Goal: Transaction & Acquisition: Purchase product/service

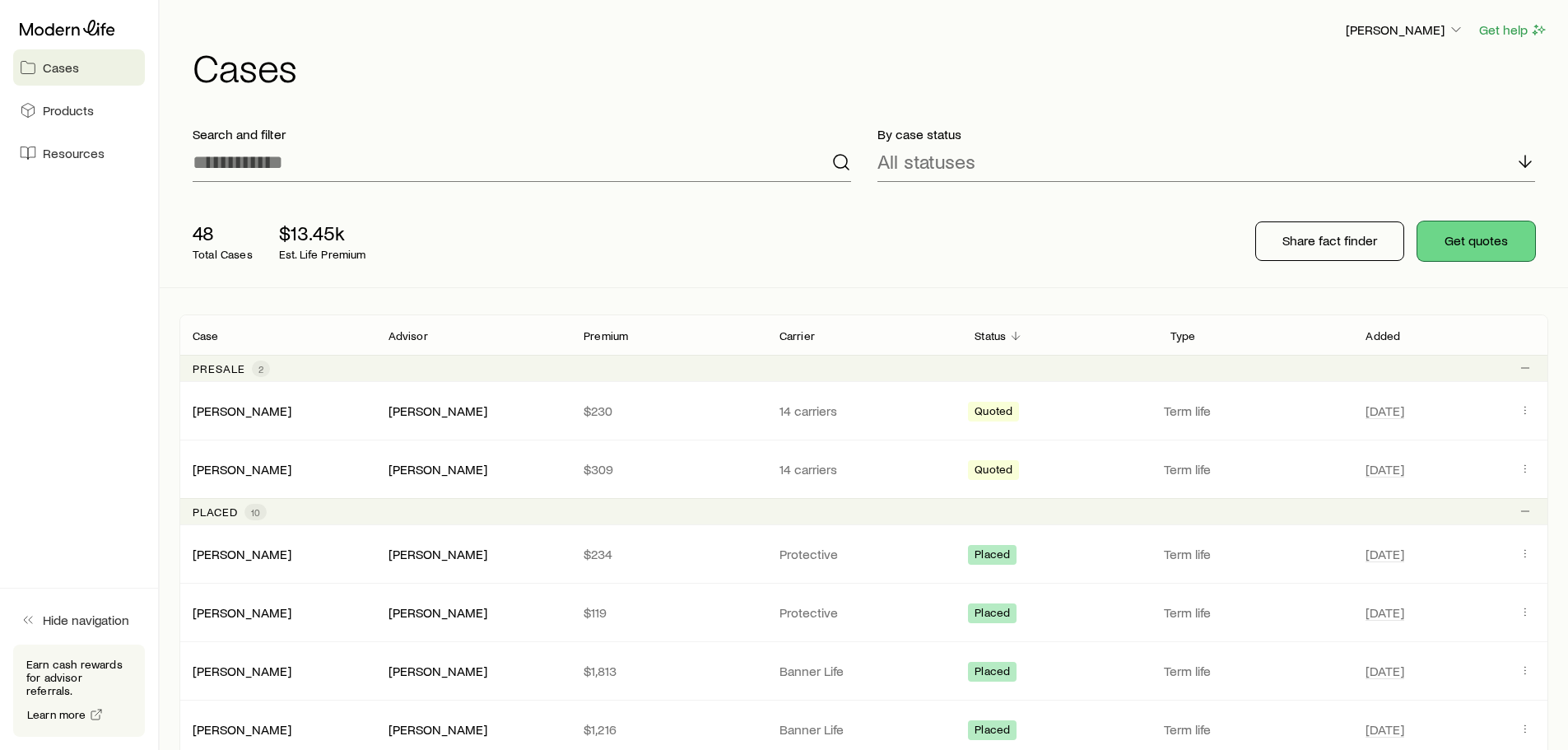
click at [1489, 242] on button "Get quotes" at bounding box center [1476, 241] width 118 height 40
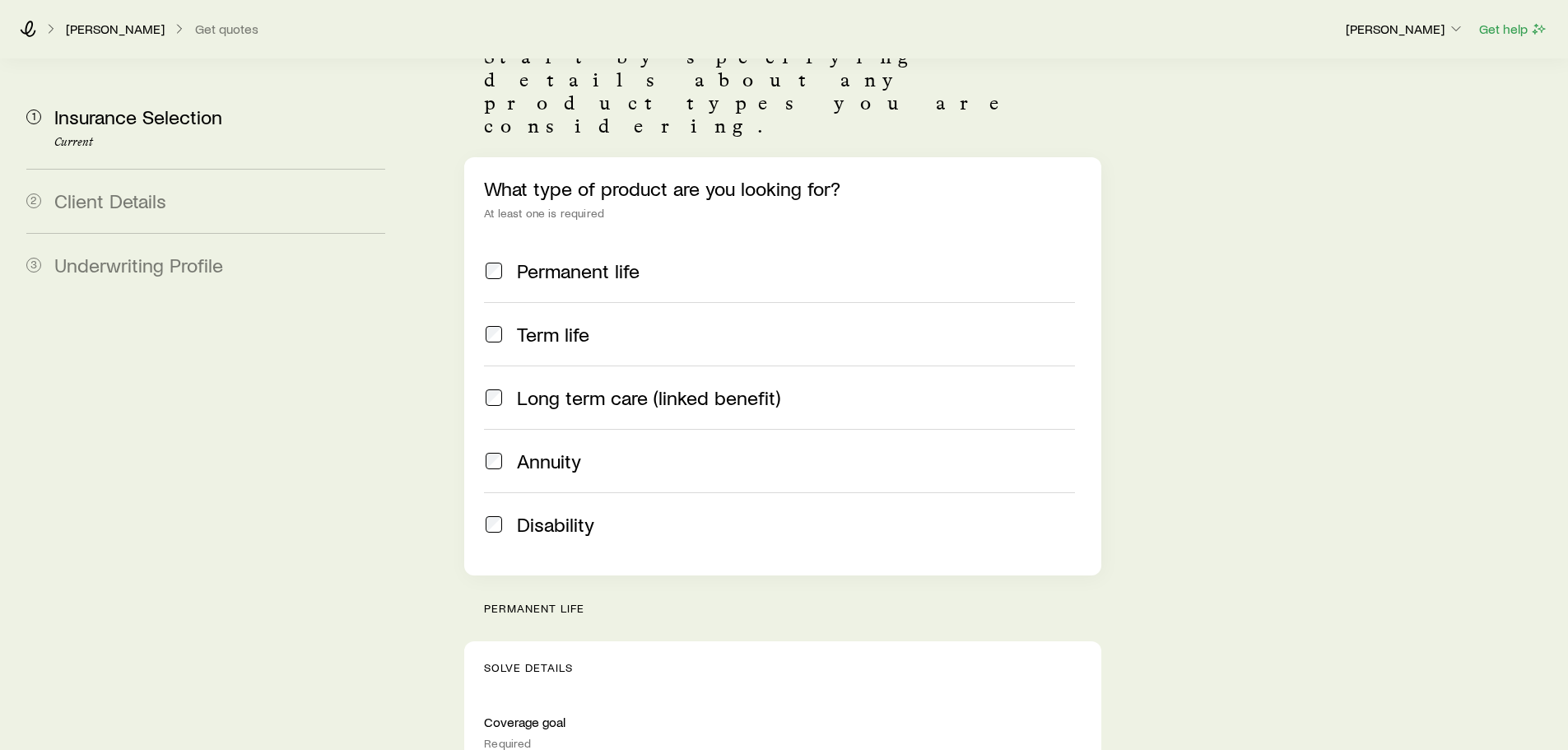
scroll to position [412, 0]
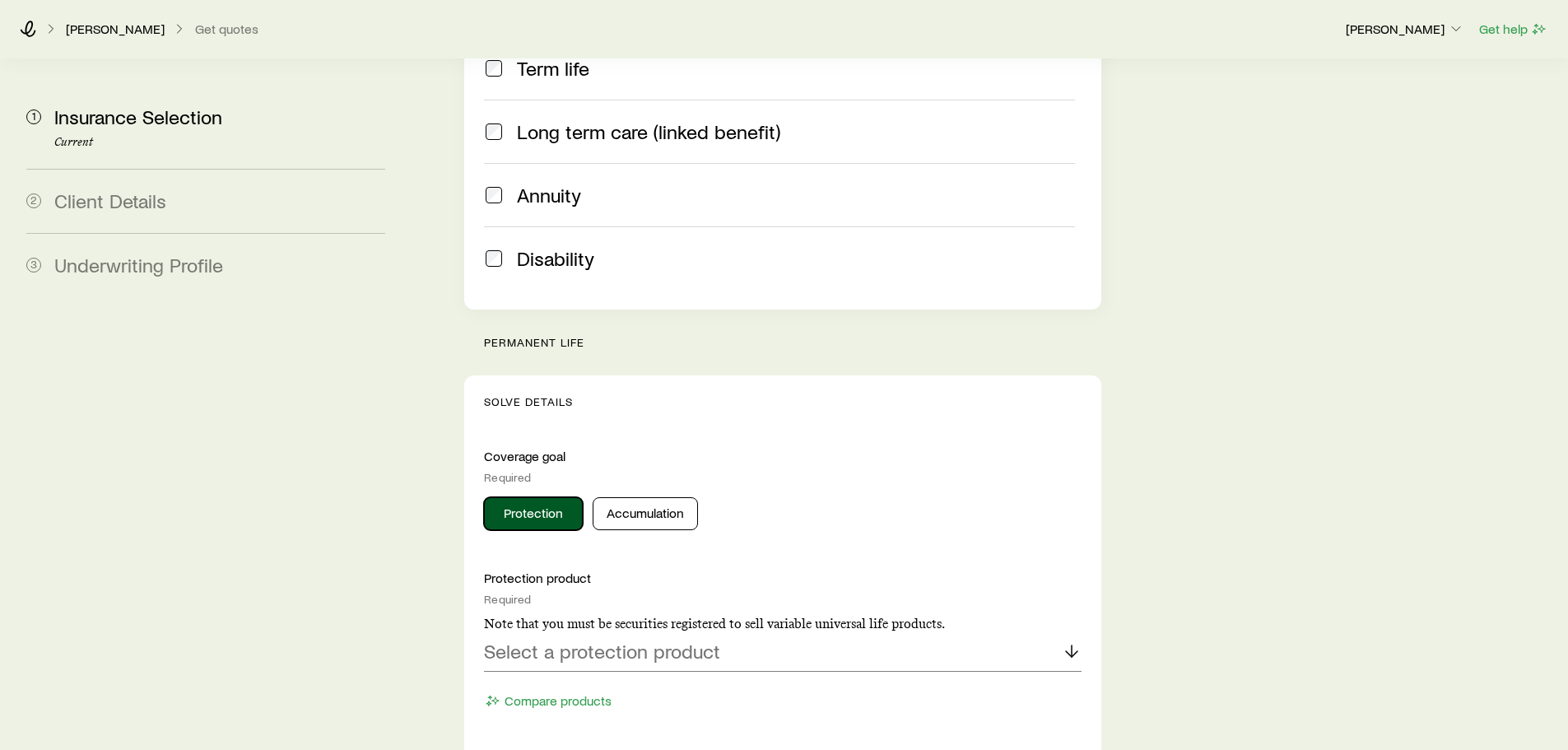
click at [522, 497] on button "Protection" at bounding box center [534, 513] width 99 height 33
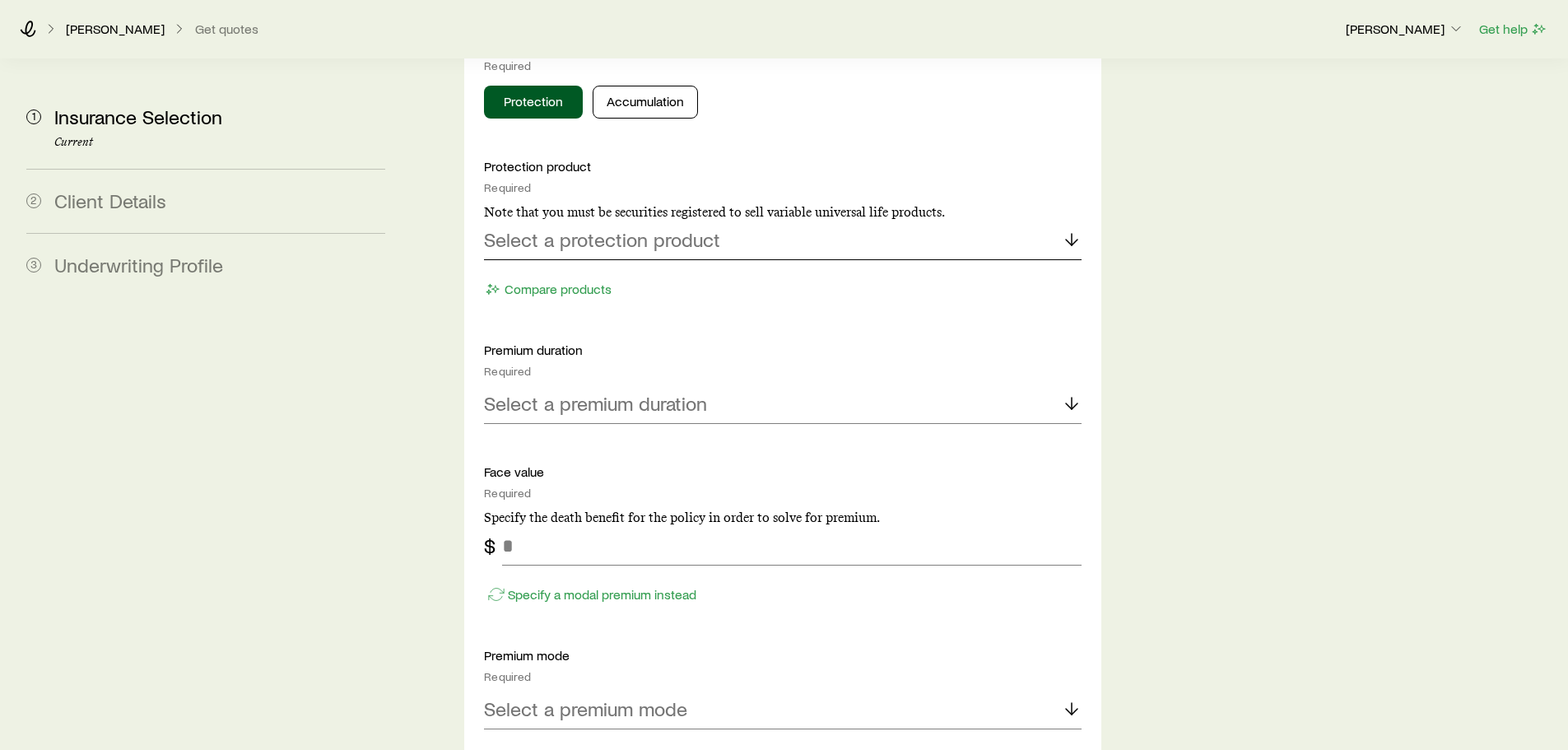
click at [1066, 220] on div "Select a protection product" at bounding box center [783, 240] width 597 height 40
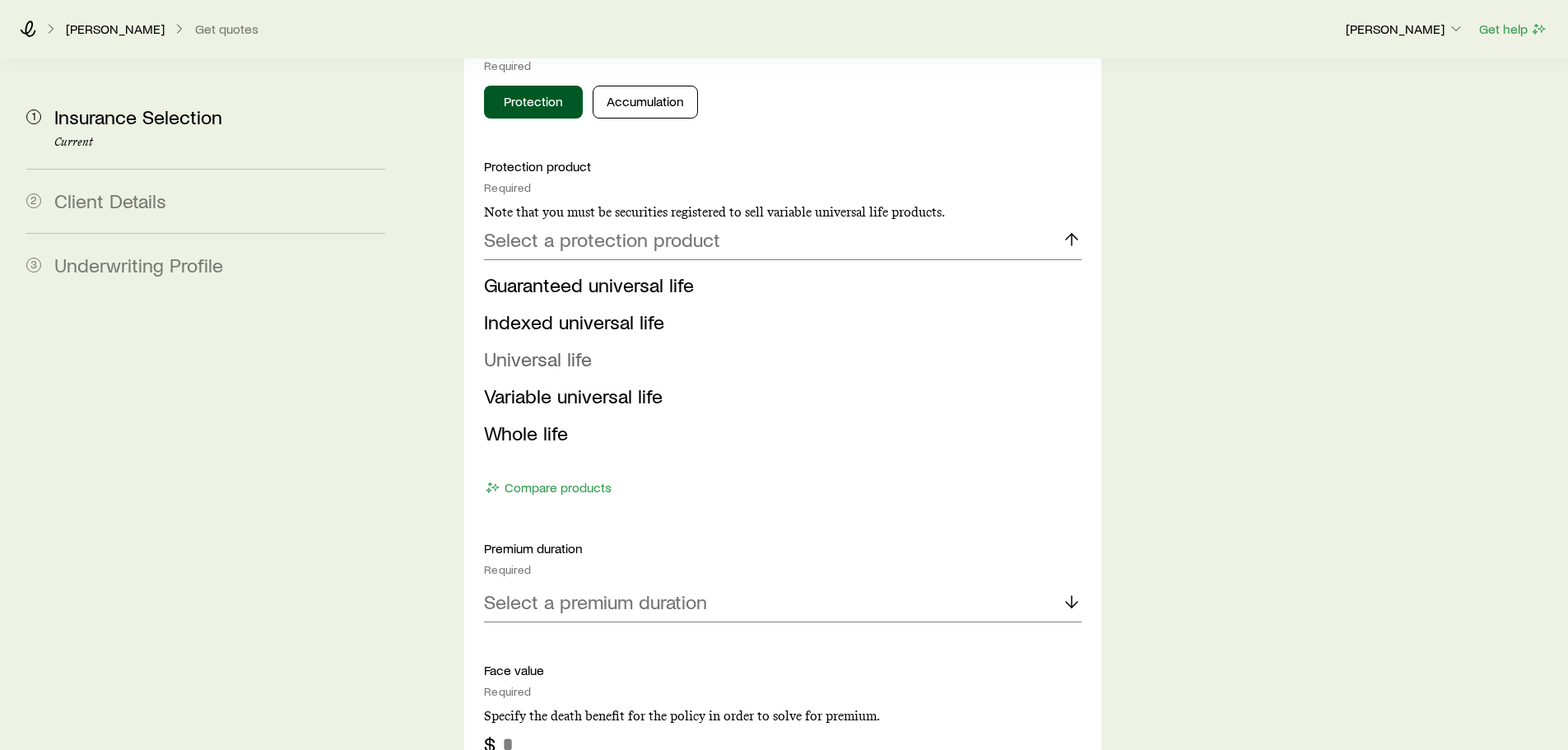
click at [564, 346] on span "Universal life" at bounding box center [538, 358] width 108 height 24
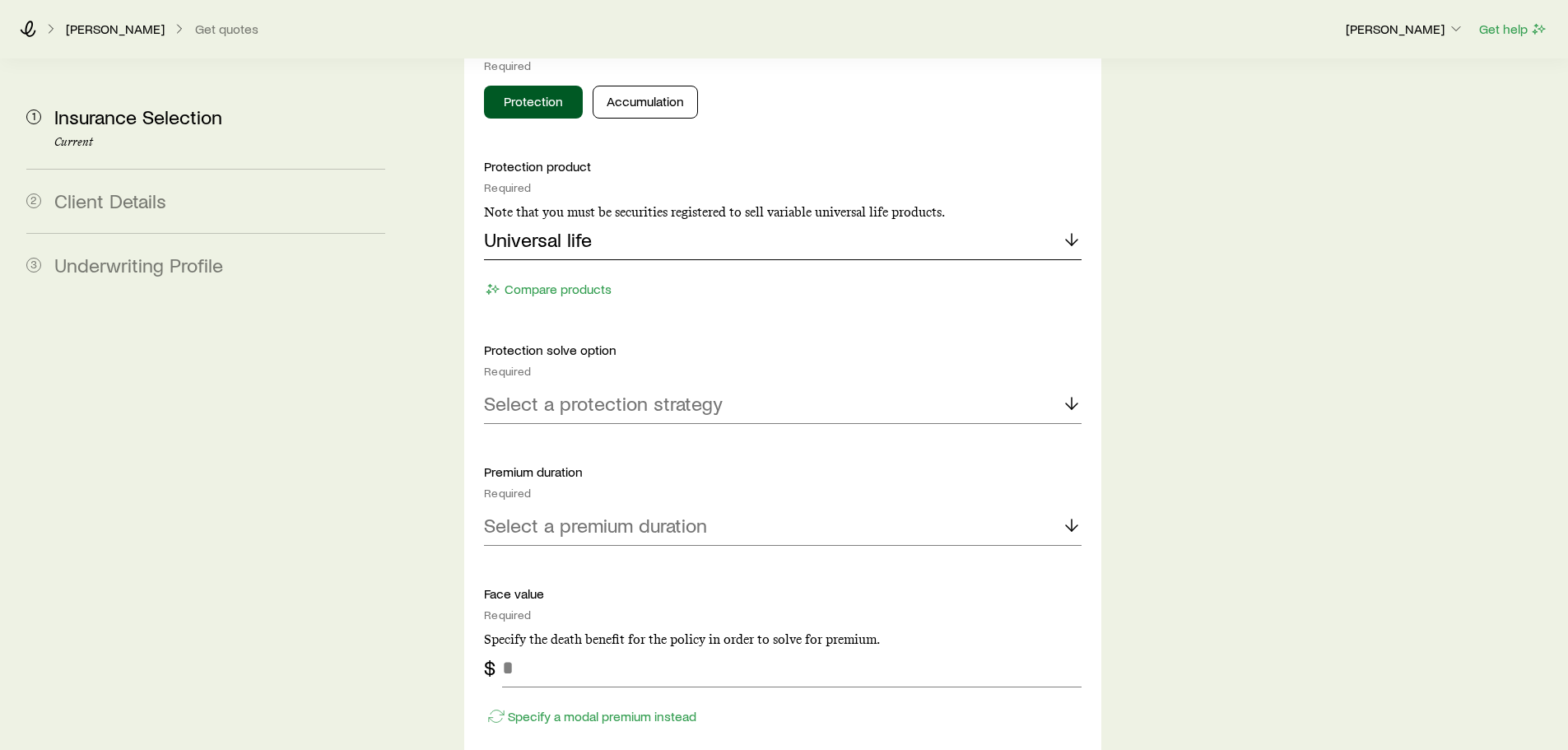
click at [1058, 220] on div "Universal life" at bounding box center [783, 240] width 597 height 40
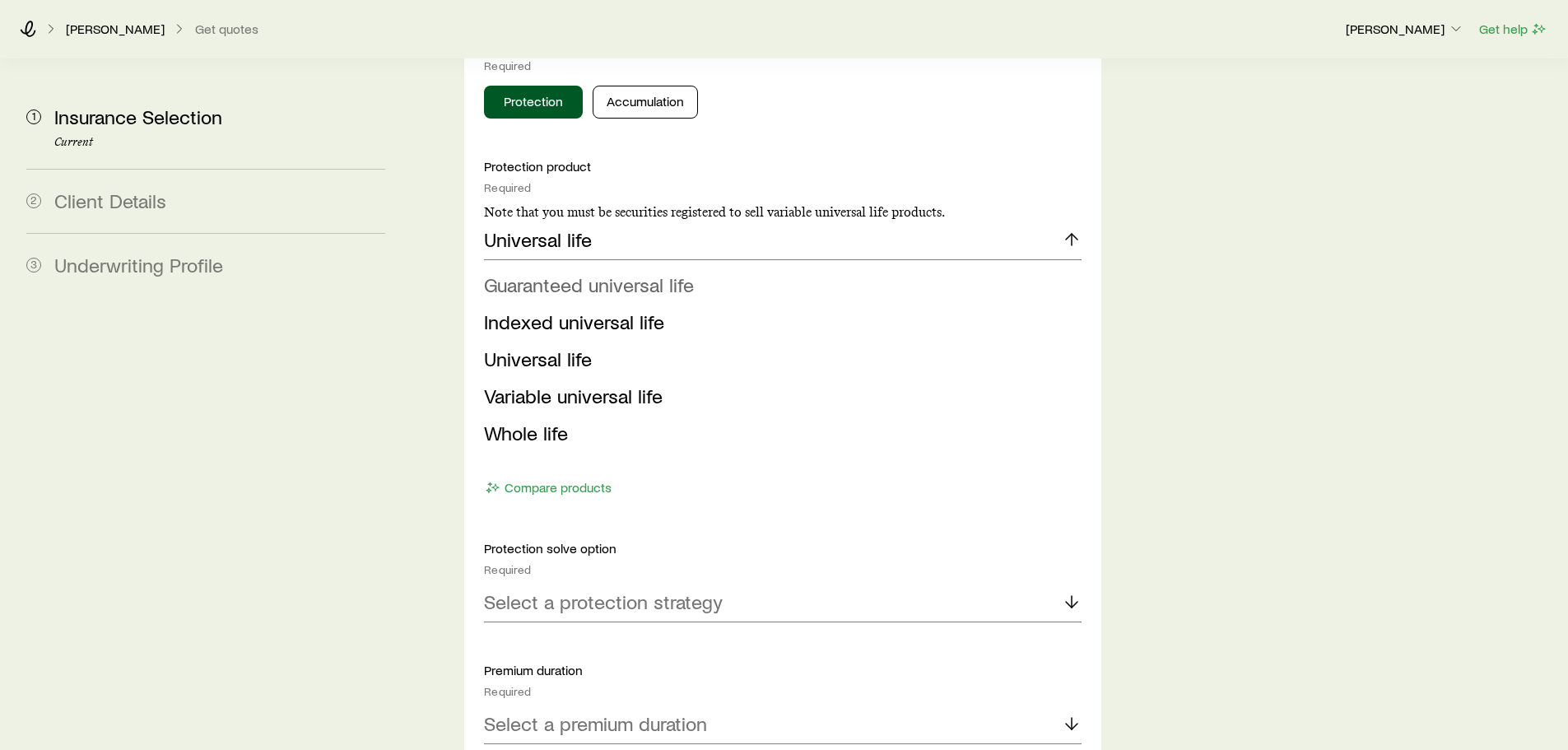
click at [659, 273] on span "Guaranteed universal life" at bounding box center [589, 285] width 210 height 24
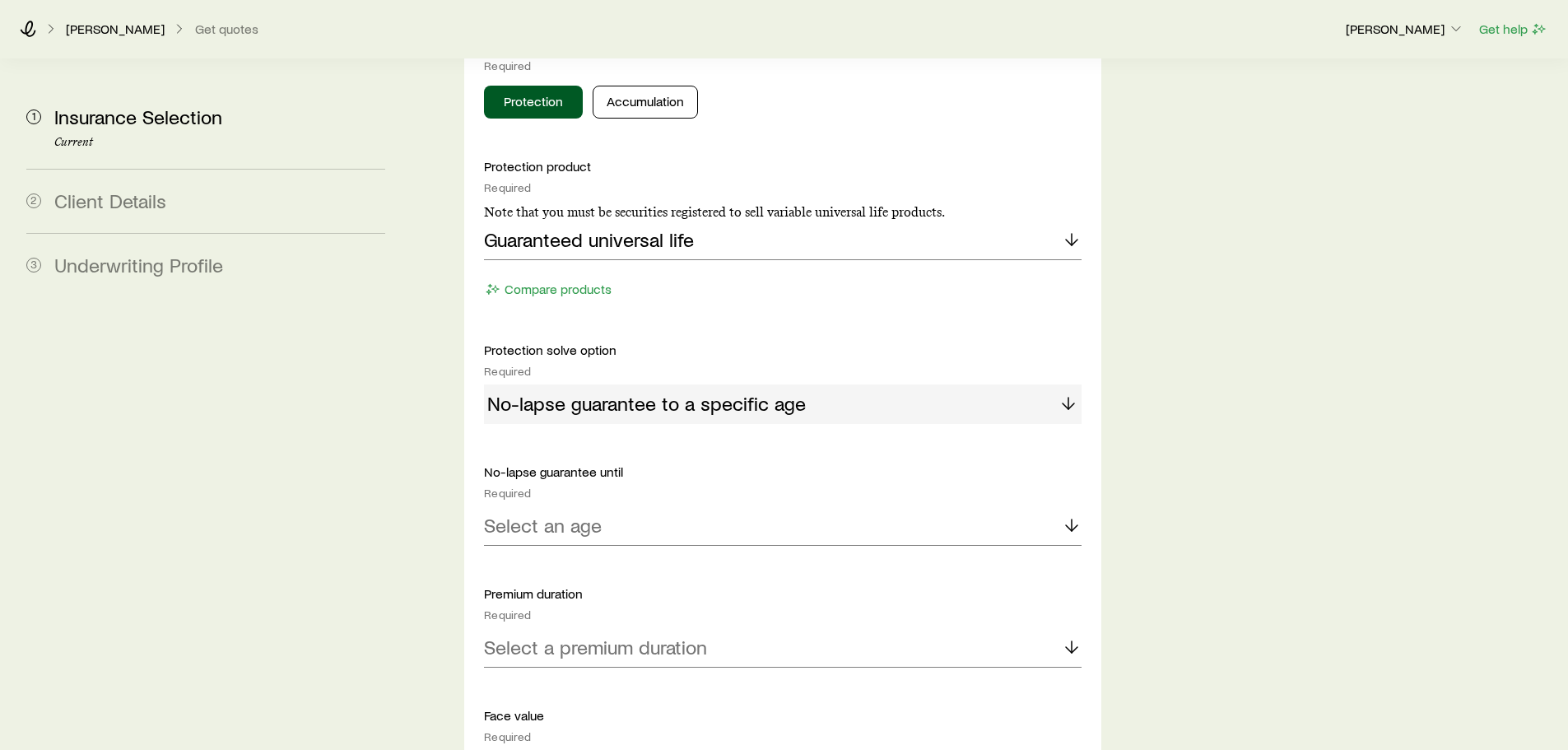
click at [1072, 385] on div "No-lapse guarantee to a specific age" at bounding box center [783, 405] width 597 height 40
click at [1061, 385] on div "No-lapse guarantee to a specific age" at bounding box center [783, 405] width 597 height 40
click at [1072, 385] on div "No-lapse guarantee to a specific age" at bounding box center [783, 405] width 597 height 40
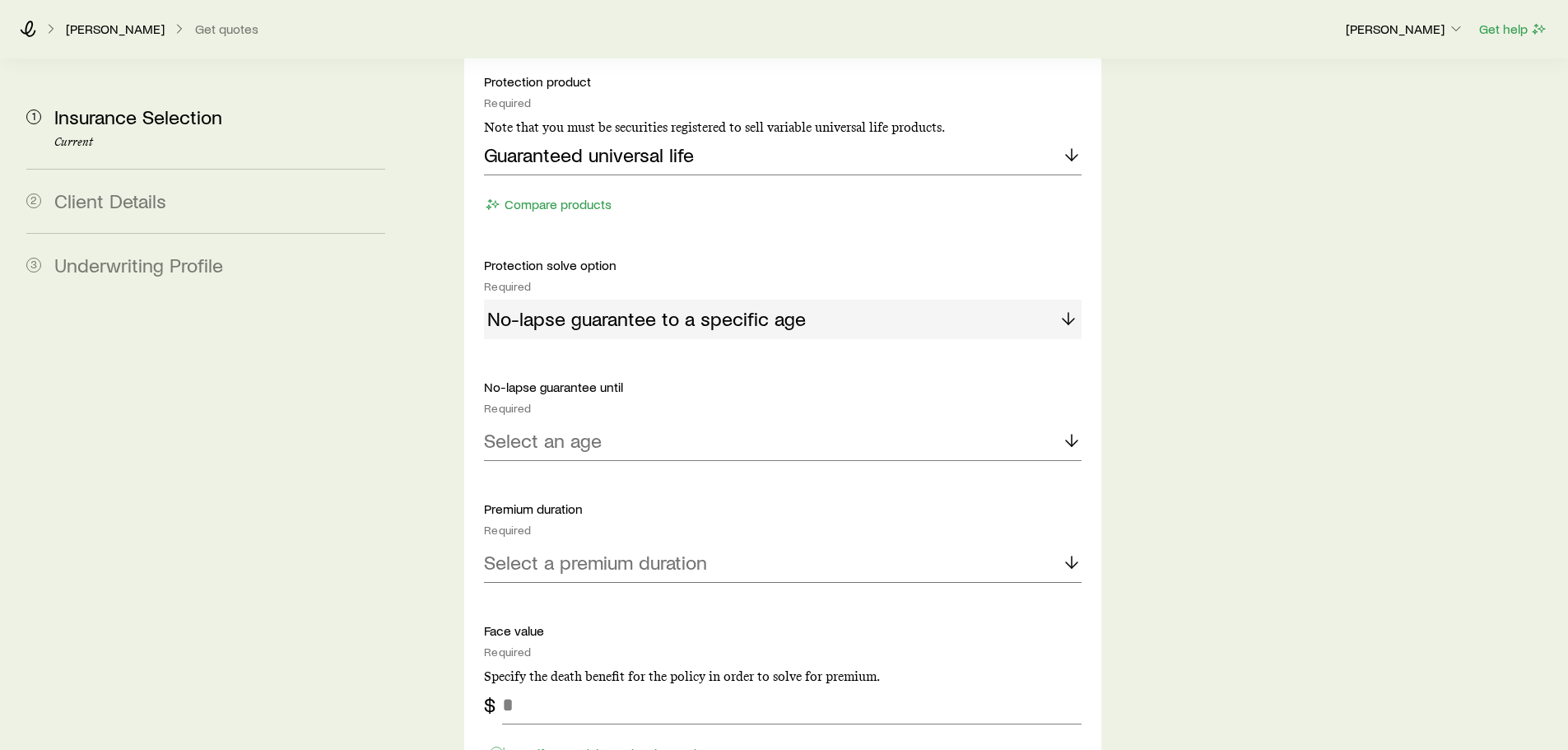
scroll to position [1070, 0]
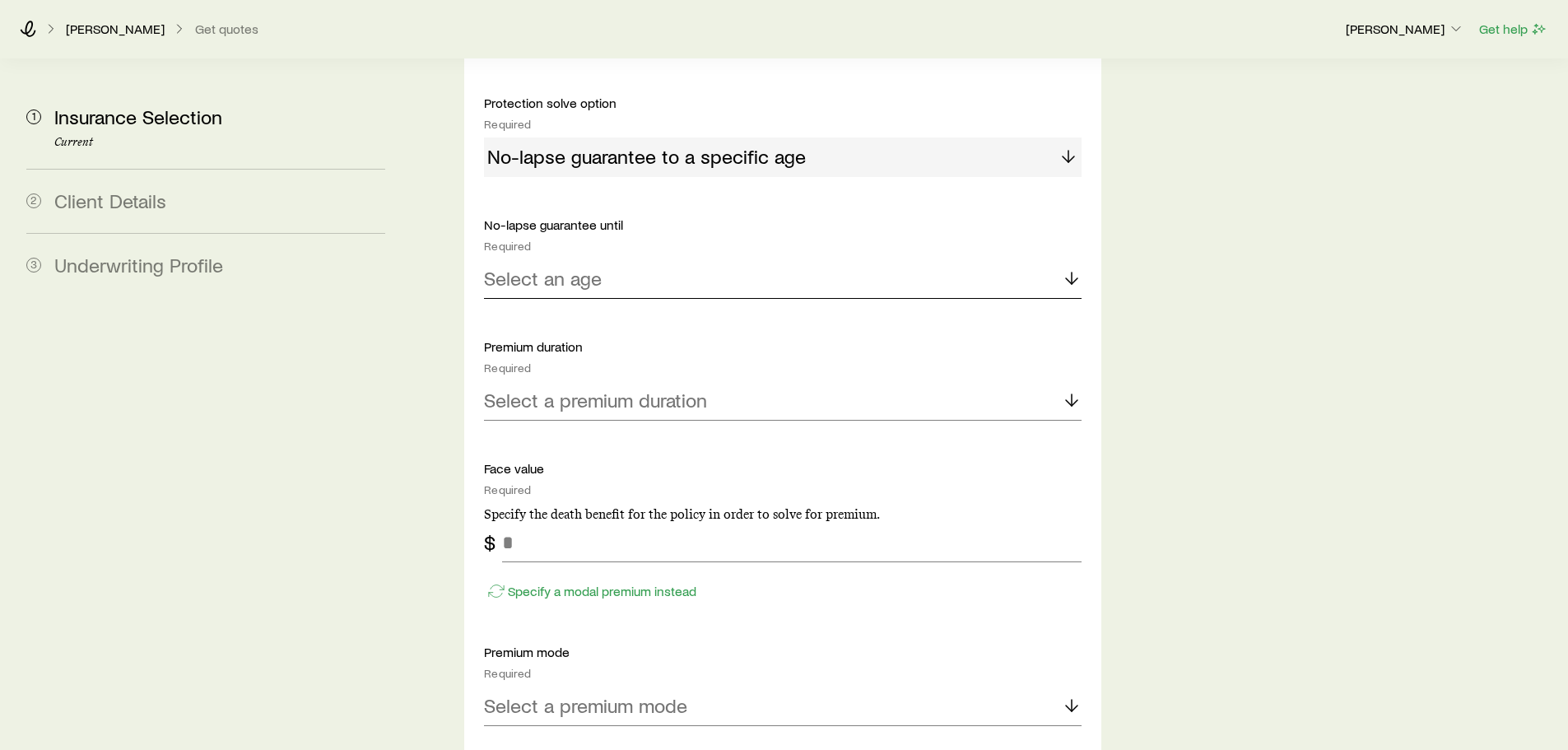
click at [1068, 259] on div "Select an age" at bounding box center [783, 279] width 597 height 40
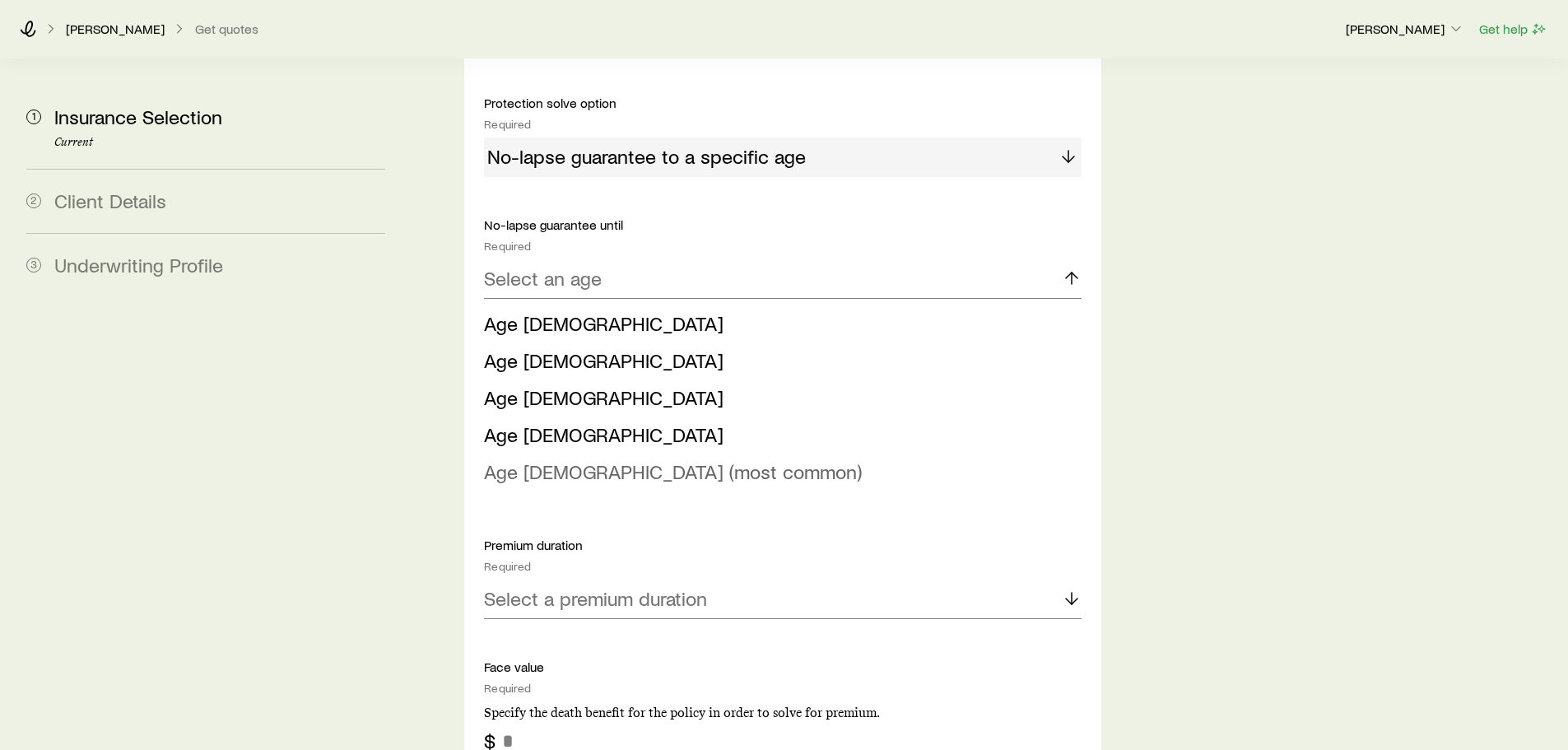
click at [736, 453] on li "Age [DEMOGRAPHIC_DATA] (most common)" at bounding box center [778, 471] width 587 height 37
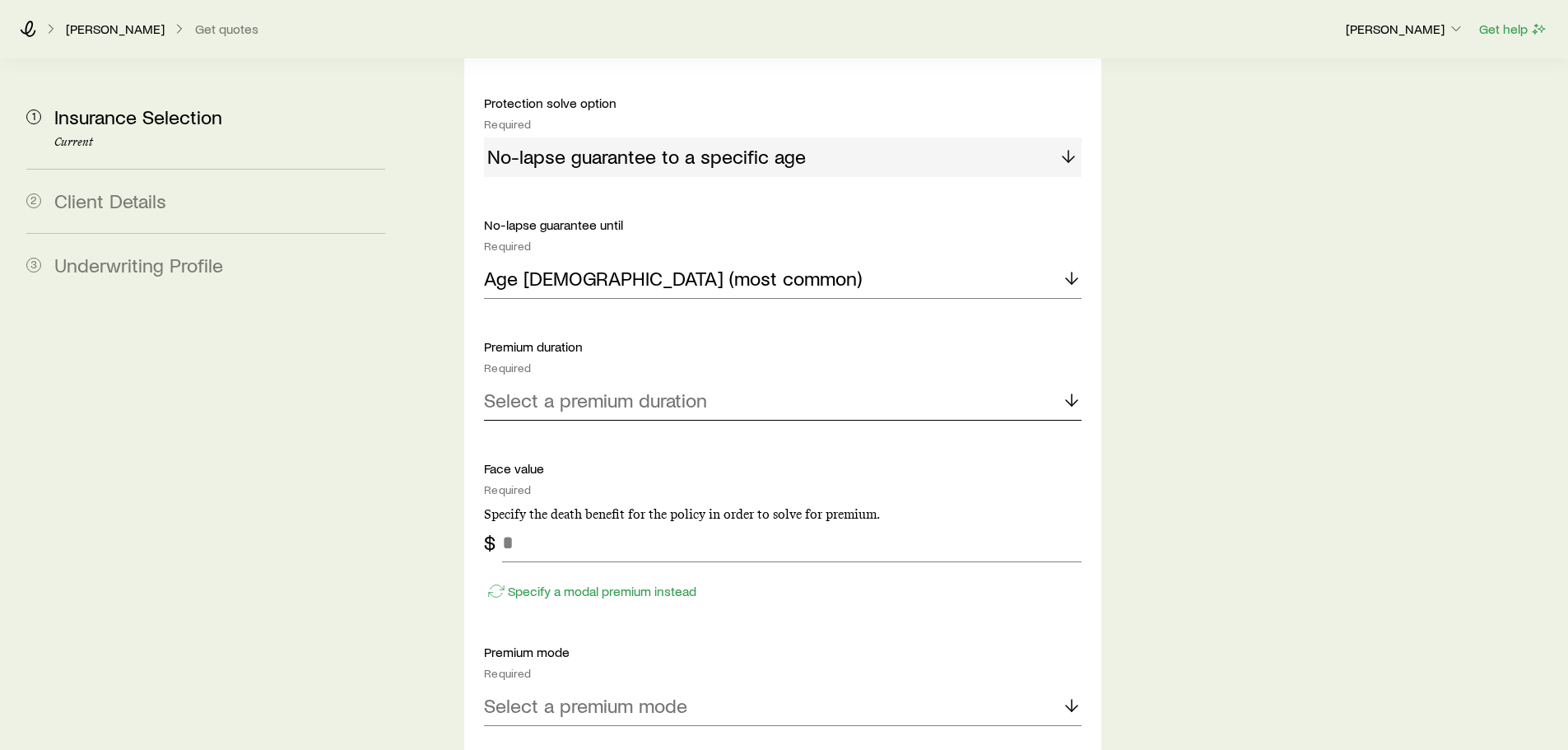
click at [1070, 390] on icon at bounding box center [1072, 400] width 20 height 20
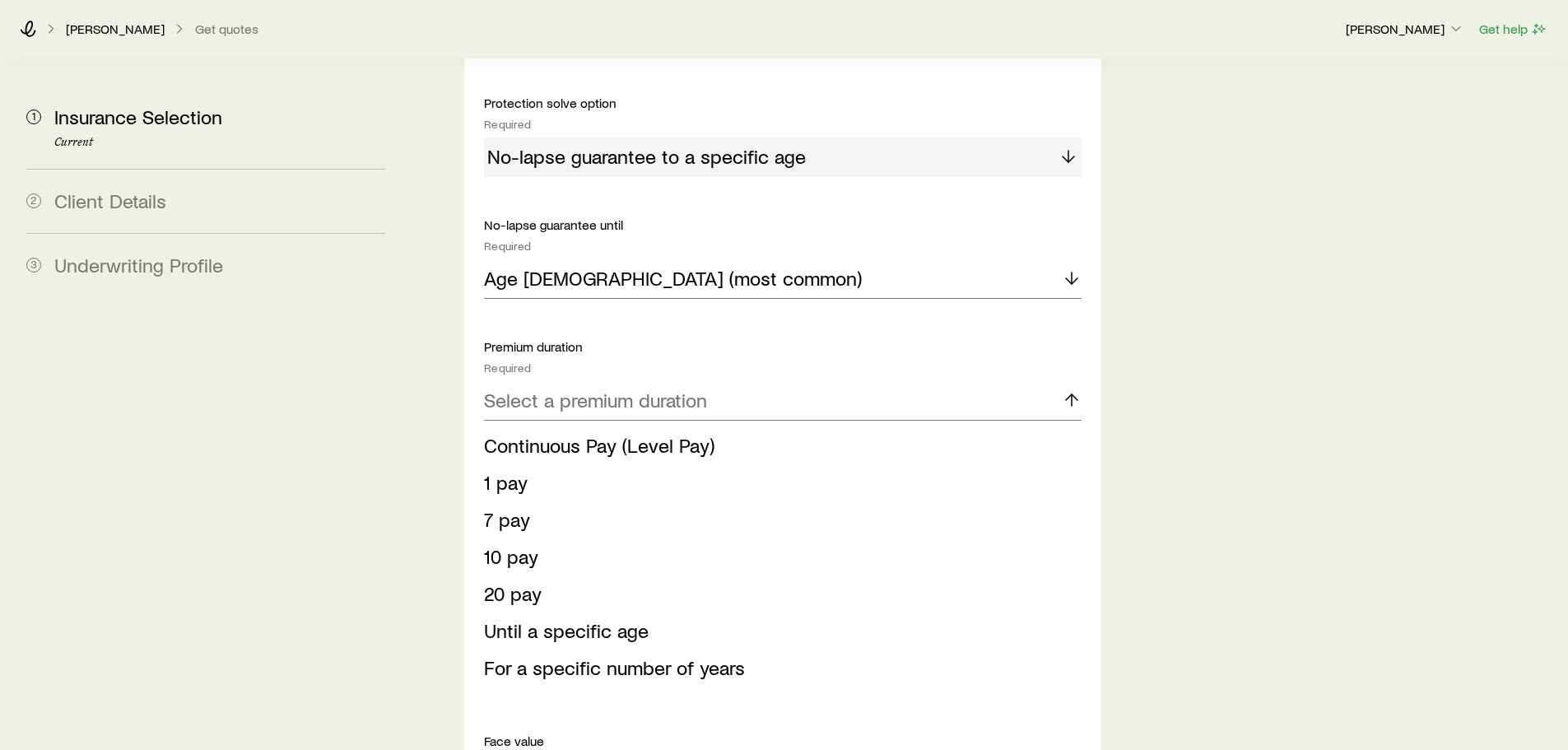
drag, startPoint x: 830, startPoint y: 579, endPoint x: 825, endPoint y: 572, distance: 8.6
click at [828, 613] on li "Until a specific age" at bounding box center [778, 631] width 587 height 37
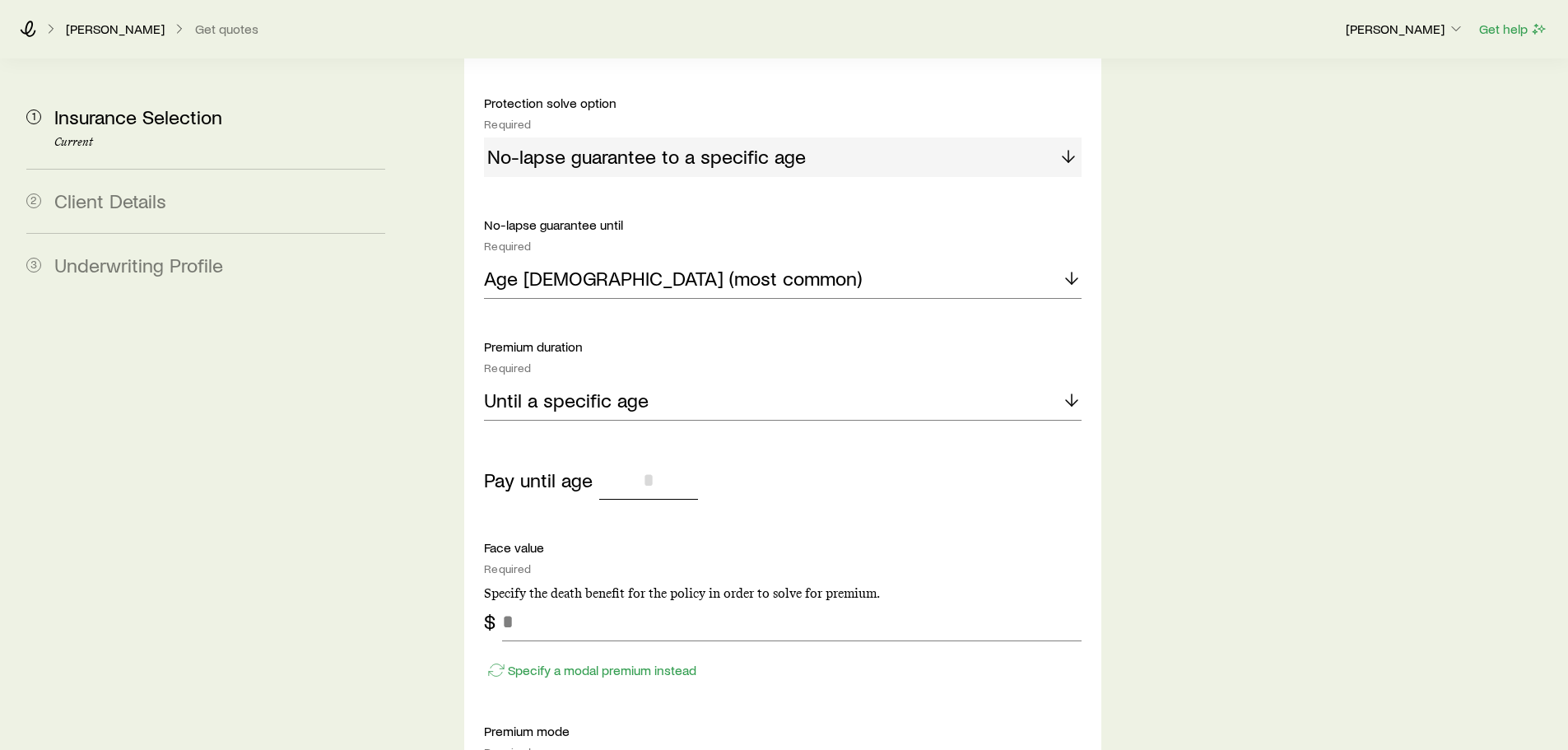
click at [658, 460] on input "tel" at bounding box center [649, 480] width 99 height 40
click at [1062, 390] on icon at bounding box center [1072, 400] width 20 height 20
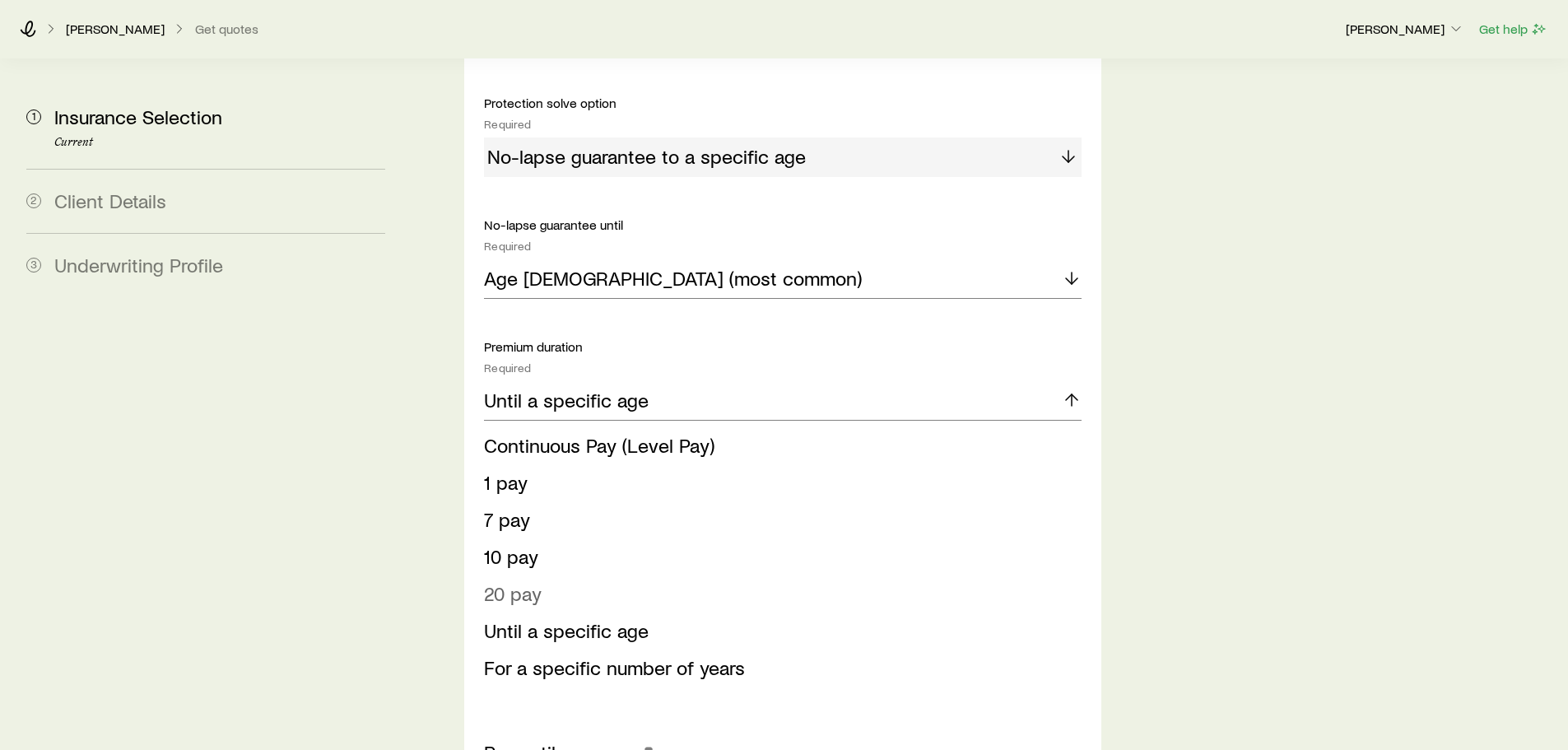
click at [779, 575] on li "20 pay" at bounding box center [778, 593] width 587 height 37
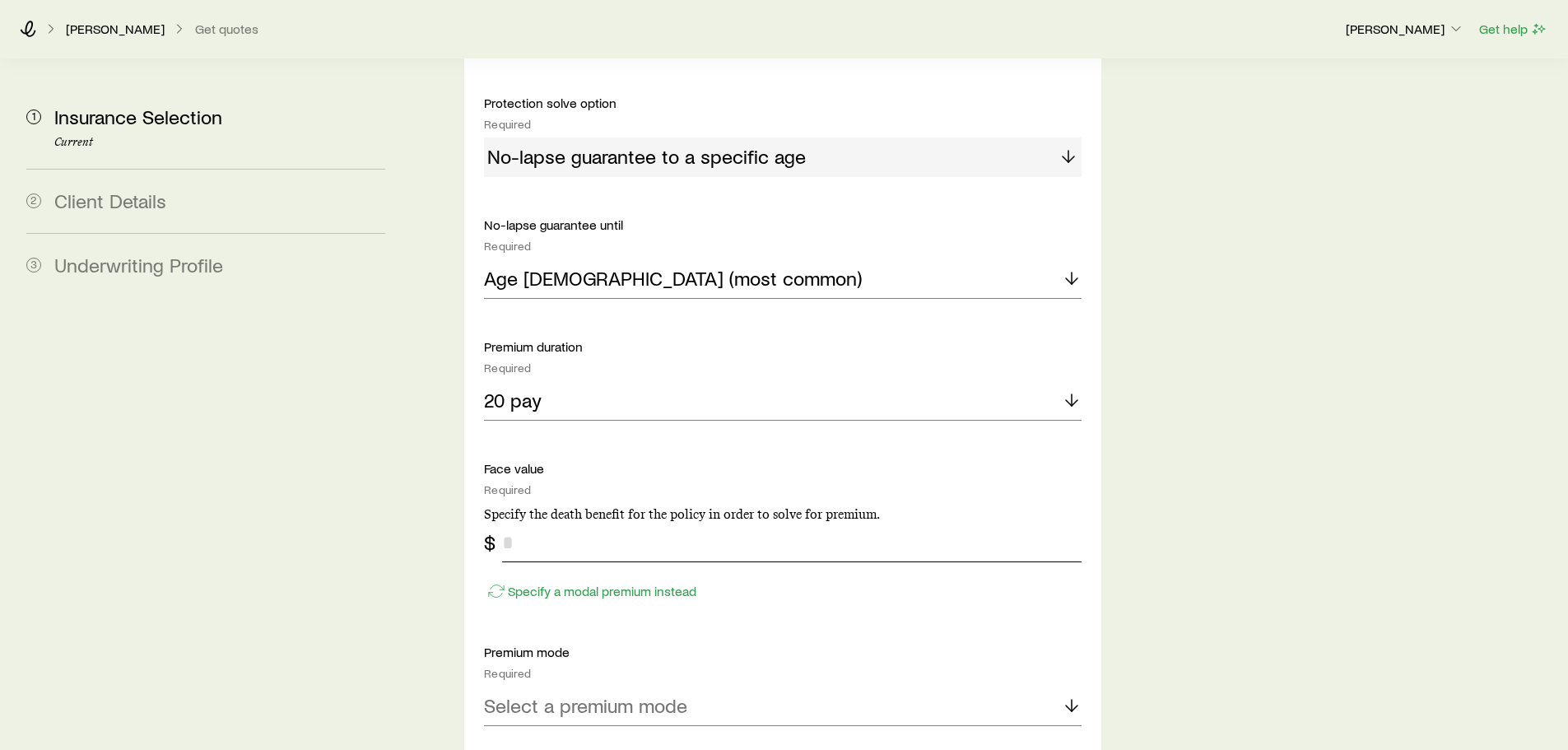
click at [699, 523] on input "tel" at bounding box center [790, 543] width 578 height 40
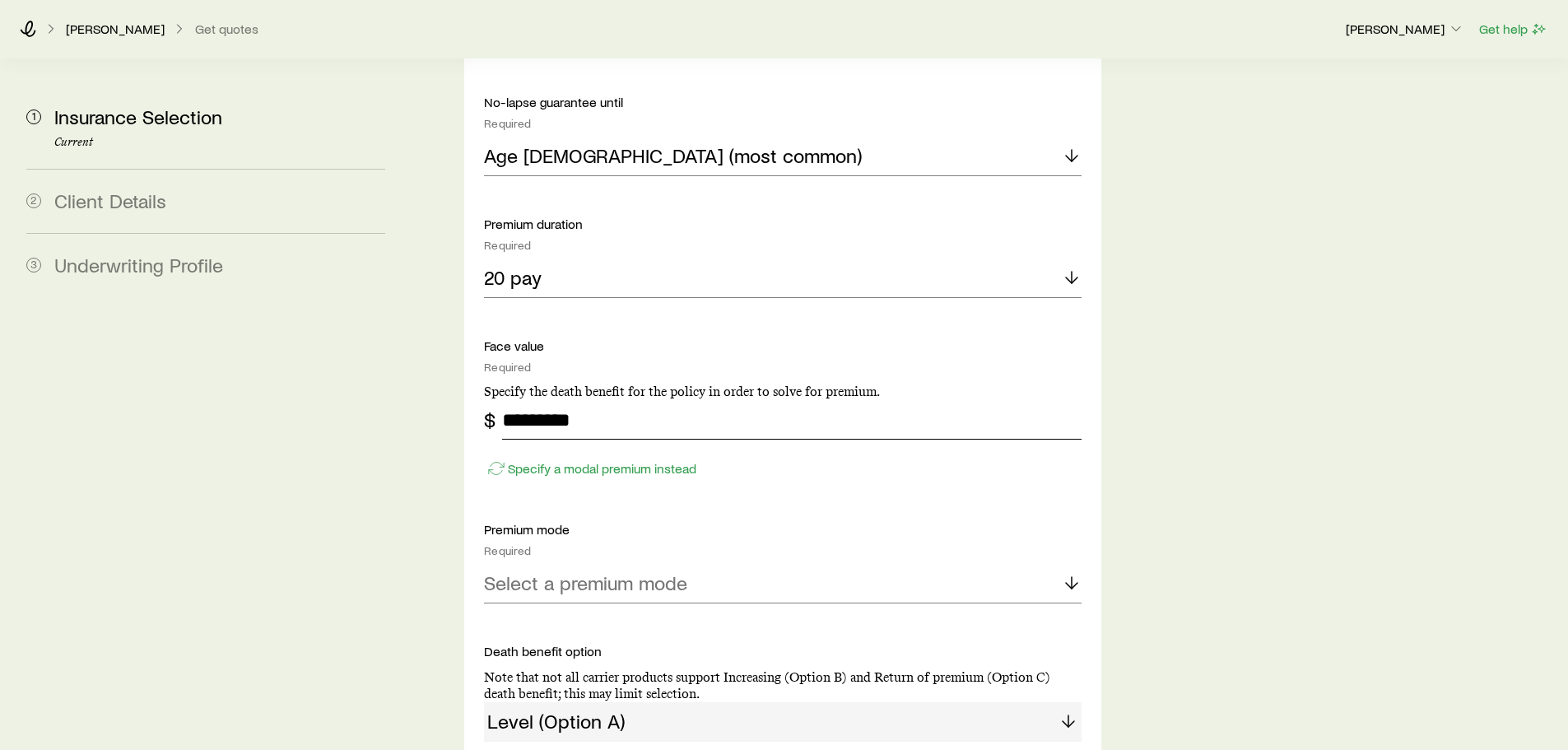
scroll to position [1400, 0]
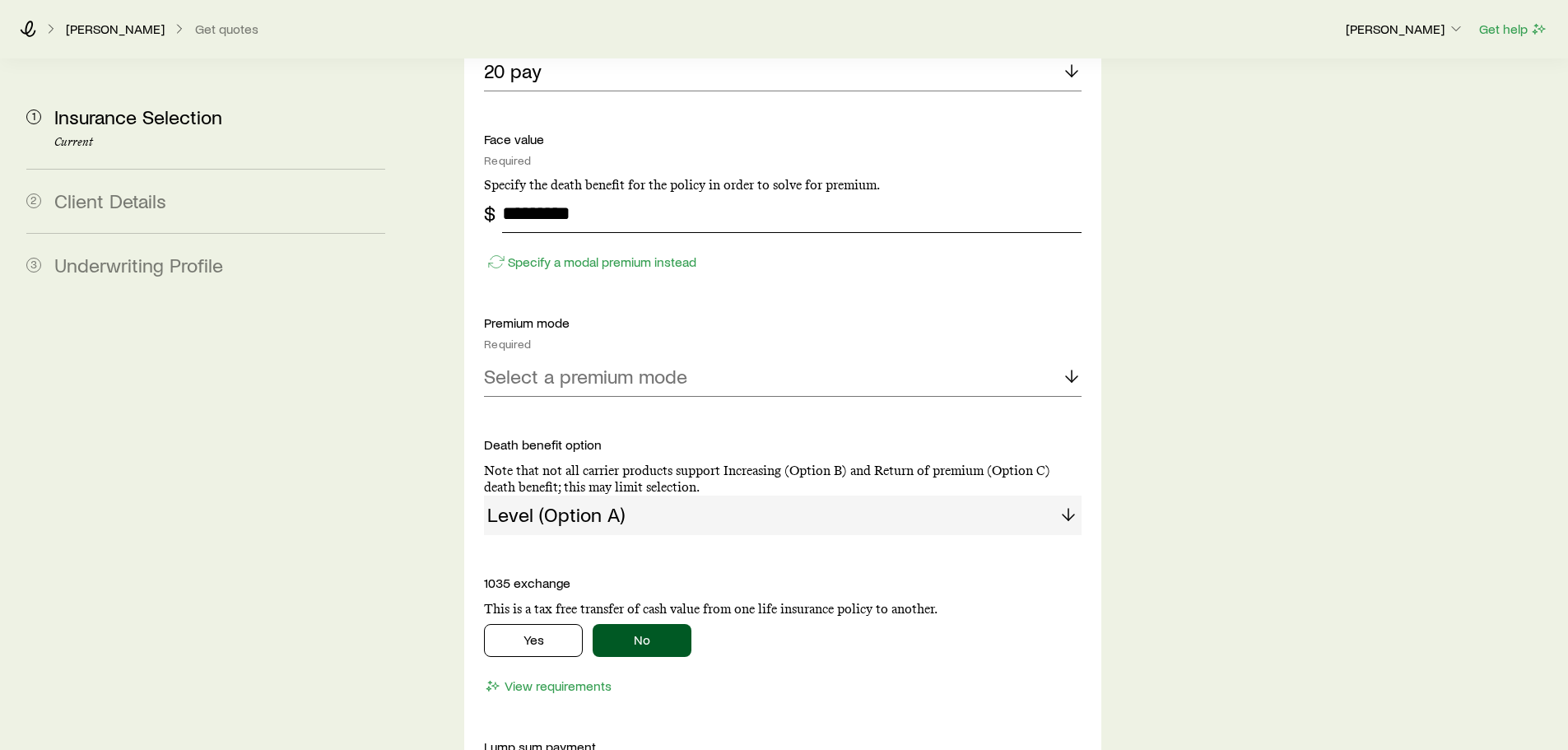
type input "*********"
click at [987, 357] on div "Select a premium mode" at bounding box center [783, 377] width 597 height 40
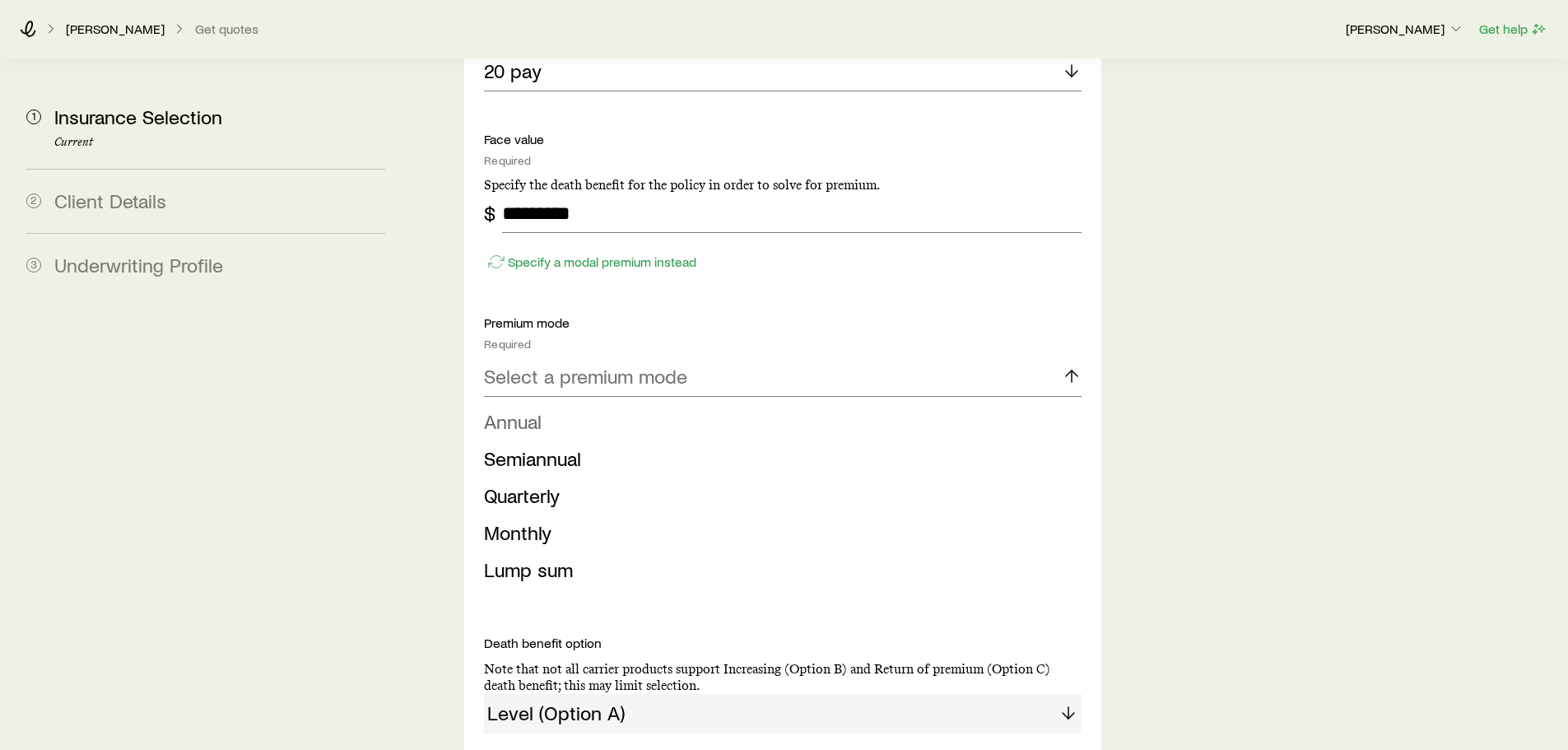
click at [821, 404] on li "Annual" at bounding box center [778, 422] width 587 height 37
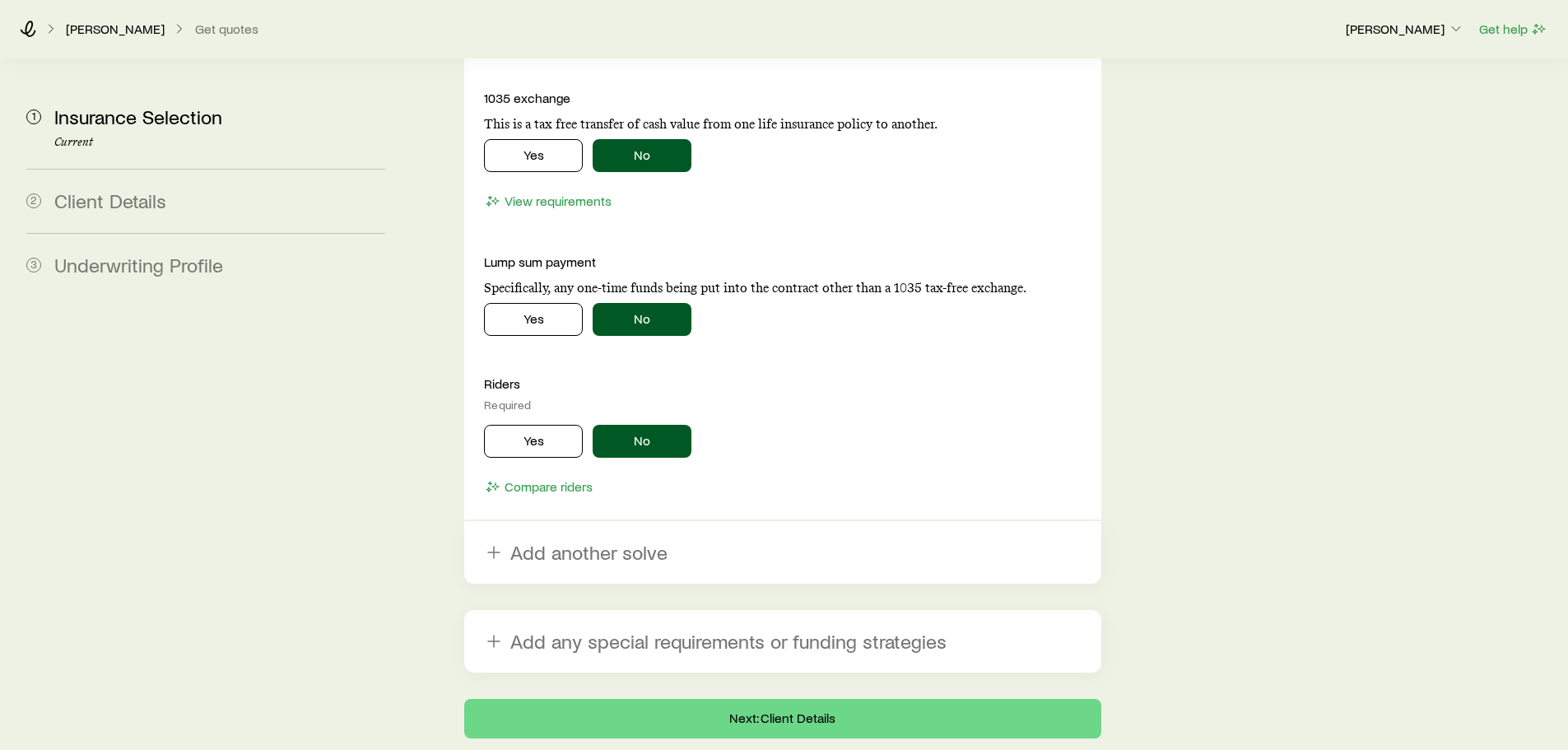
scroll to position [1894, 0]
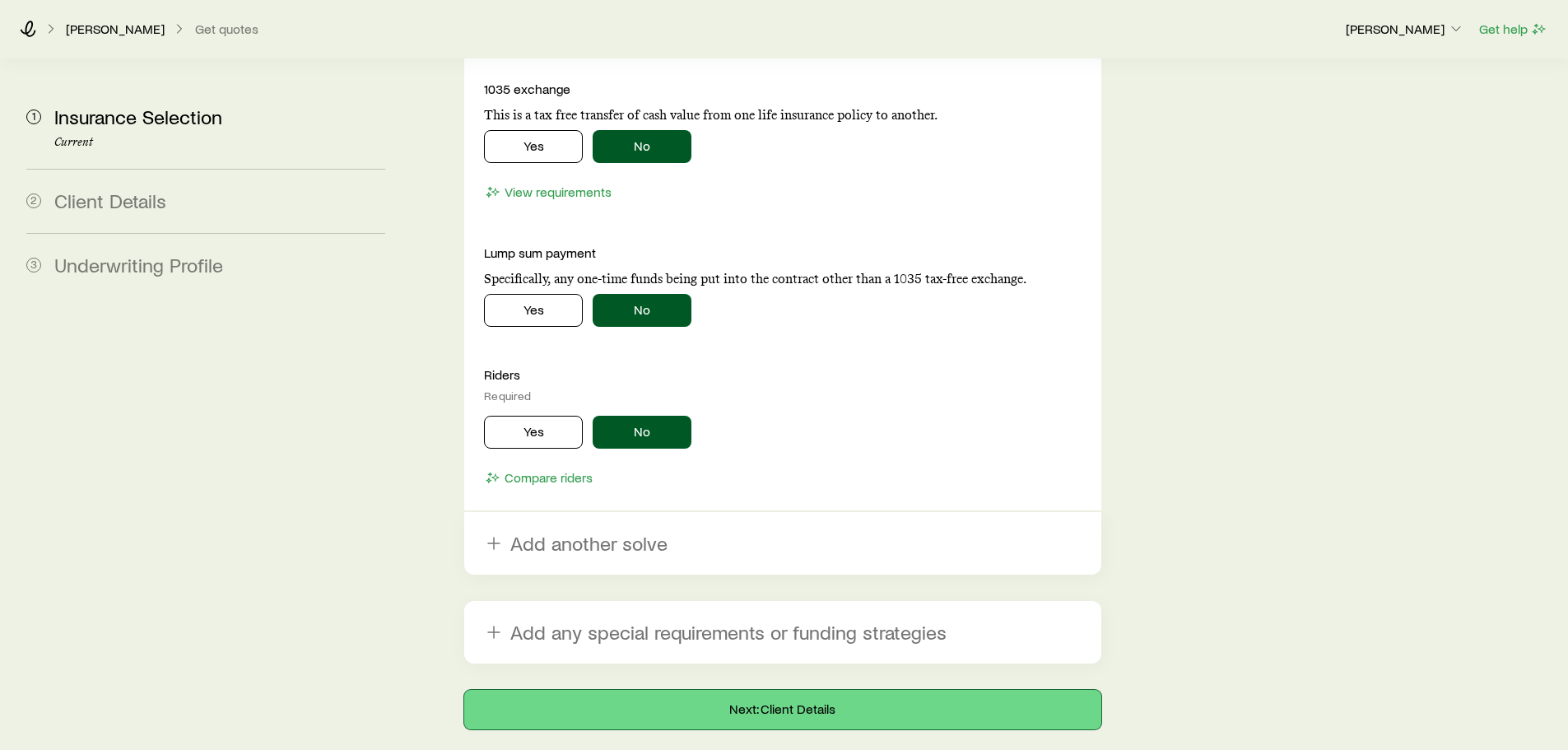
click at [858, 690] on button "Next: Client Details" at bounding box center [783, 710] width 637 height 40
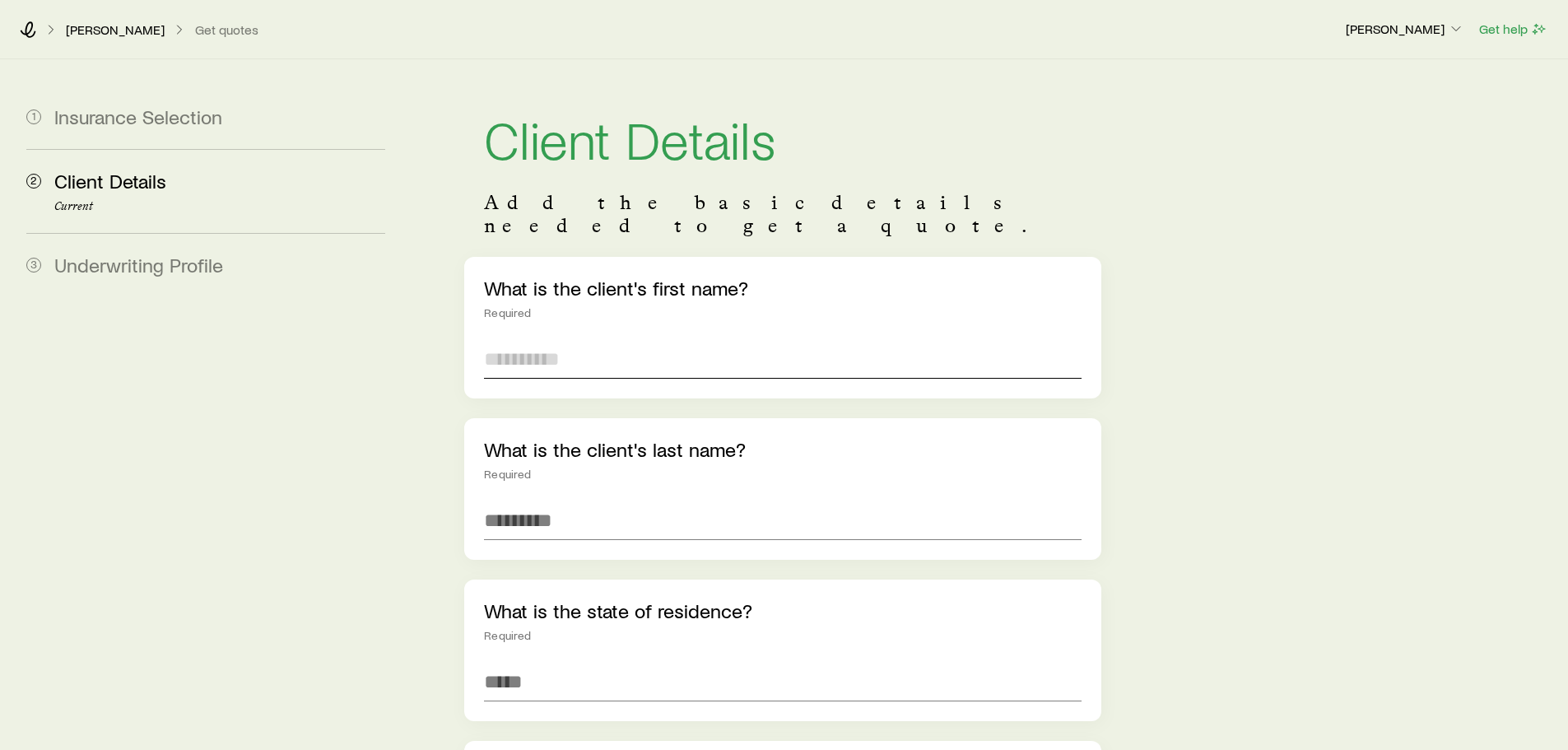
click at [714, 339] on input "text" at bounding box center [783, 359] width 597 height 40
type input "*****"
type input "****"
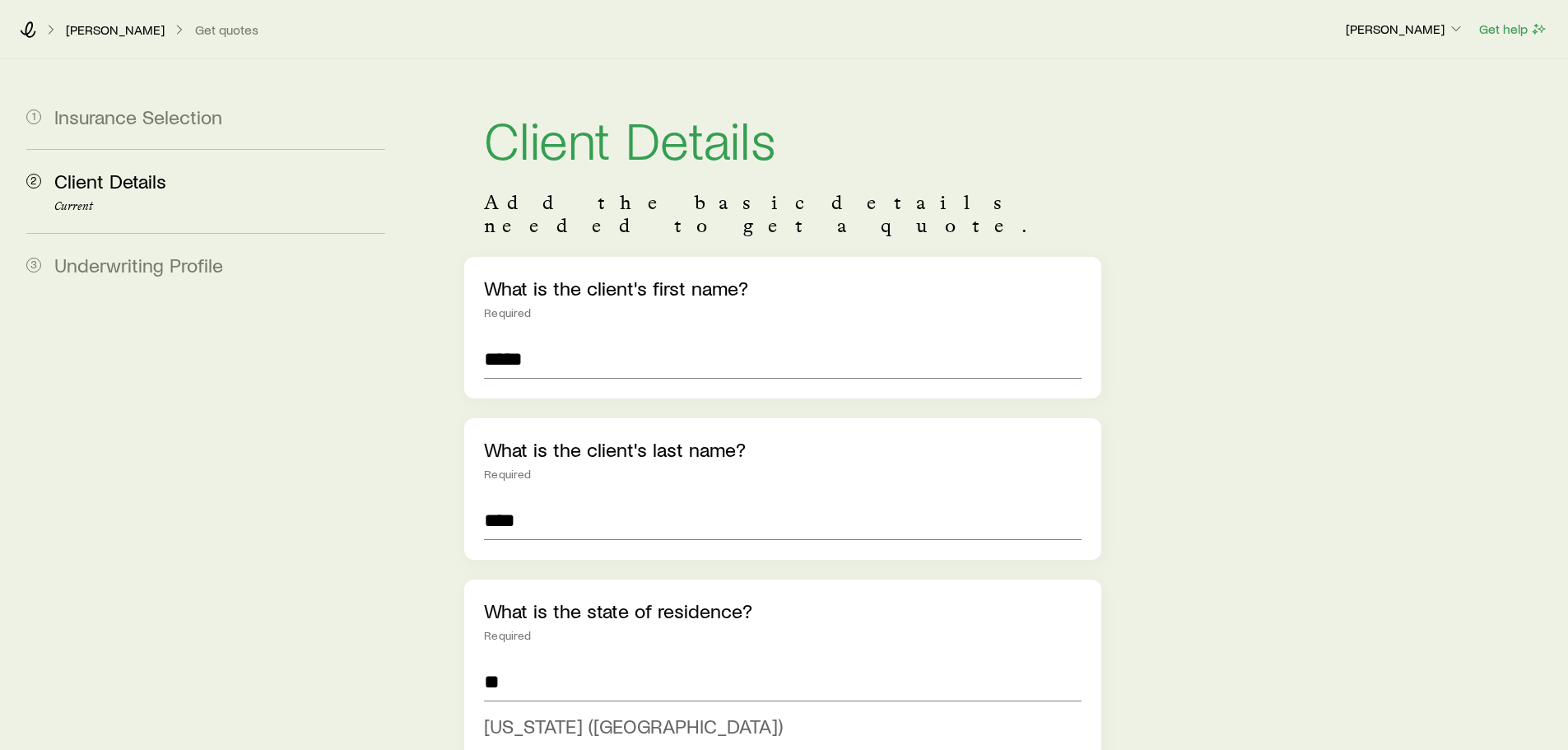
click at [571, 714] on span "[US_STATE] ([GEOGRAPHIC_DATA])" at bounding box center [633, 726] width 299 height 24
type input "**********"
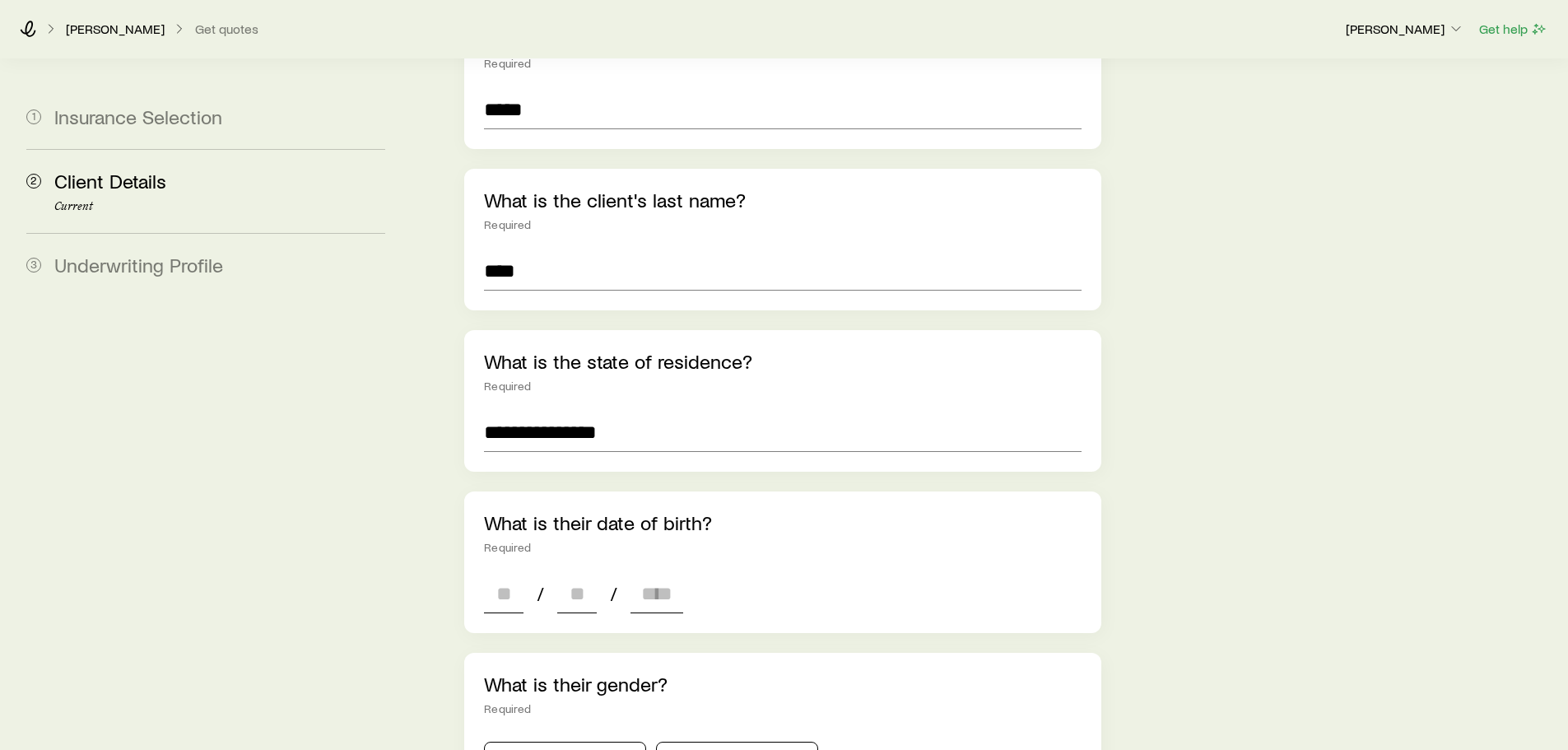
scroll to position [412, 0]
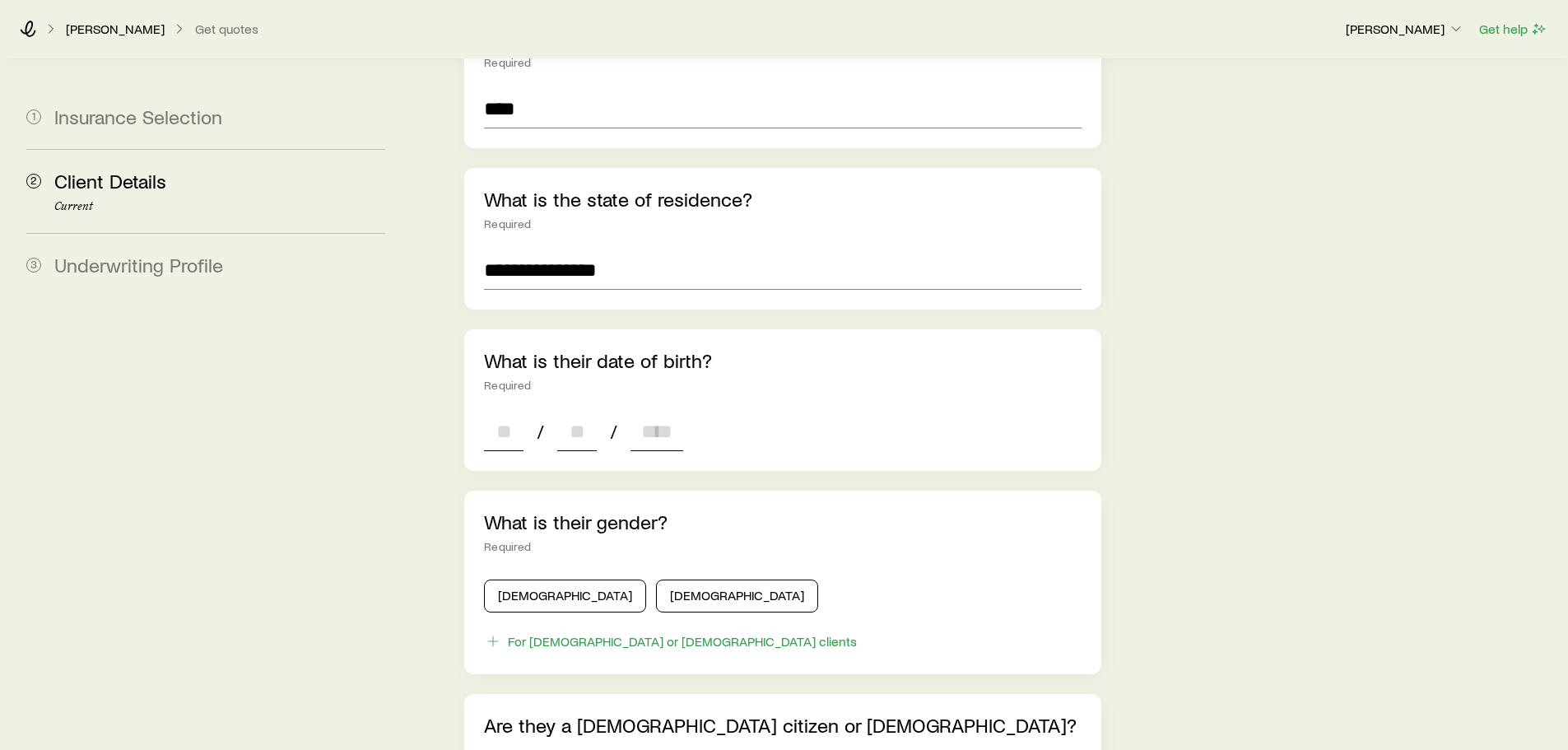
click at [515, 415] on input at bounding box center [504, 432] width 40 height 40
type input "**"
type input "****"
click at [523, 579] on button "[DEMOGRAPHIC_DATA]" at bounding box center [565, 595] width 163 height 33
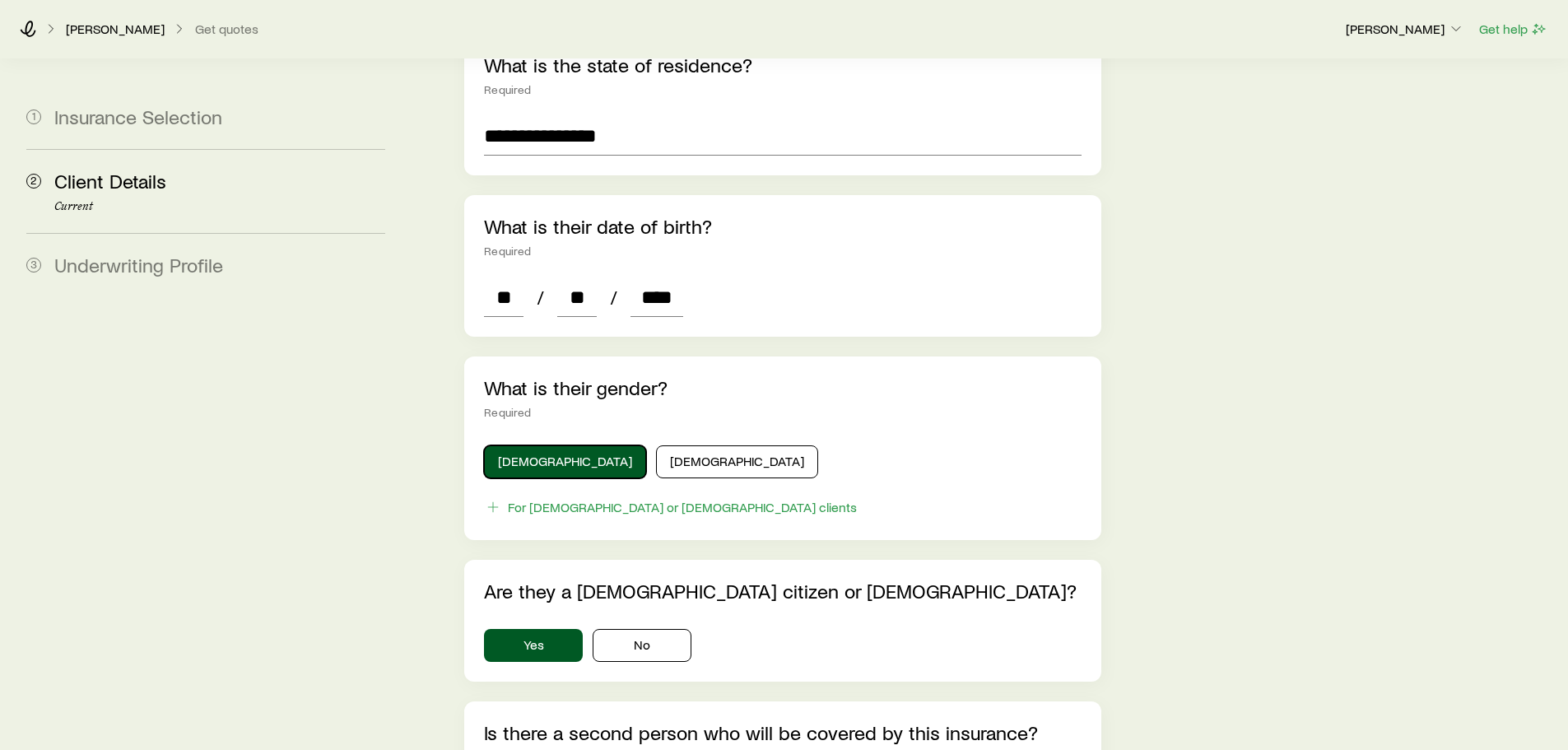
scroll to position [823, 0]
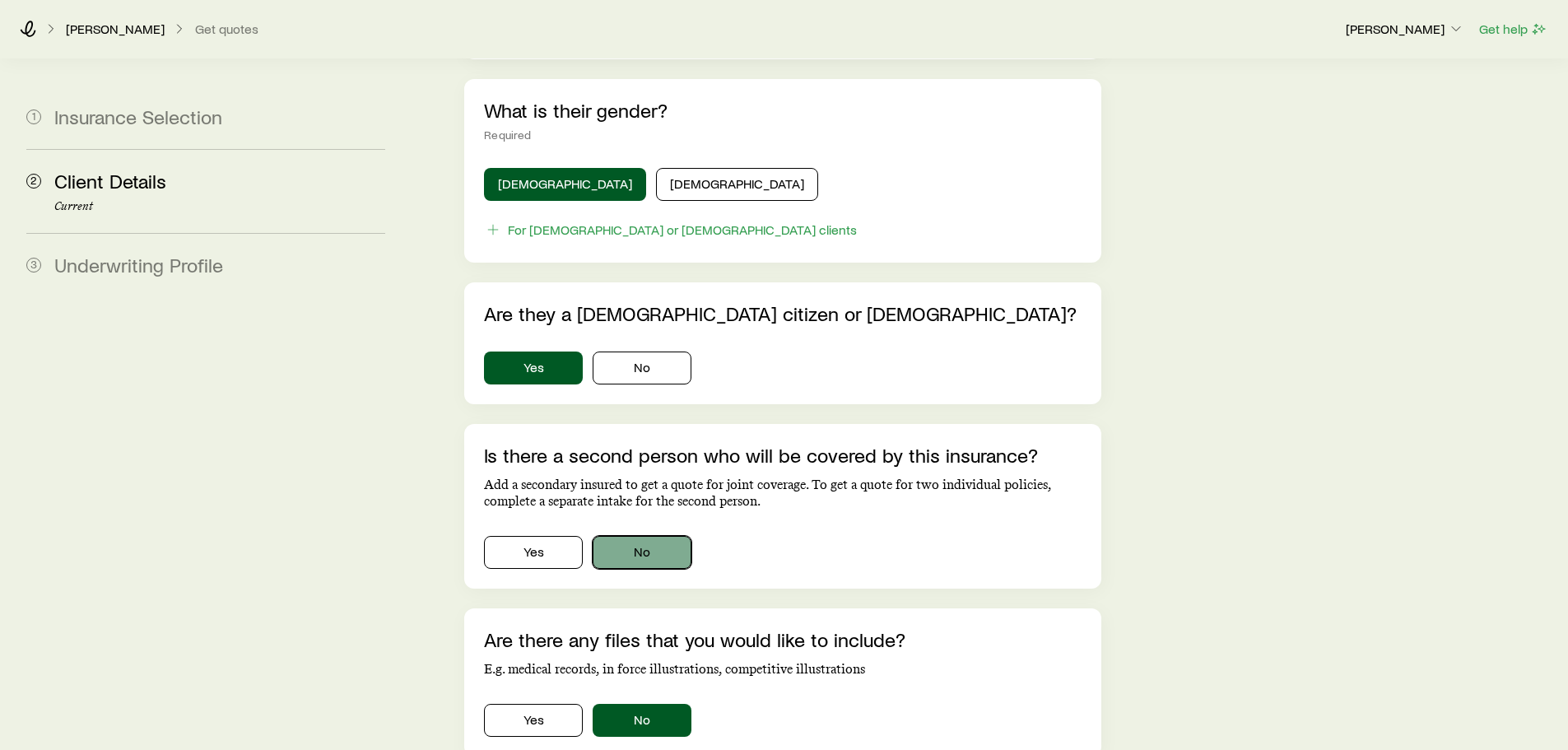
click at [662, 537] on button "No" at bounding box center [643, 552] width 99 height 33
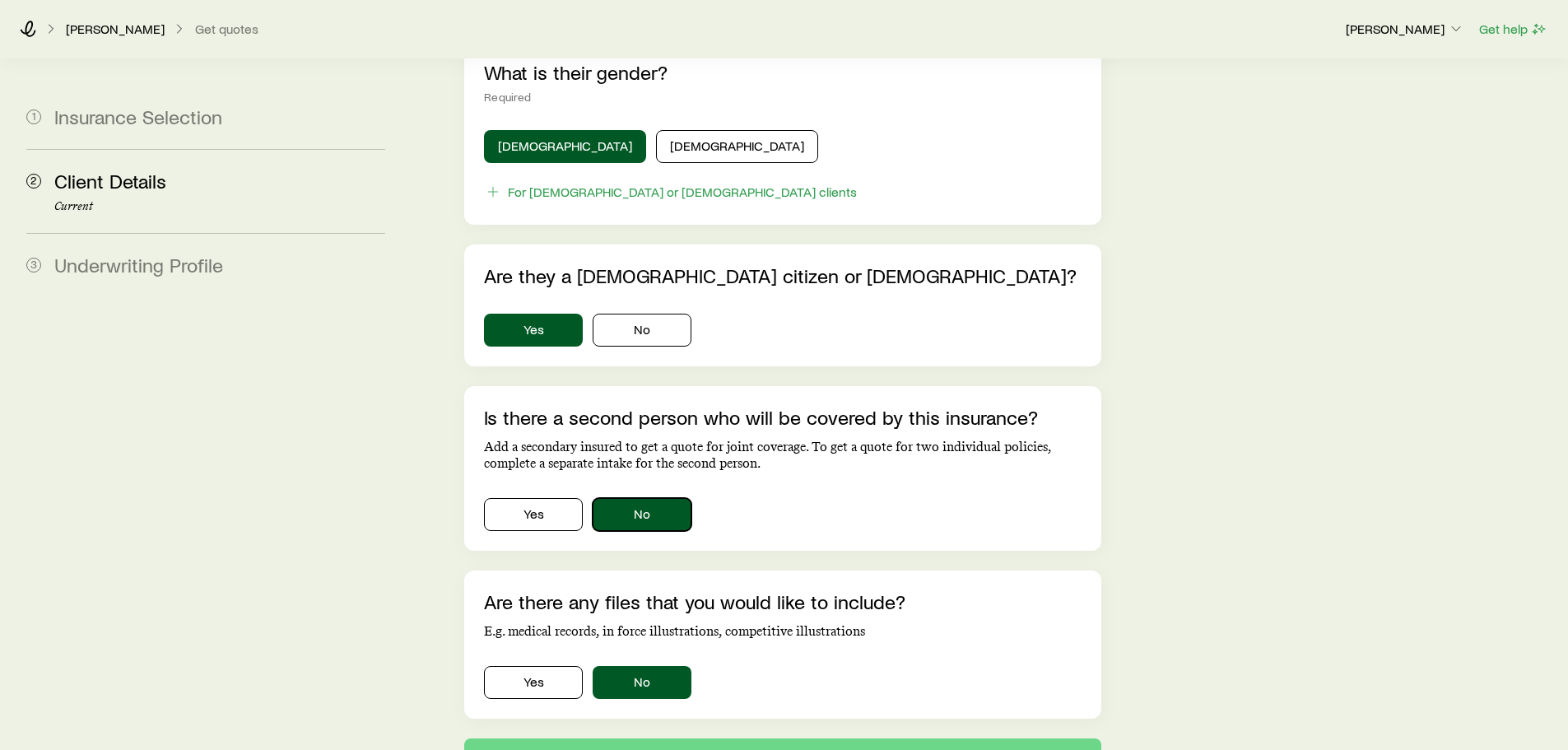
scroll to position [959, 0]
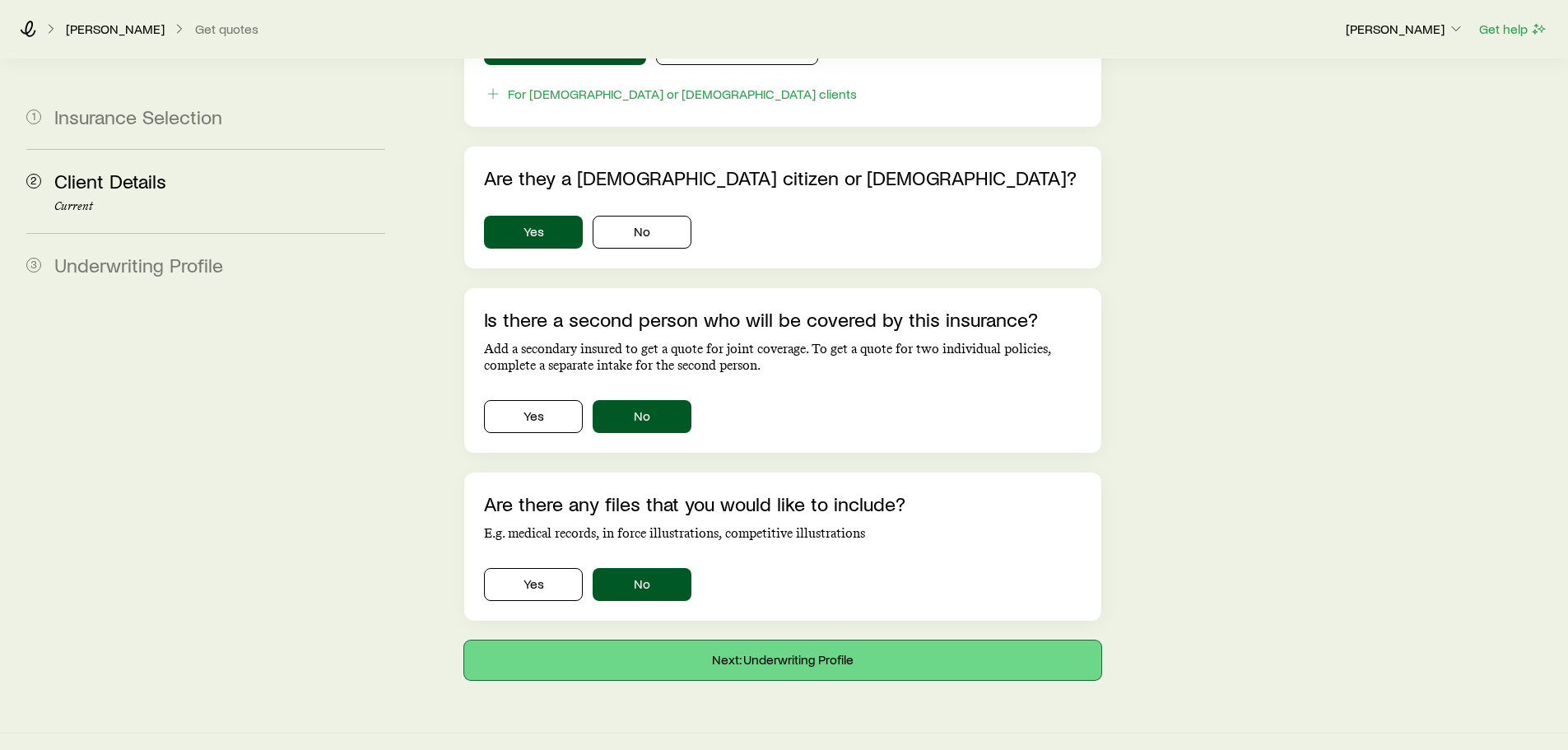
click at [849, 641] on button "Next: Underwriting Profile" at bounding box center [783, 661] width 637 height 40
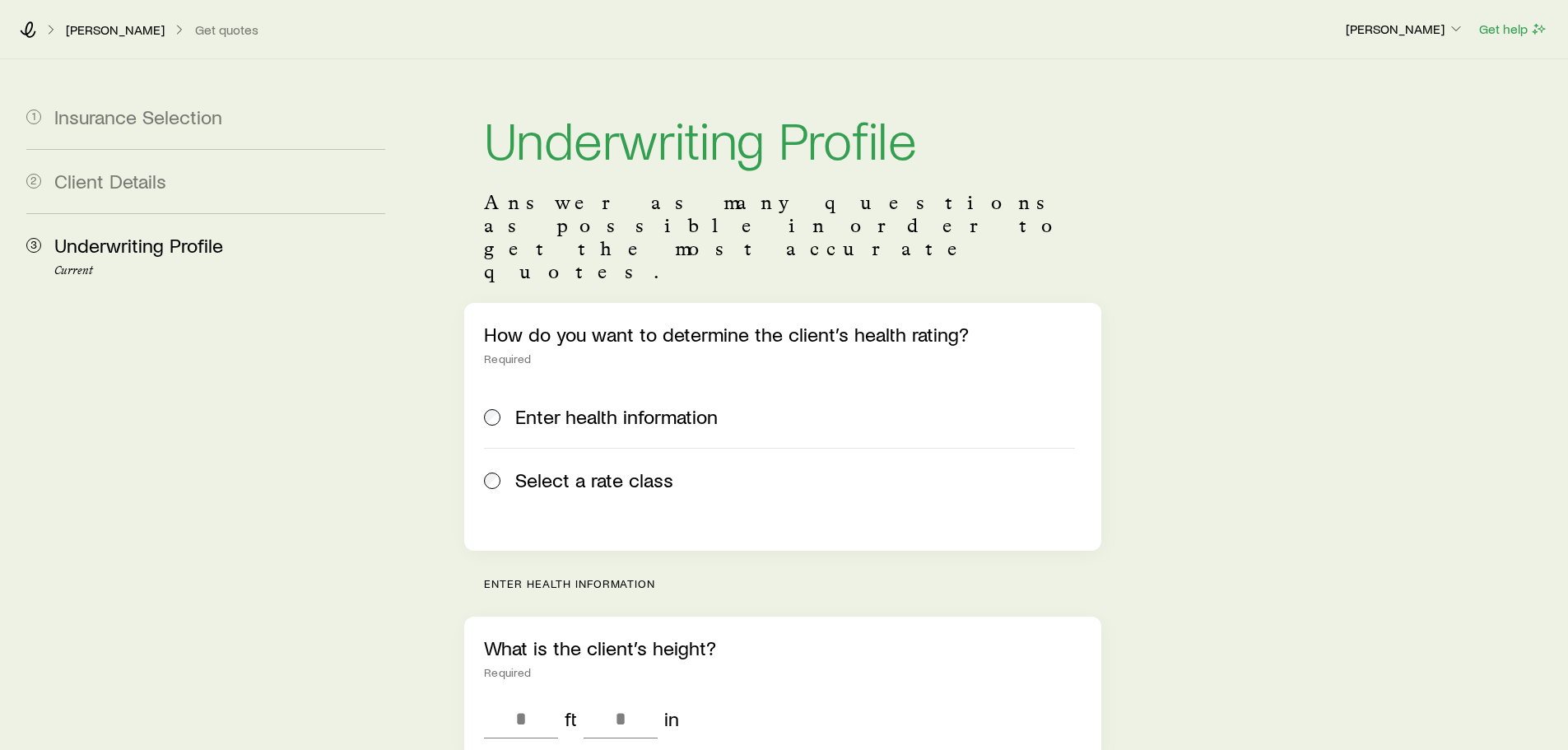
click at [625, 468] on span "Select a rate class" at bounding box center [594, 479] width 158 height 23
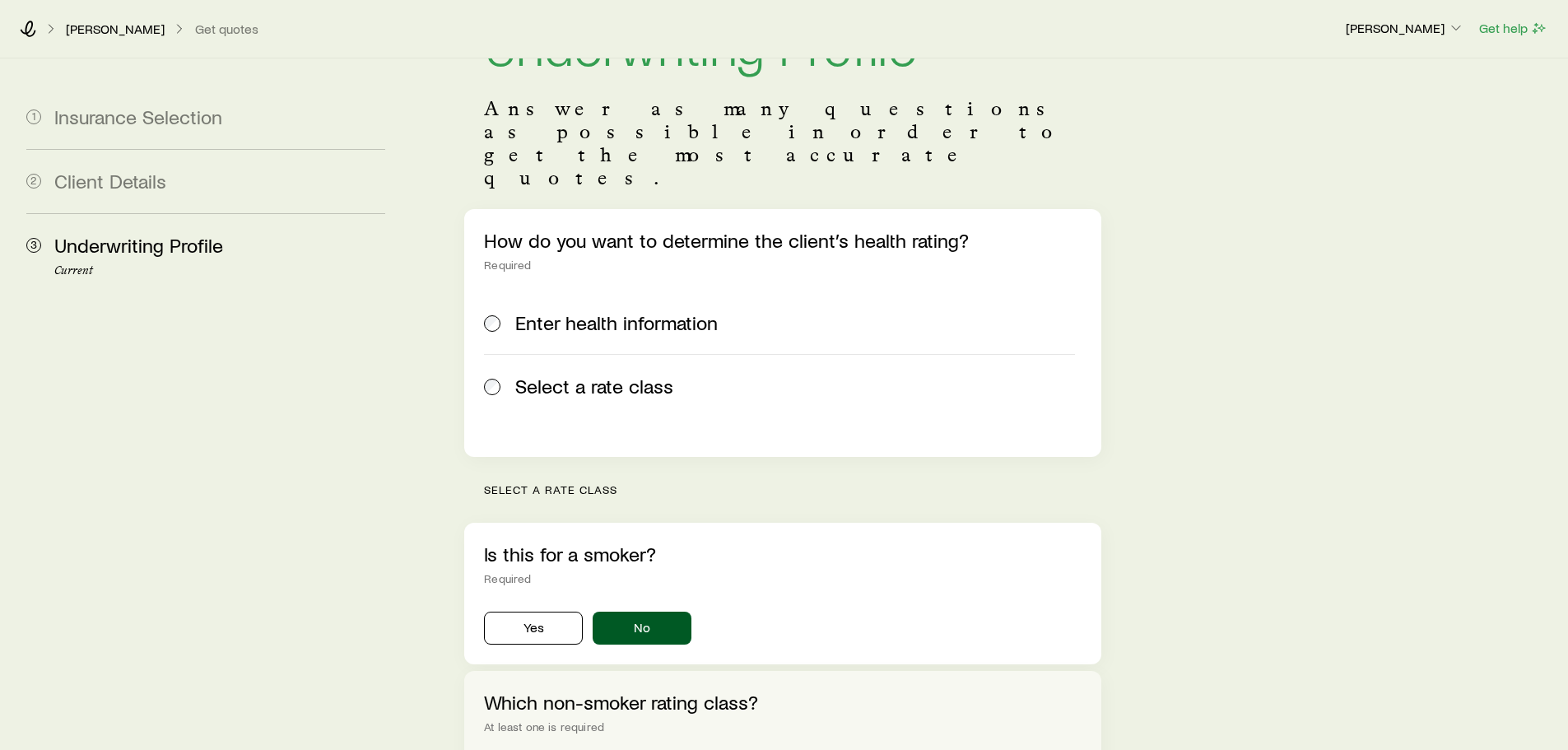
scroll to position [329, 0]
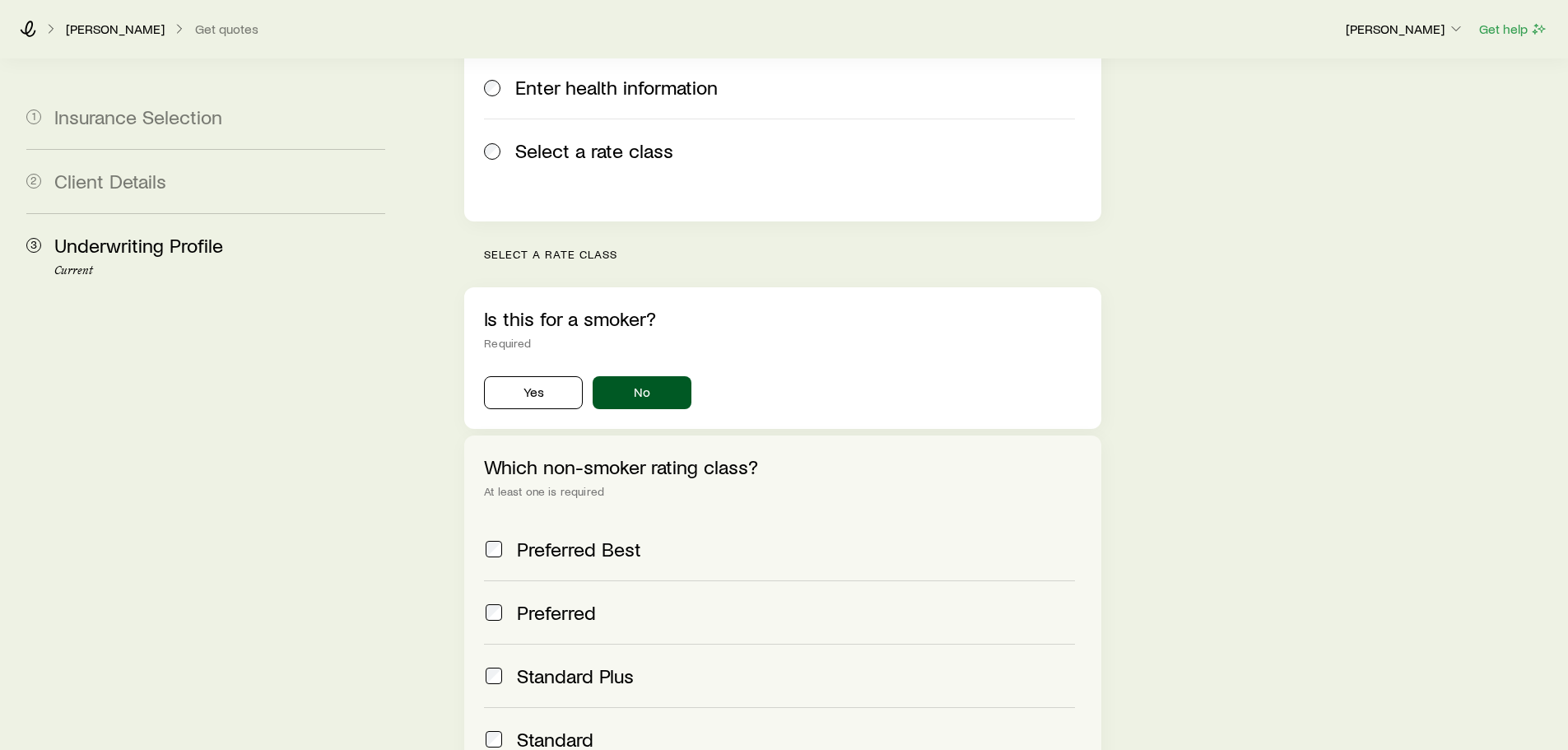
click at [583, 538] on span "Preferred Best" at bounding box center [578, 549] width 124 height 23
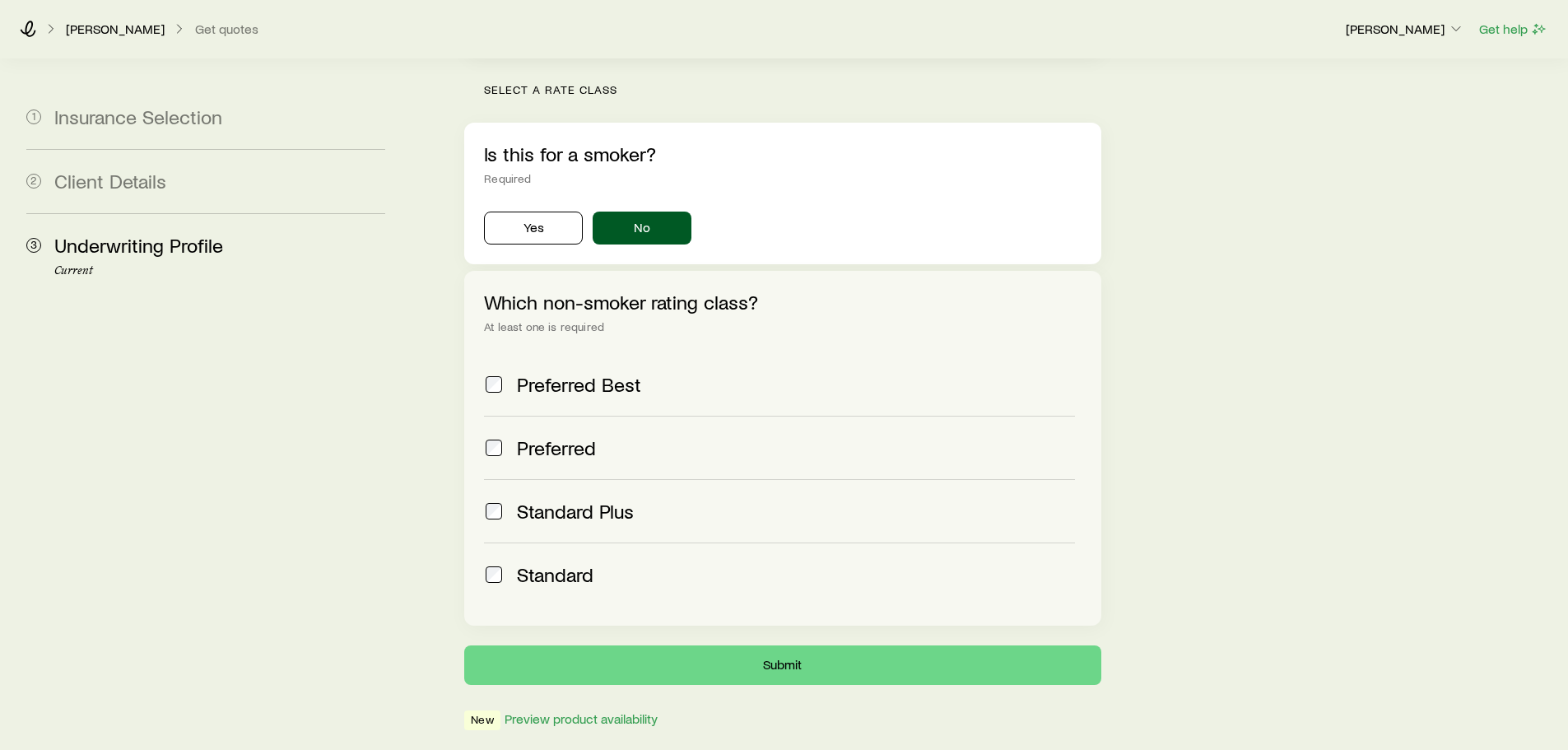
scroll to position [521, 0]
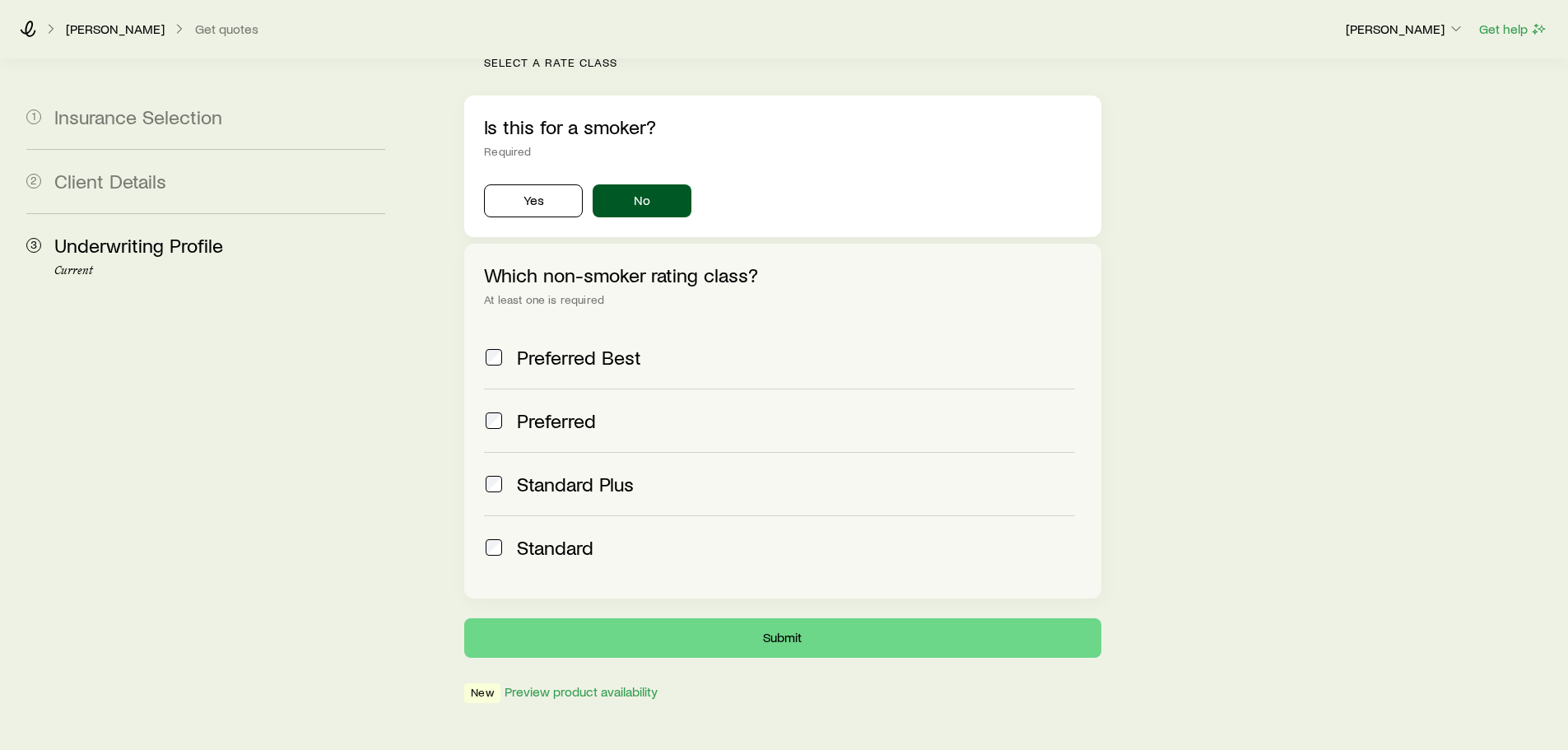
click at [531, 410] on span "Preferred" at bounding box center [556, 421] width 79 height 23
click at [849, 618] on button "Submit" at bounding box center [783, 638] width 637 height 40
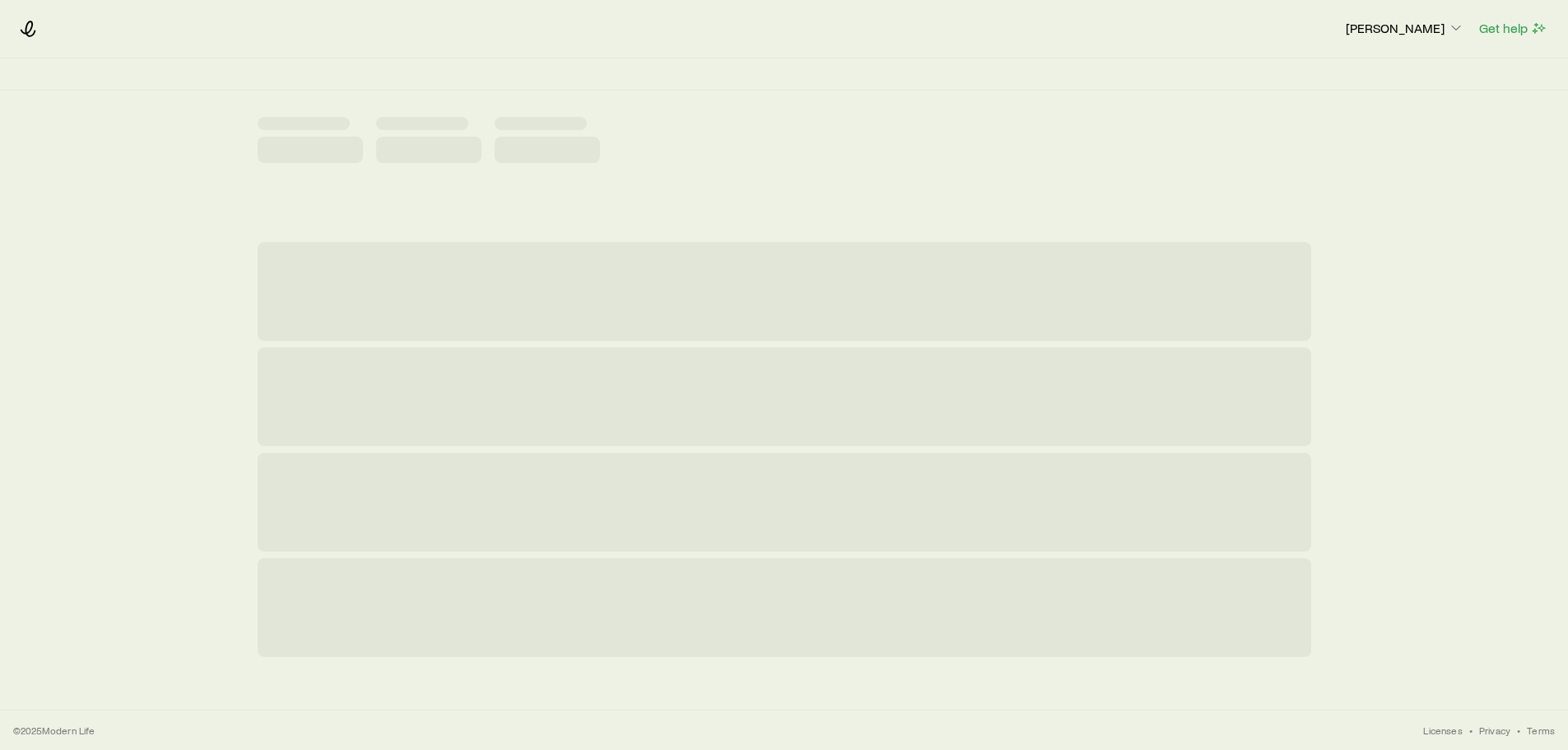
scroll to position [0, 0]
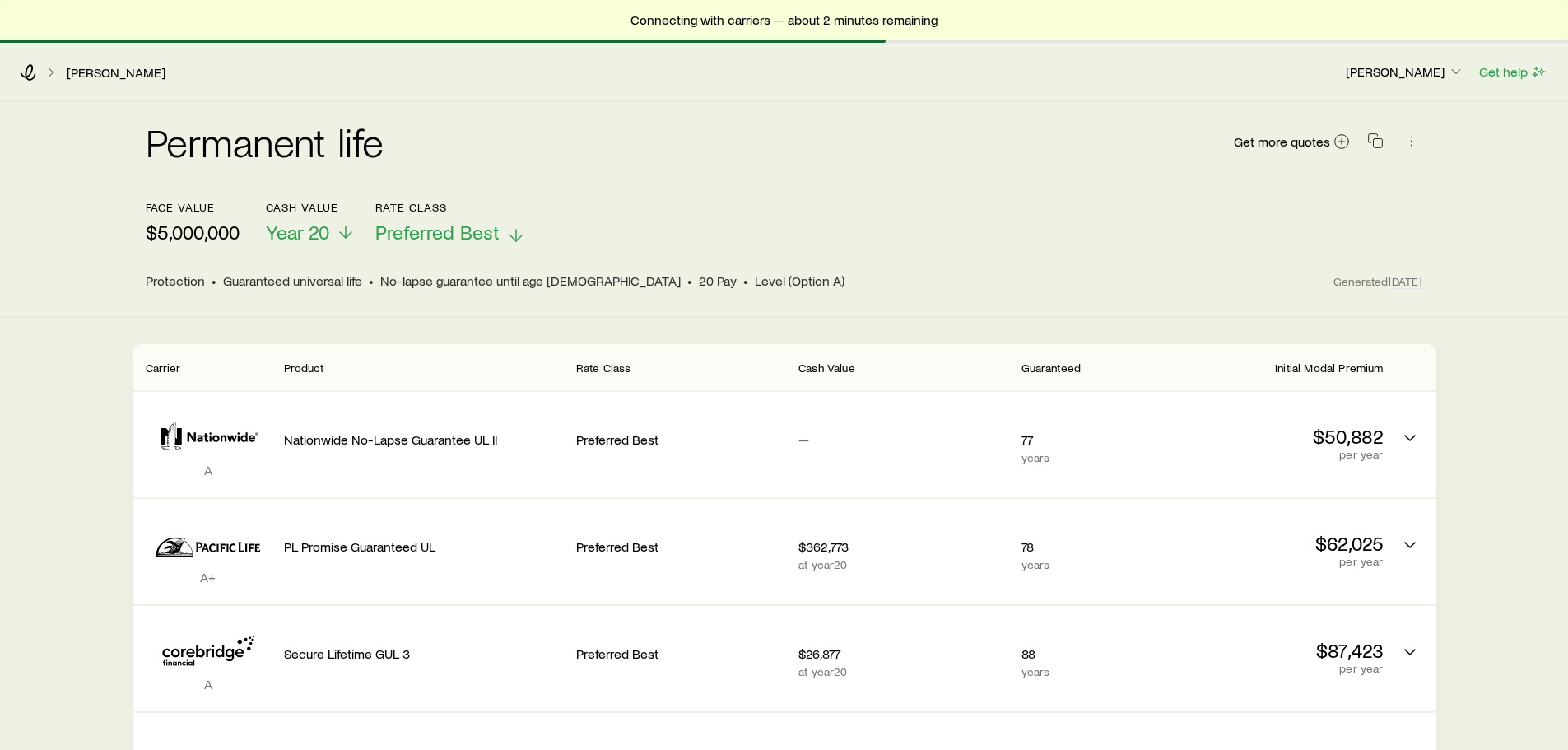
click at [496, 230] on span "Preferred Best" at bounding box center [436, 231] width 124 height 23
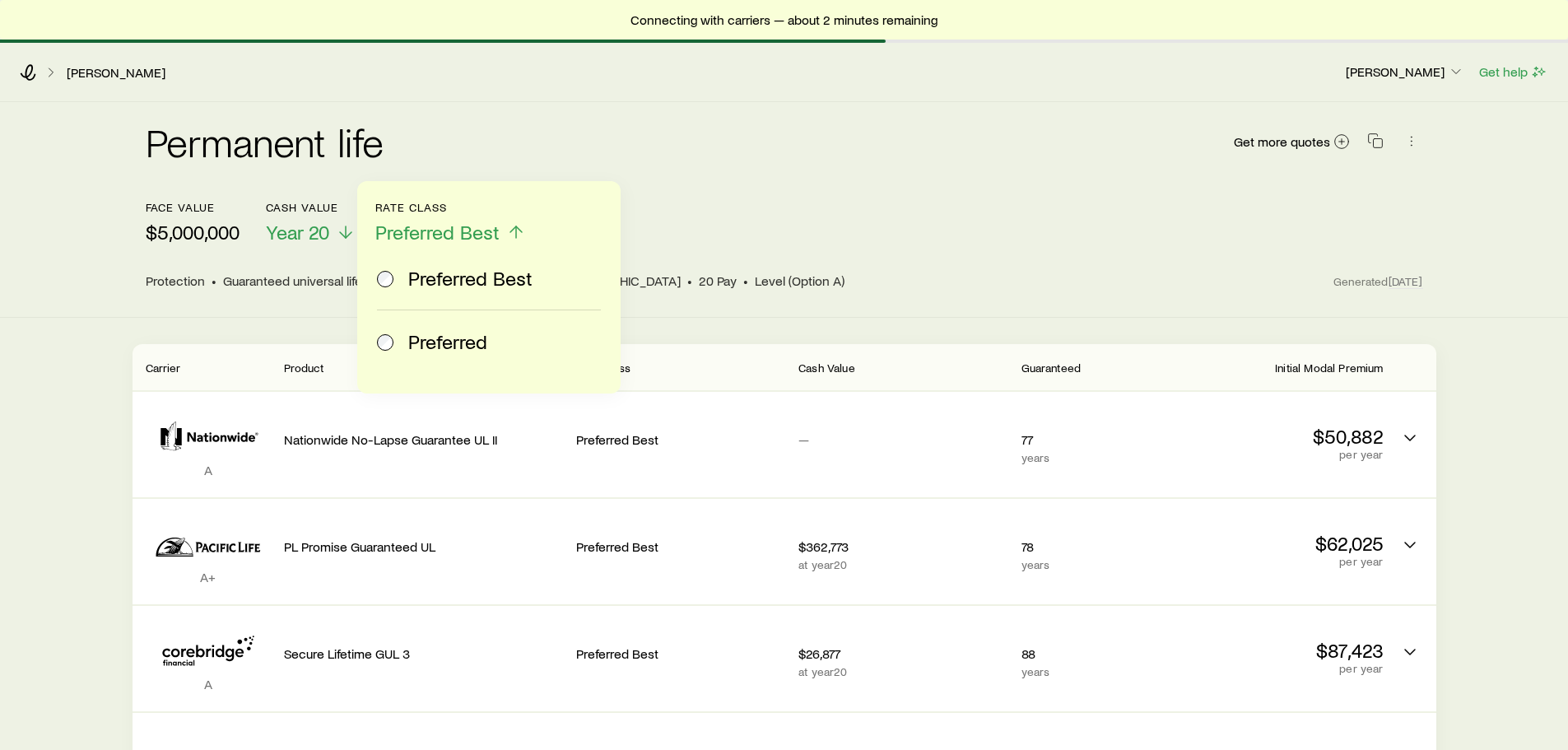
click at [467, 327] on label "Preferred" at bounding box center [485, 341] width 217 height 62
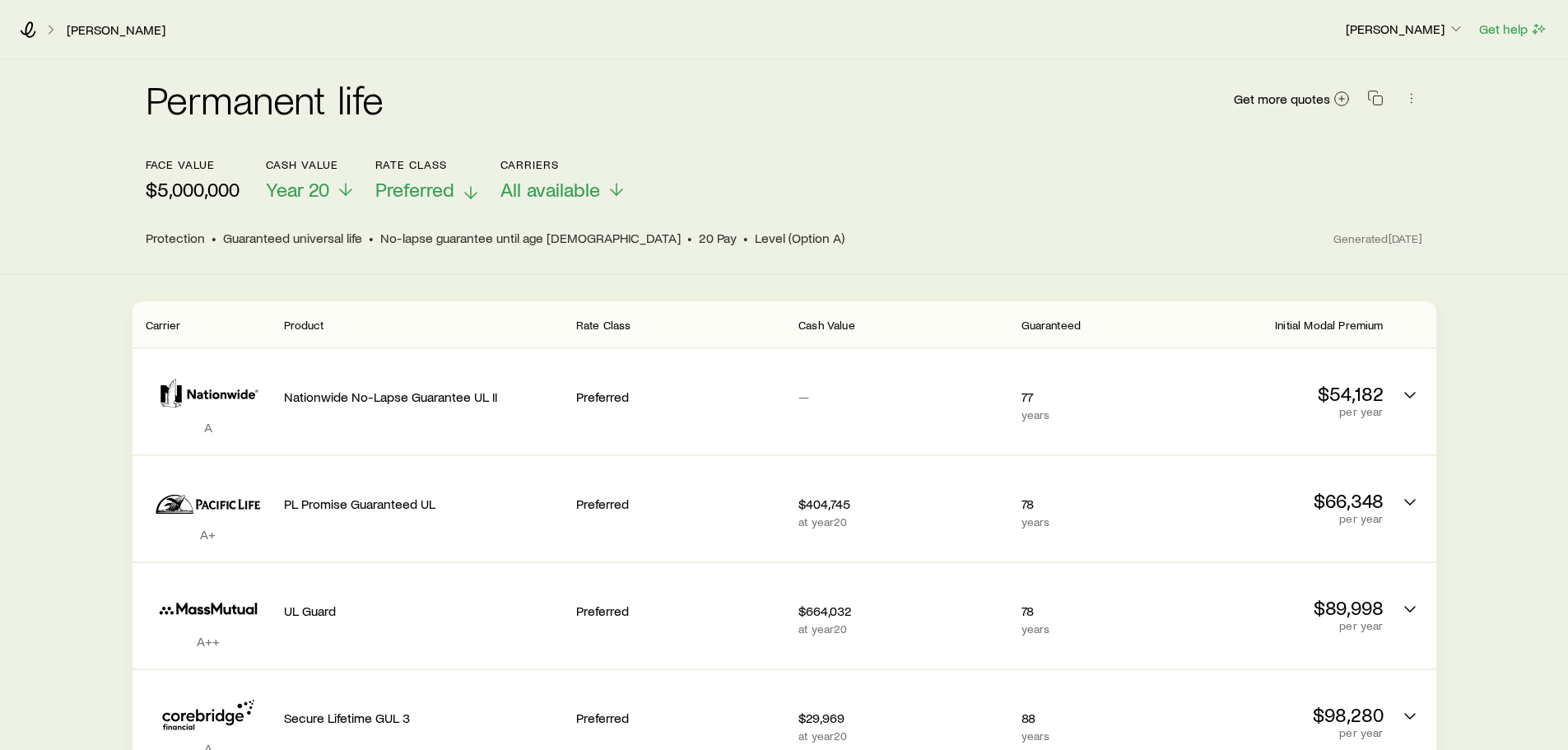
click at [448, 185] on span "Preferred" at bounding box center [415, 188] width 79 height 23
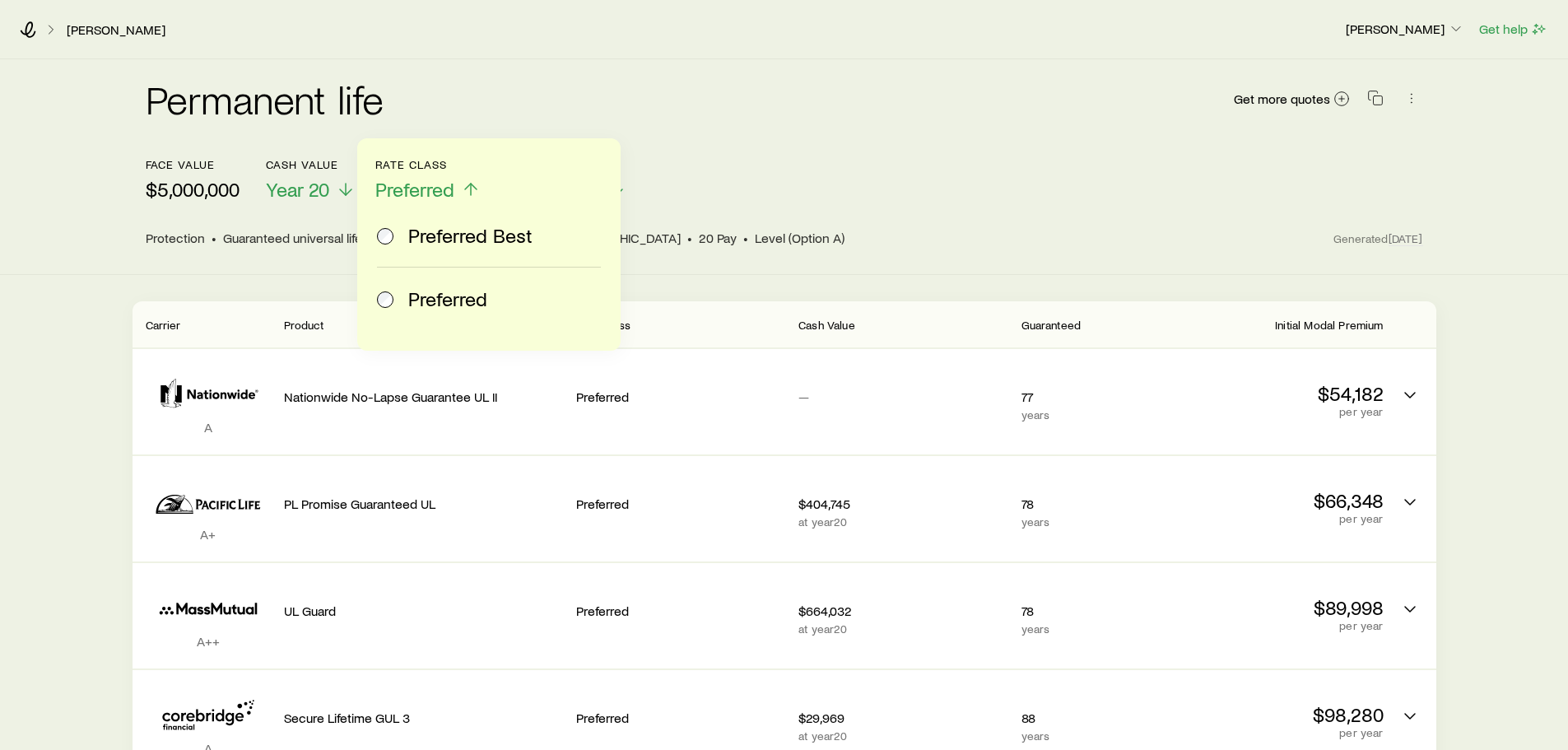
click at [439, 240] on span "Preferred Best" at bounding box center [470, 235] width 124 height 23
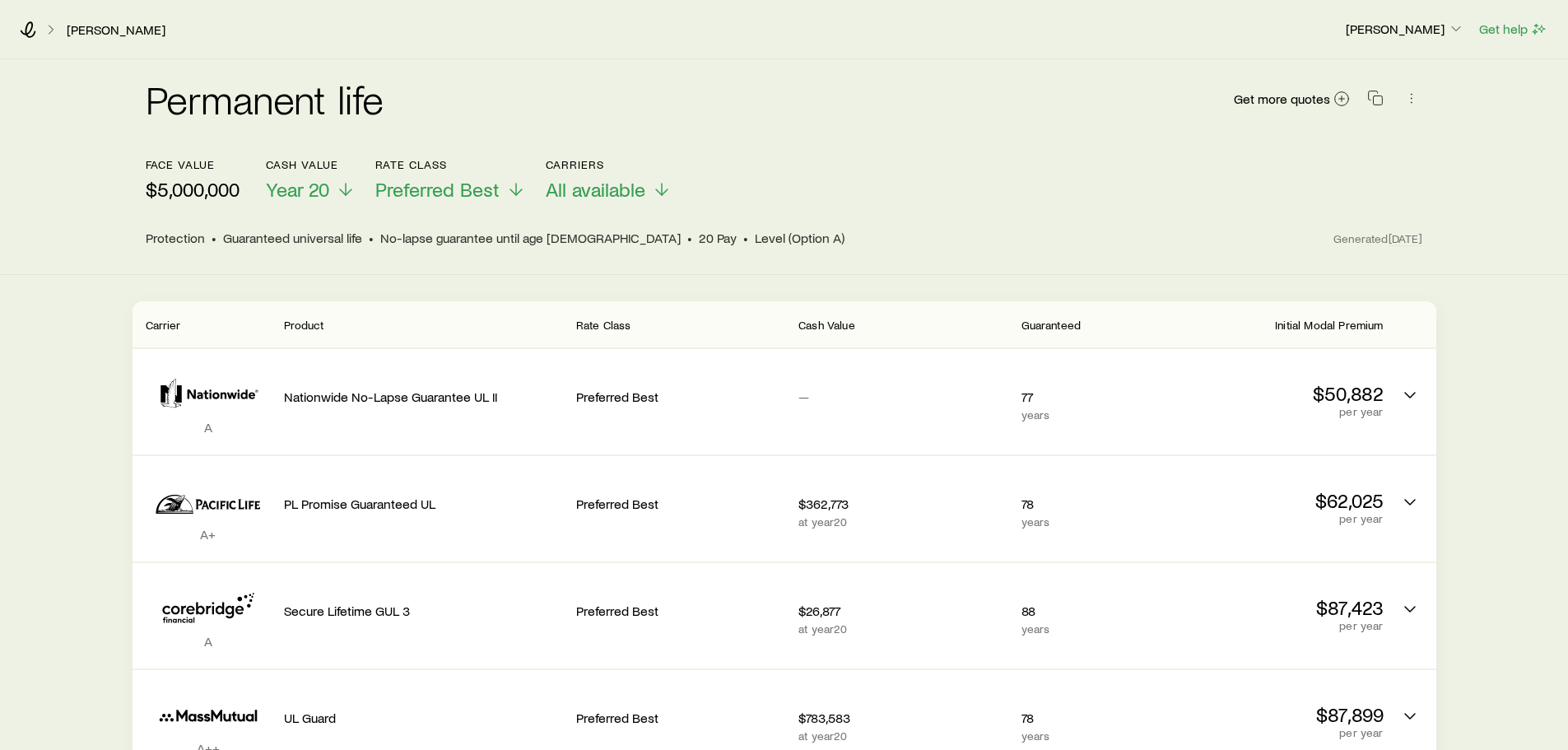
click at [171, 196] on p "$5,000,000" at bounding box center [192, 188] width 94 height 23
click at [1301, 109] on div "Get more quotes" at bounding box center [1328, 99] width 190 height 40
click at [1306, 100] on span "Get more quotes" at bounding box center [1281, 98] width 96 height 13
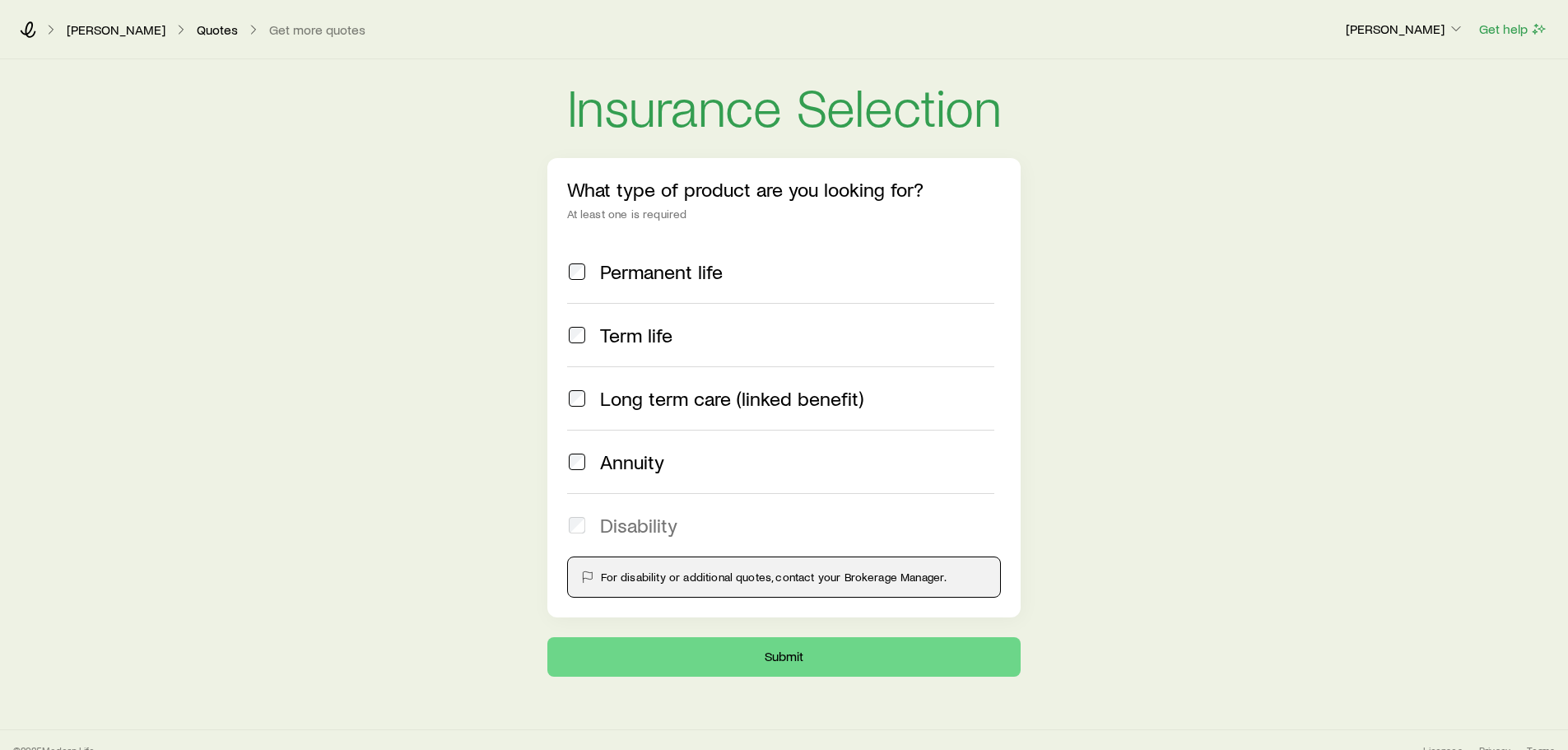
click at [678, 247] on label "Permanent life" at bounding box center [782, 271] width 428 height 62
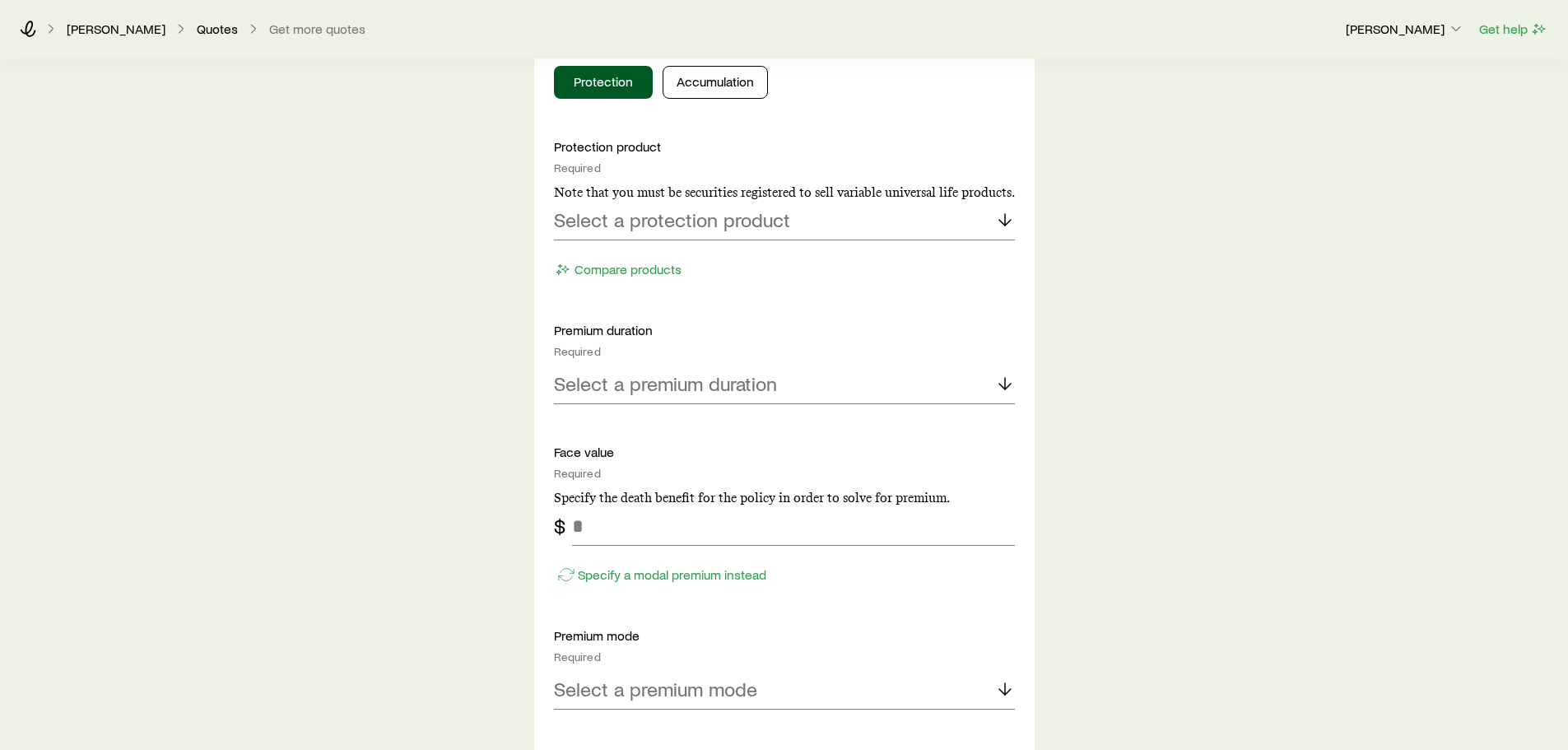
scroll to position [741, 0]
click at [805, 216] on div "Select a protection product" at bounding box center [784, 219] width 461 height 40
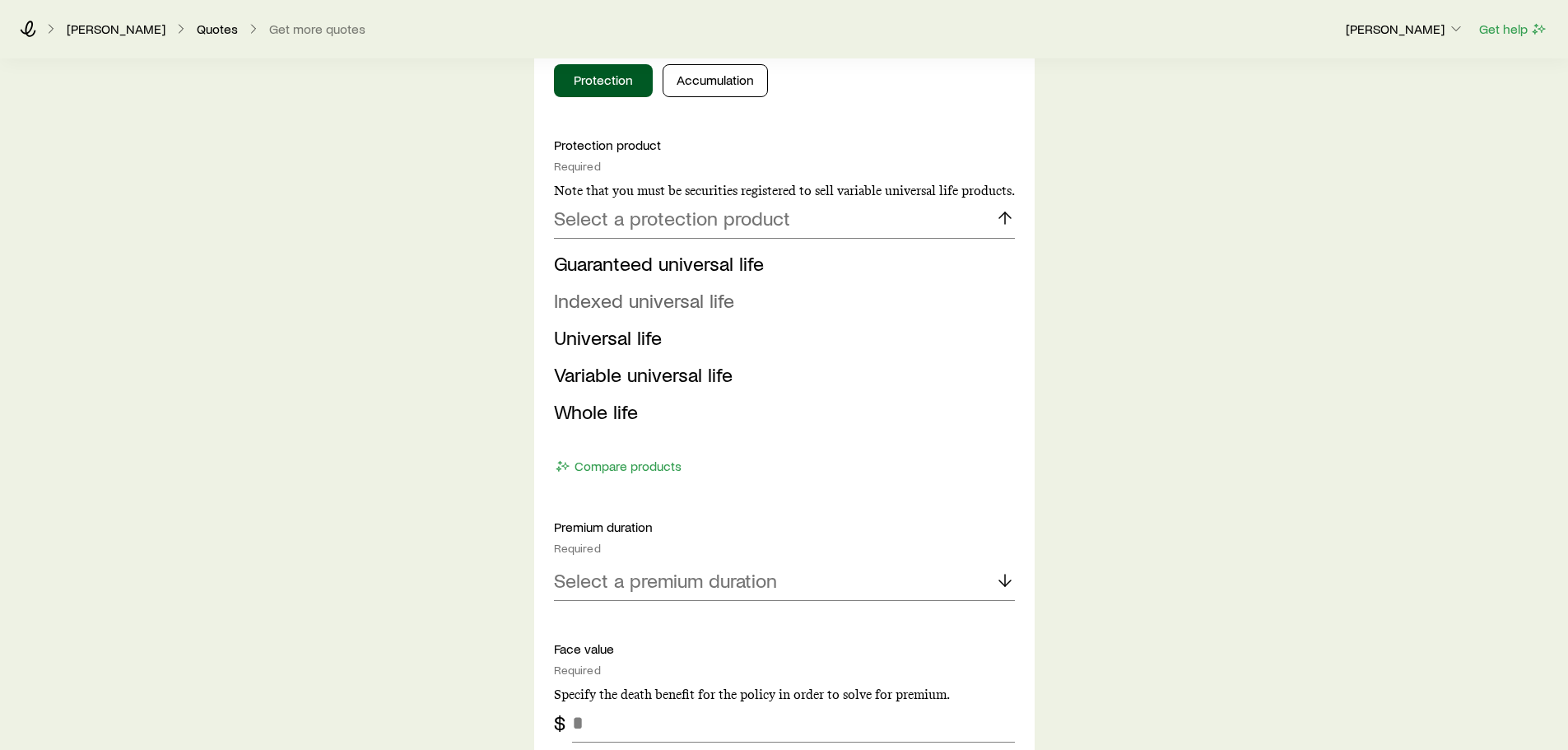
click at [690, 303] on span "Indexed universal life" at bounding box center [645, 301] width 181 height 24
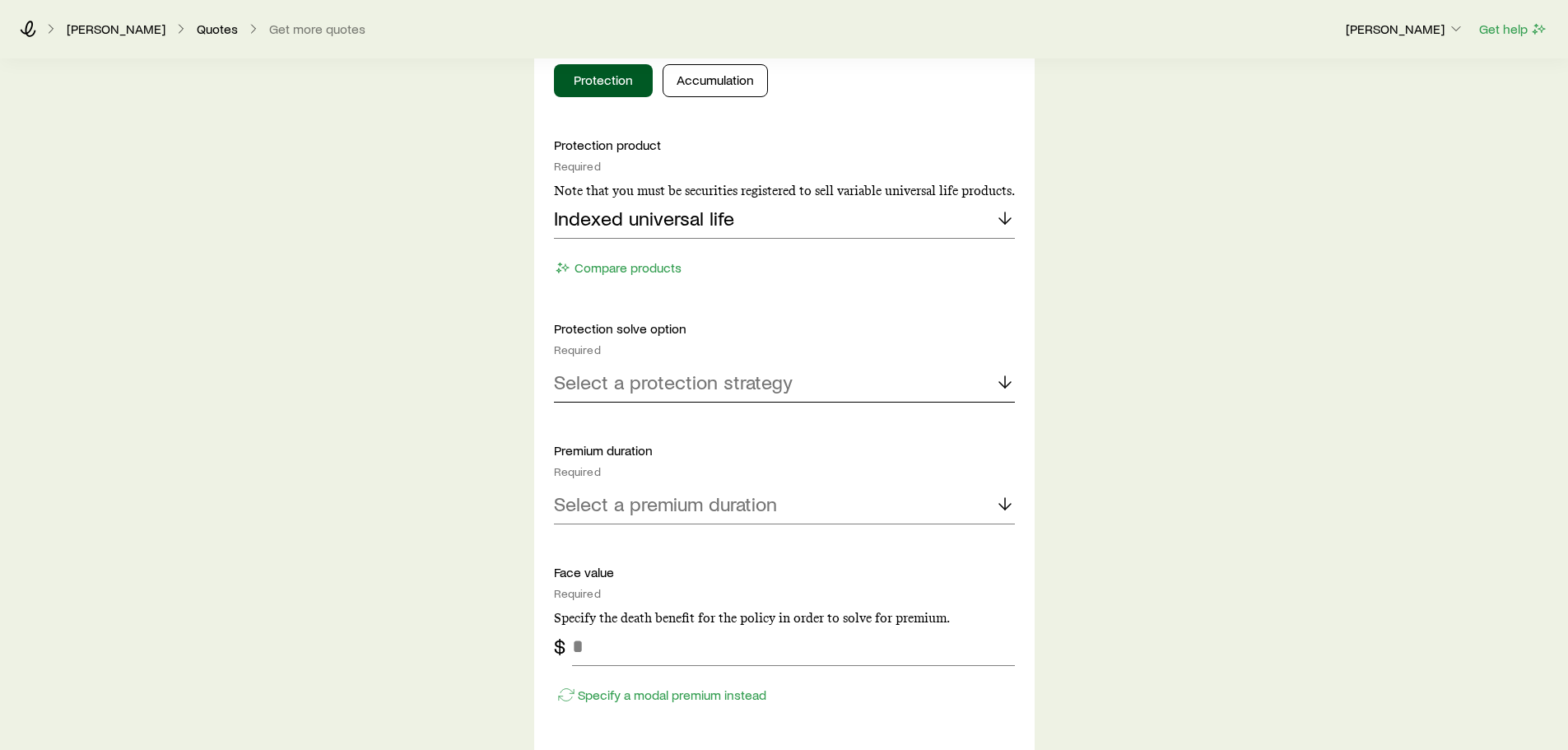
click at [899, 381] on div "Select a protection strategy" at bounding box center [784, 383] width 461 height 40
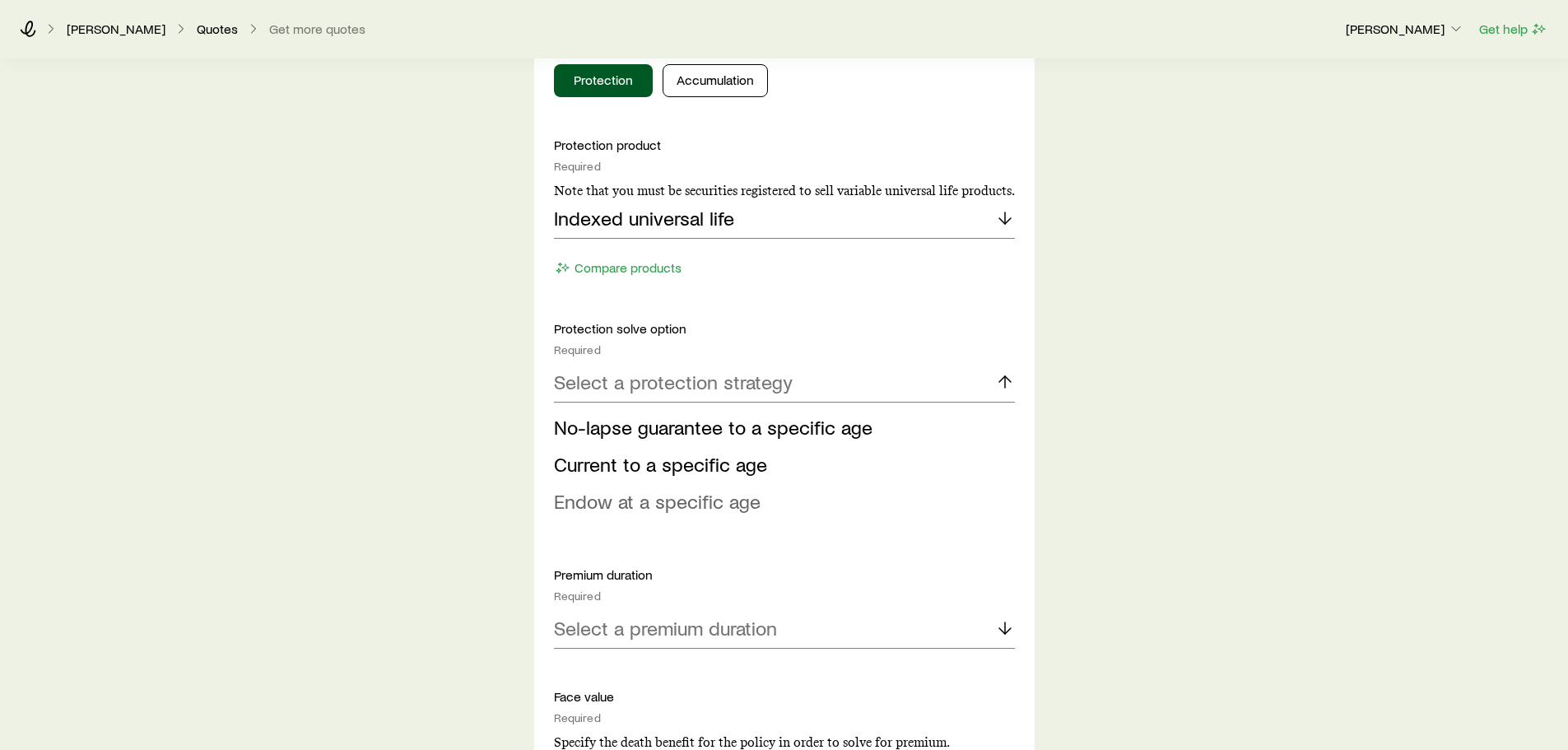
click at [665, 504] on span "Endow at a specific age" at bounding box center [658, 501] width 206 height 24
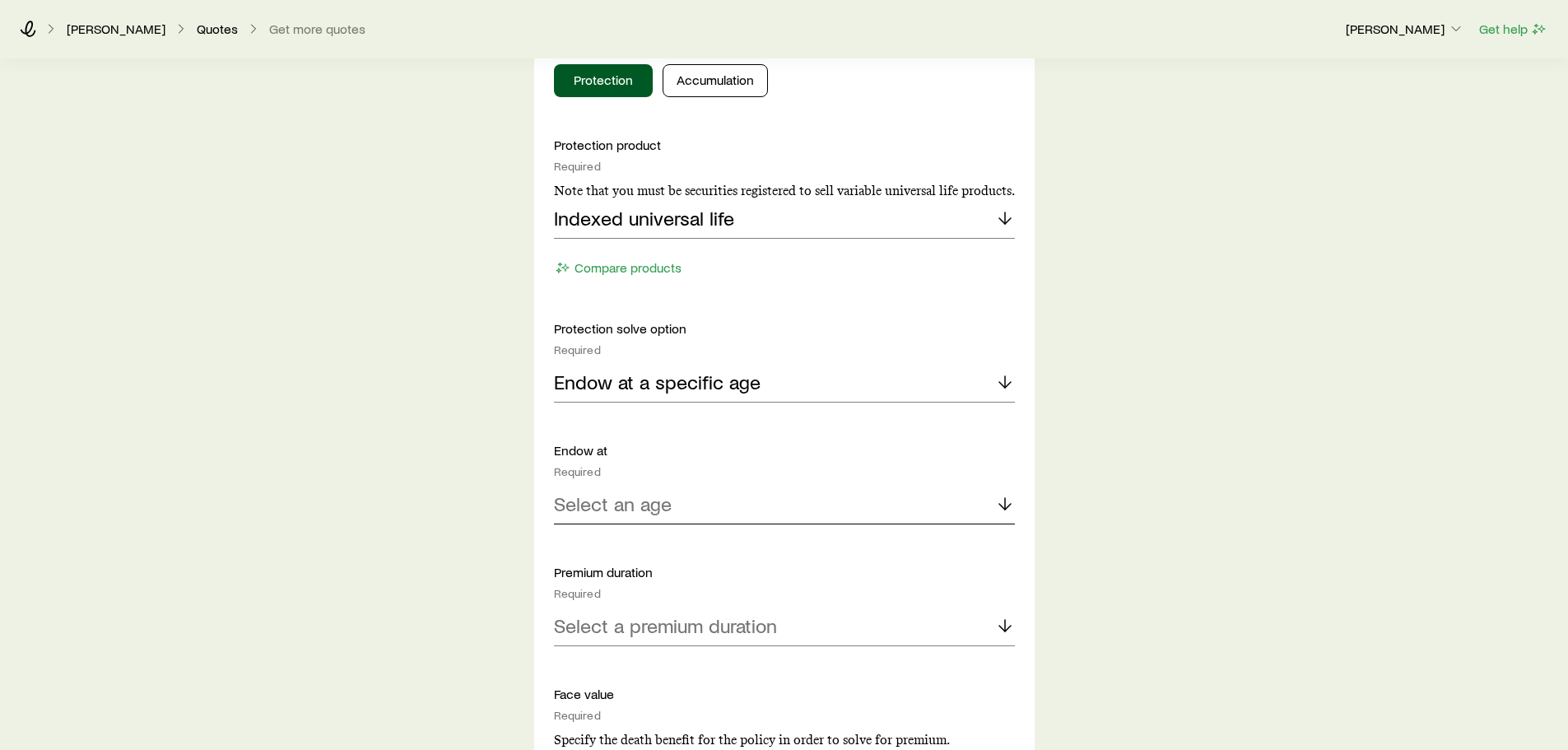
click at [666, 496] on p "Select an age" at bounding box center [613, 503] width 118 height 23
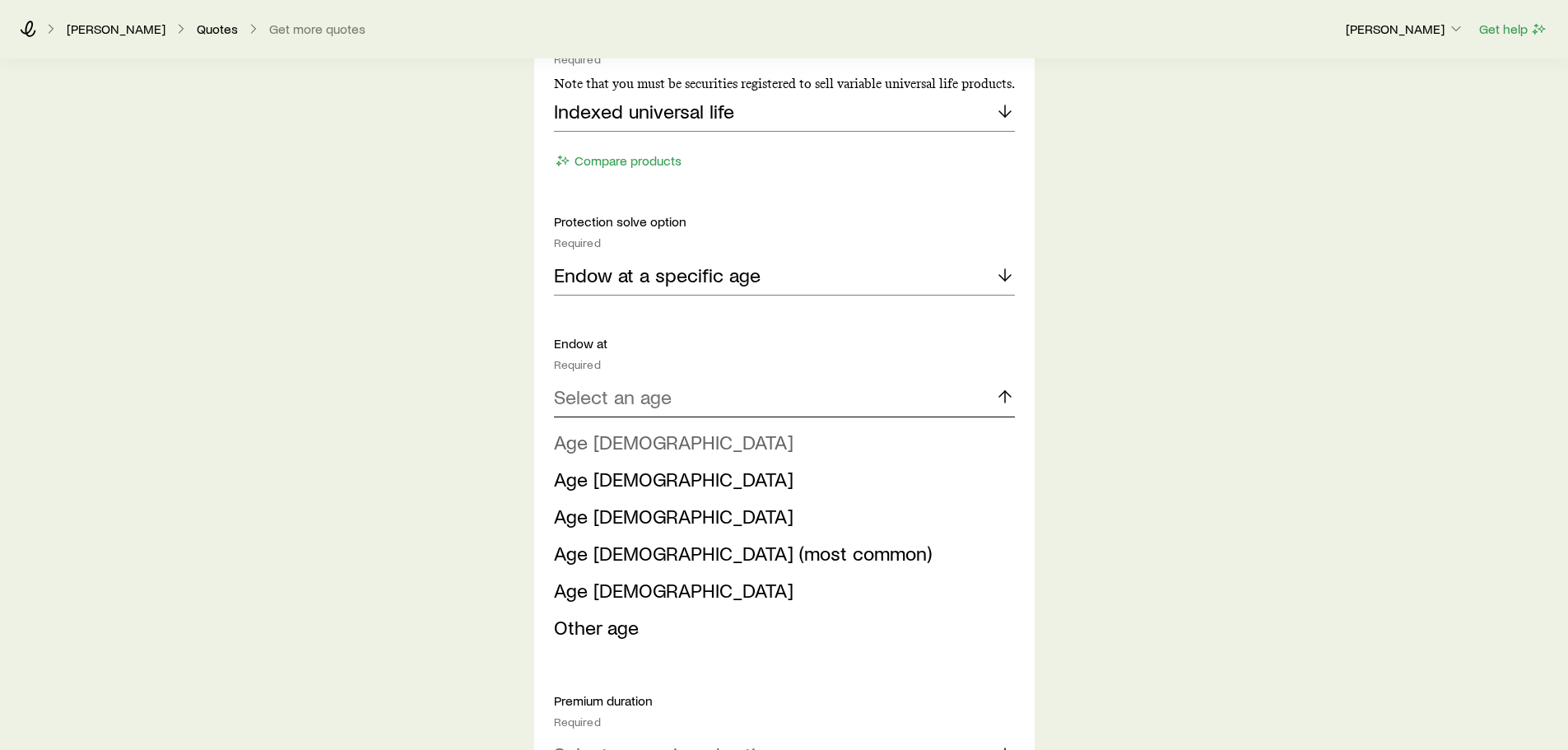
scroll to position [823, 0]
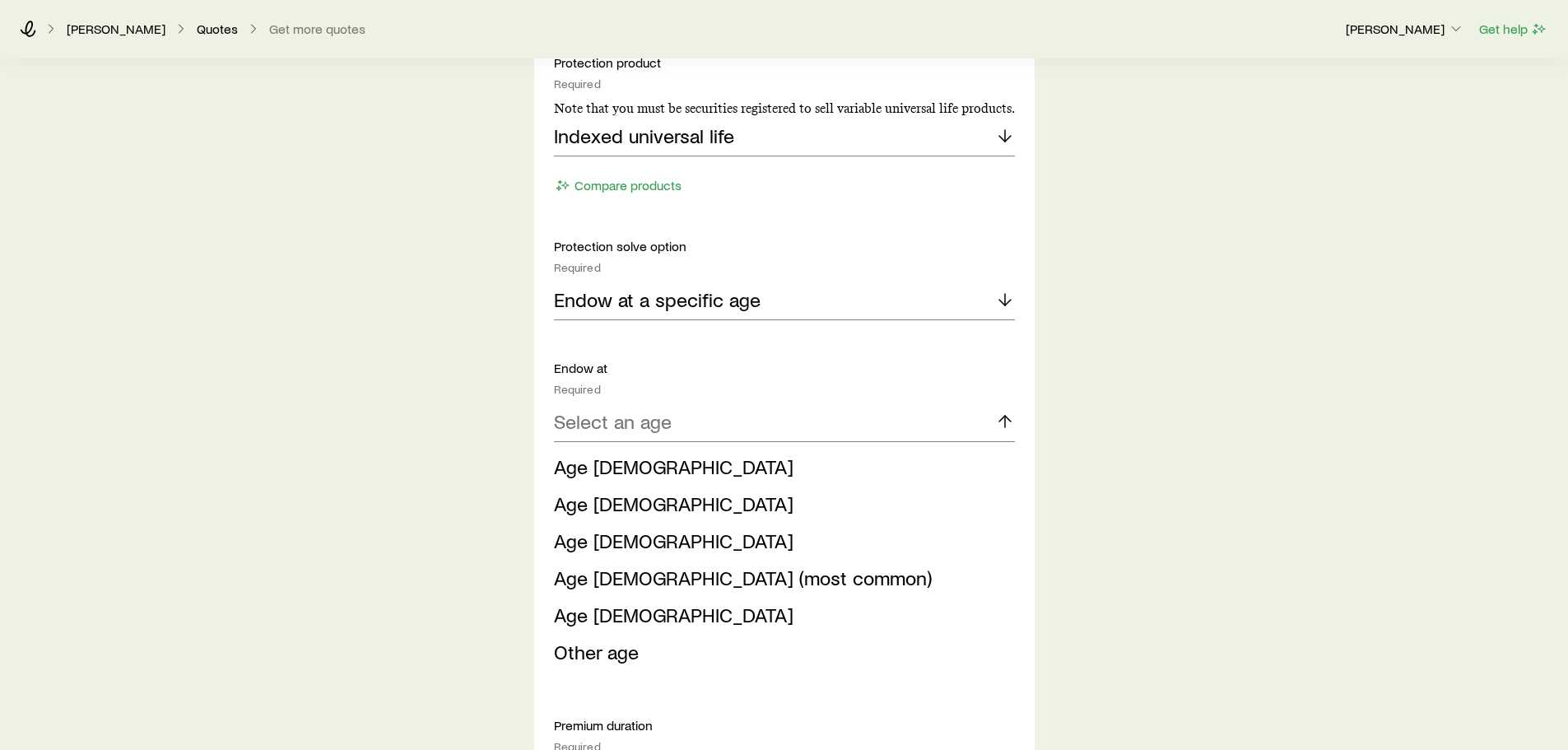
click at [691, 472] on li "Age [DEMOGRAPHIC_DATA]" at bounding box center [780, 466] width 451 height 37
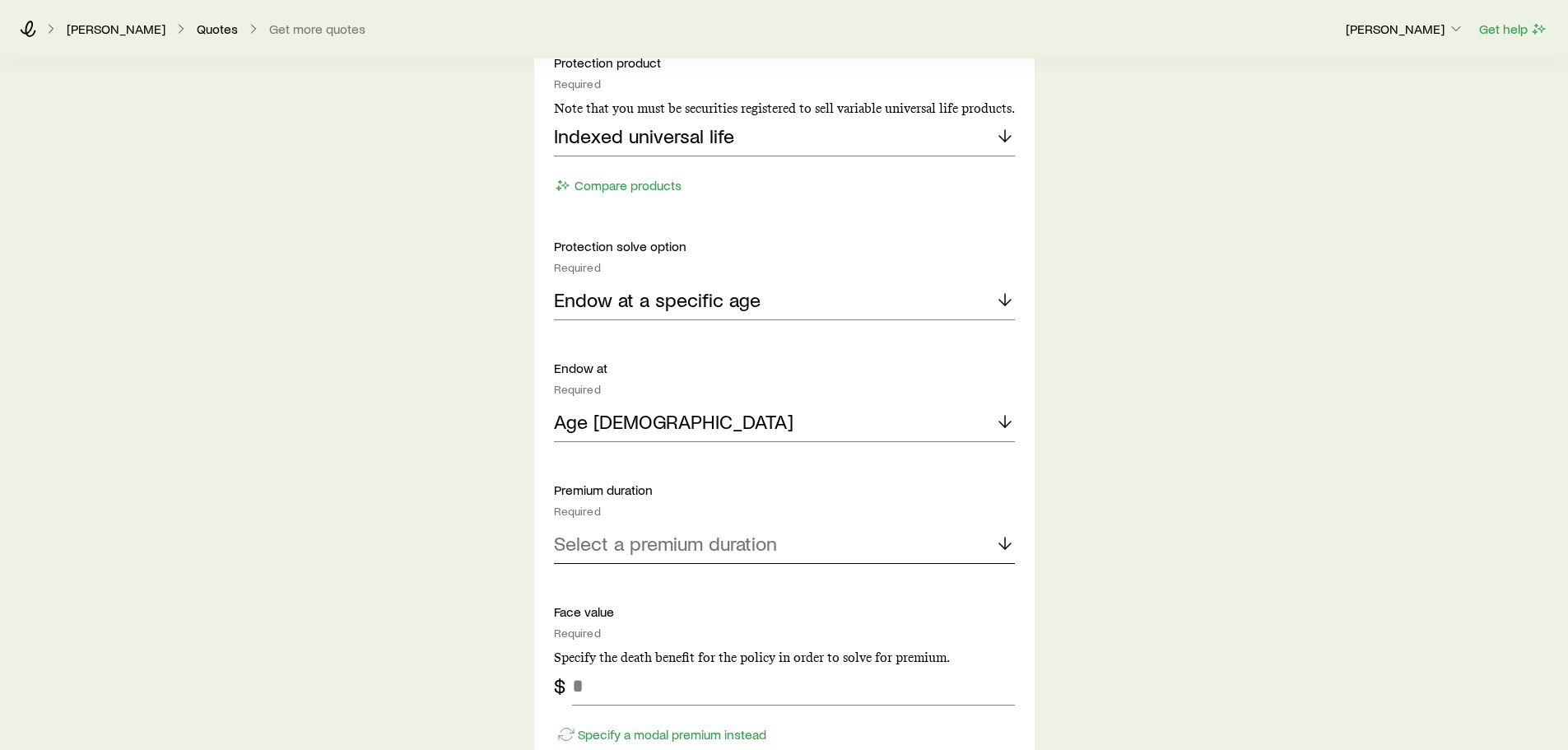
click at [806, 539] on div "Select a premium duration" at bounding box center [784, 545] width 461 height 40
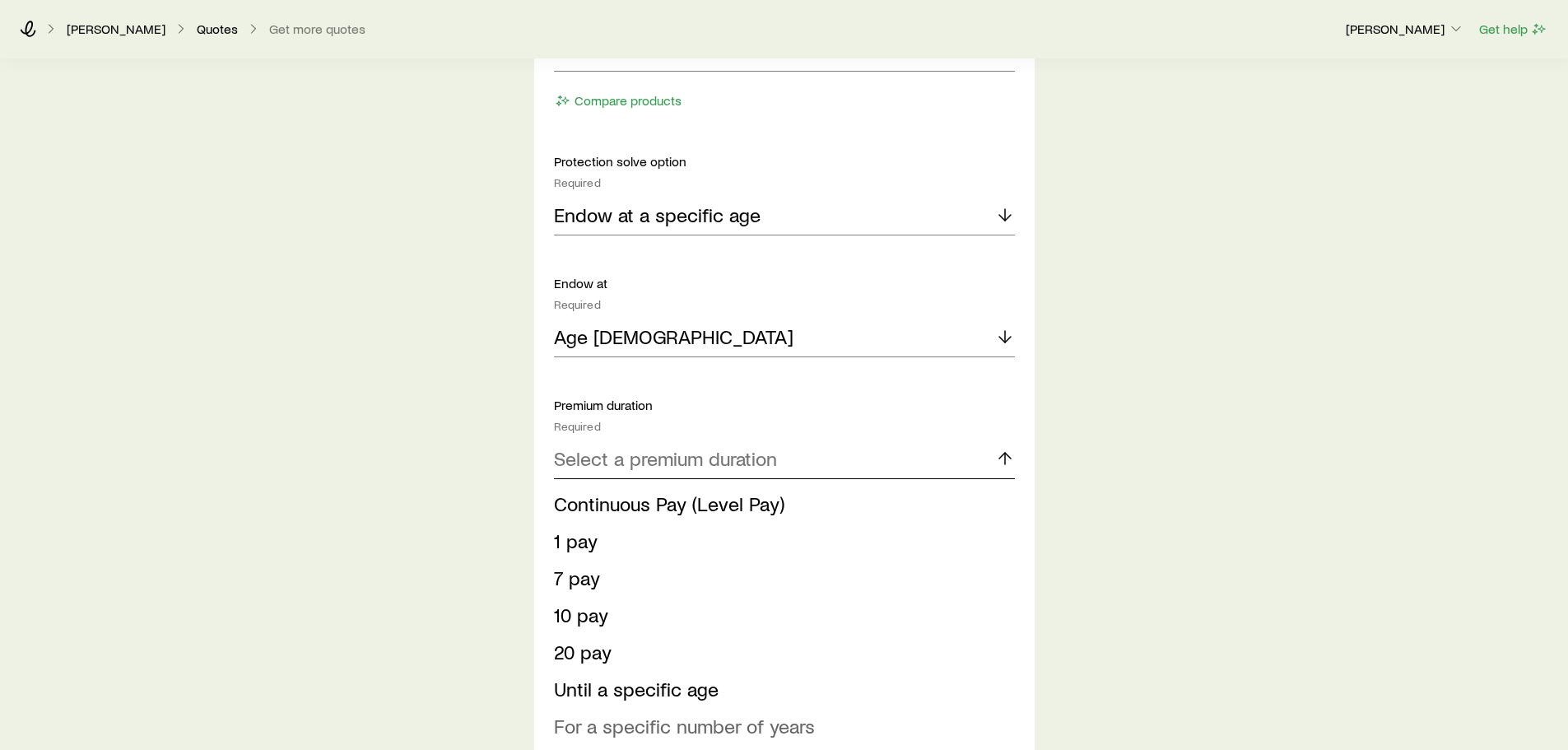
scroll to position [1070, 0]
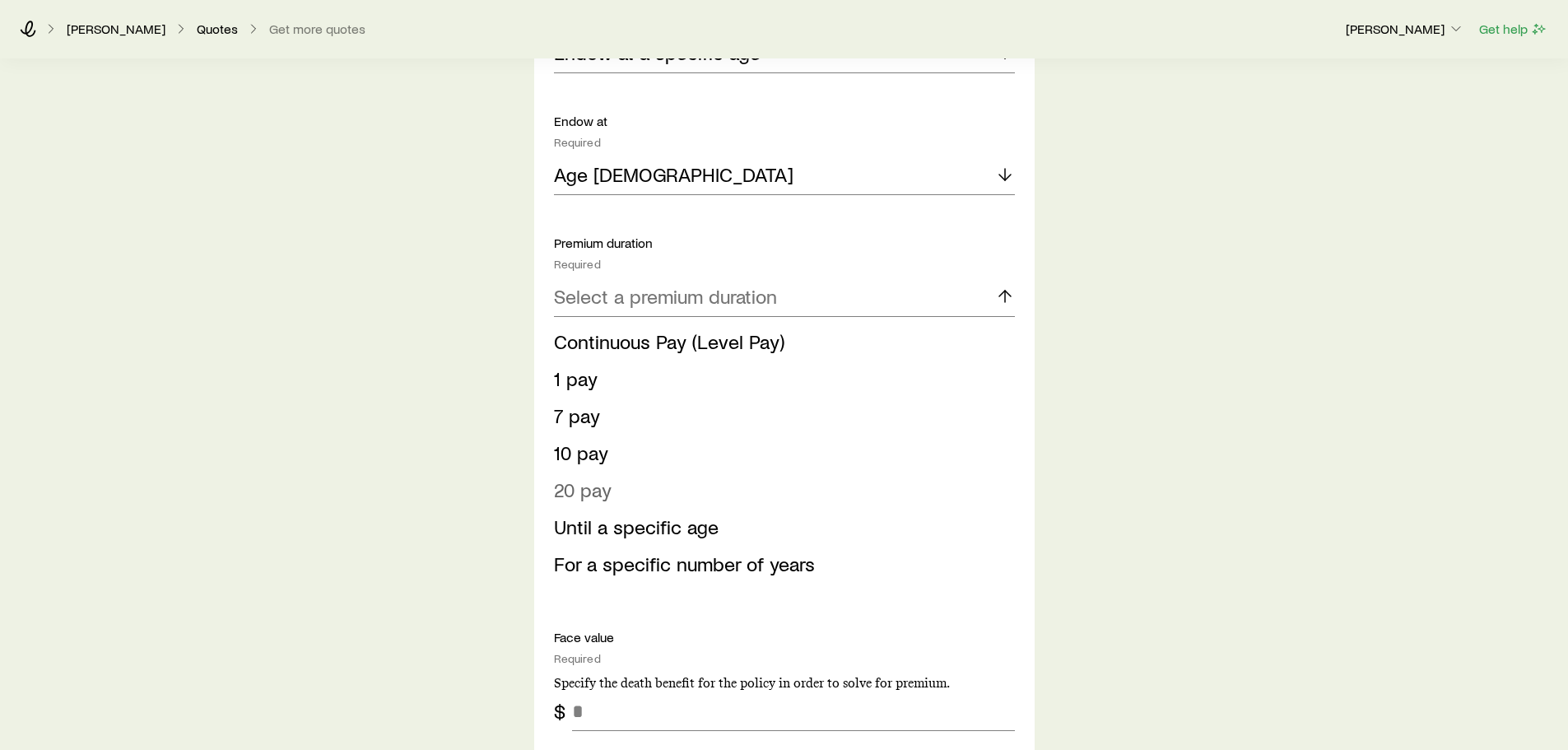
click at [752, 488] on li "20 pay" at bounding box center [780, 490] width 451 height 37
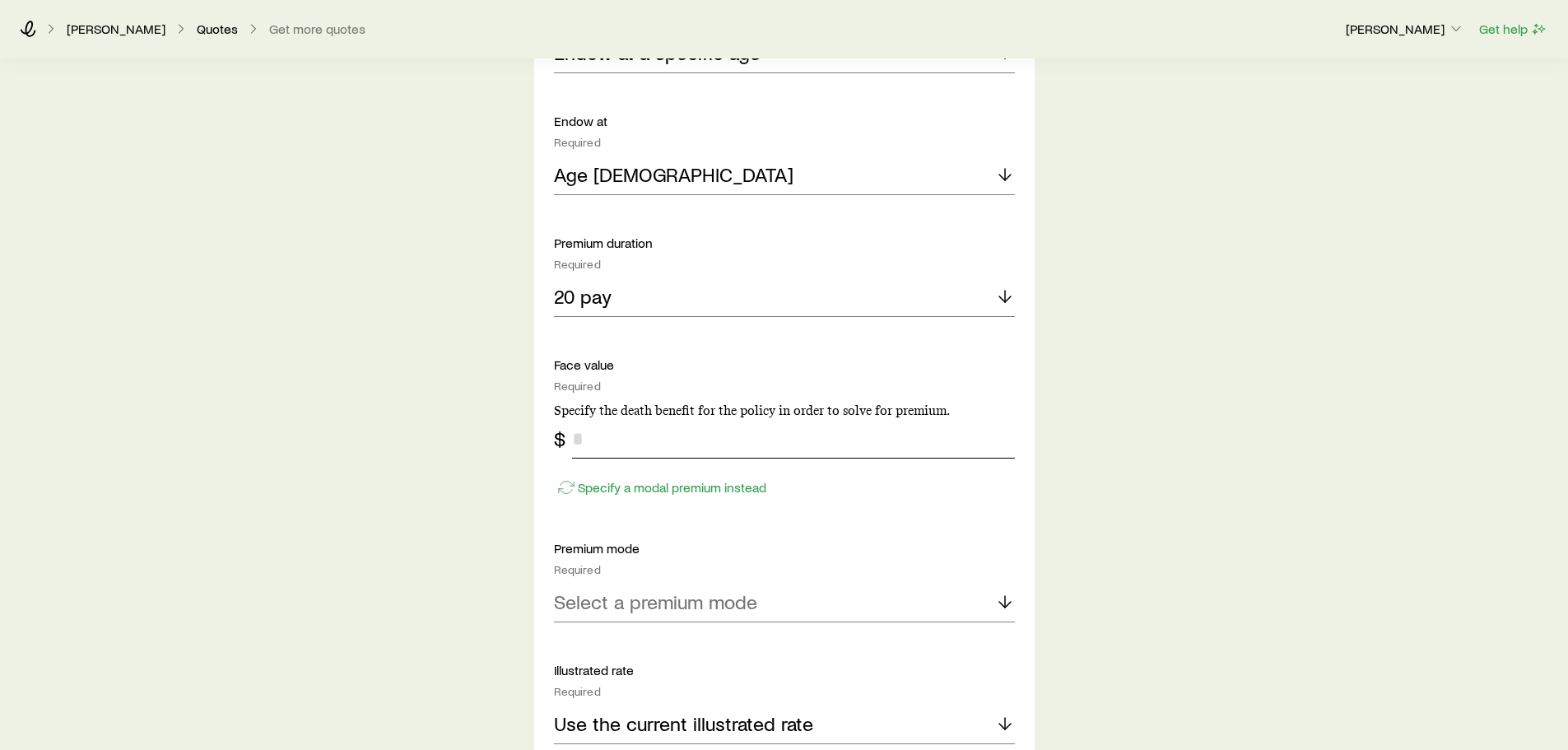
click at [777, 430] on input "tel" at bounding box center [793, 438] width 443 height 40
type input "*******"
click at [849, 592] on div "Select a premium mode" at bounding box center [784, 603] width 461 height 40
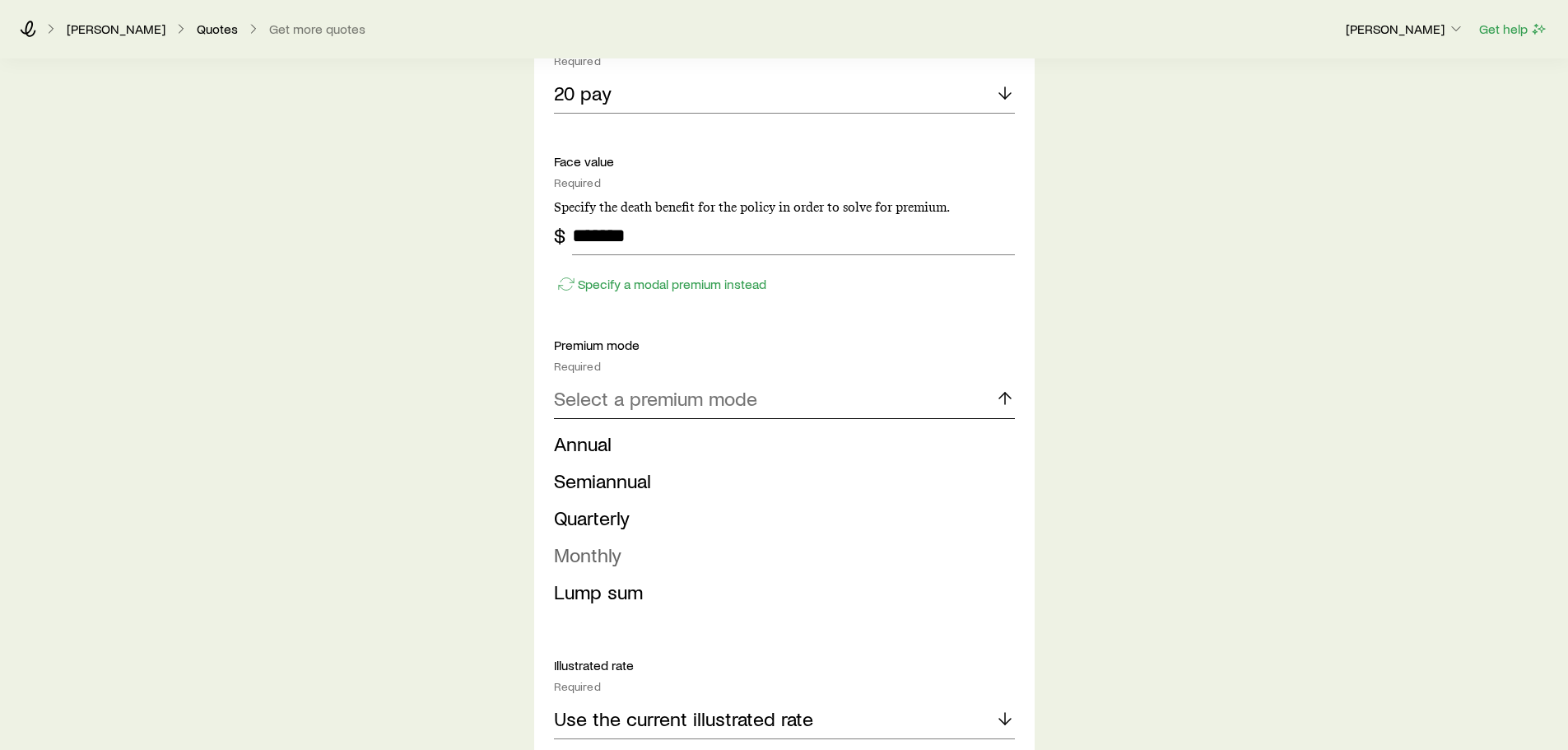
scroll to position [1317, 0]
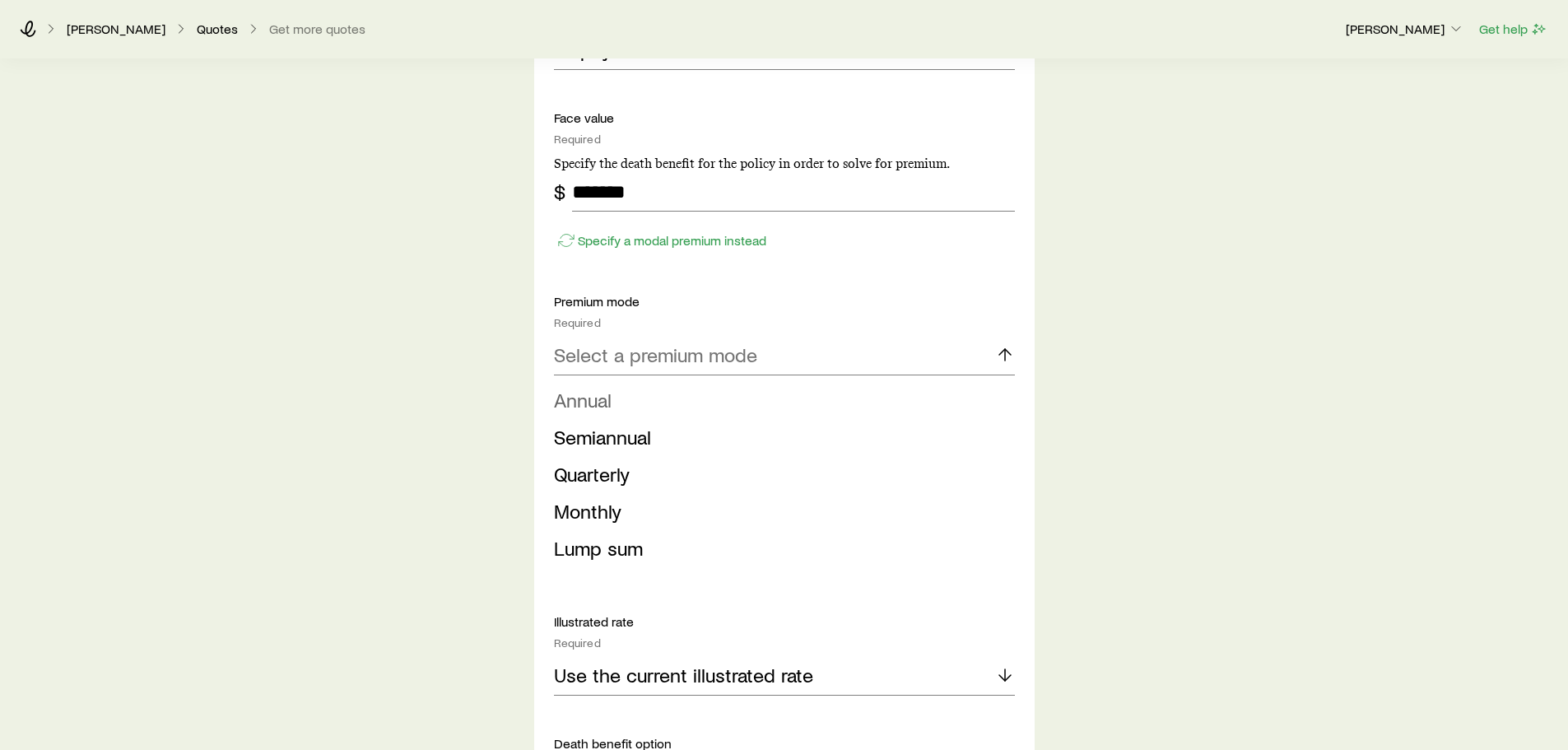
click at [779, 394] on li "Annual" at bounding box center [780, 400] width 451 height 37
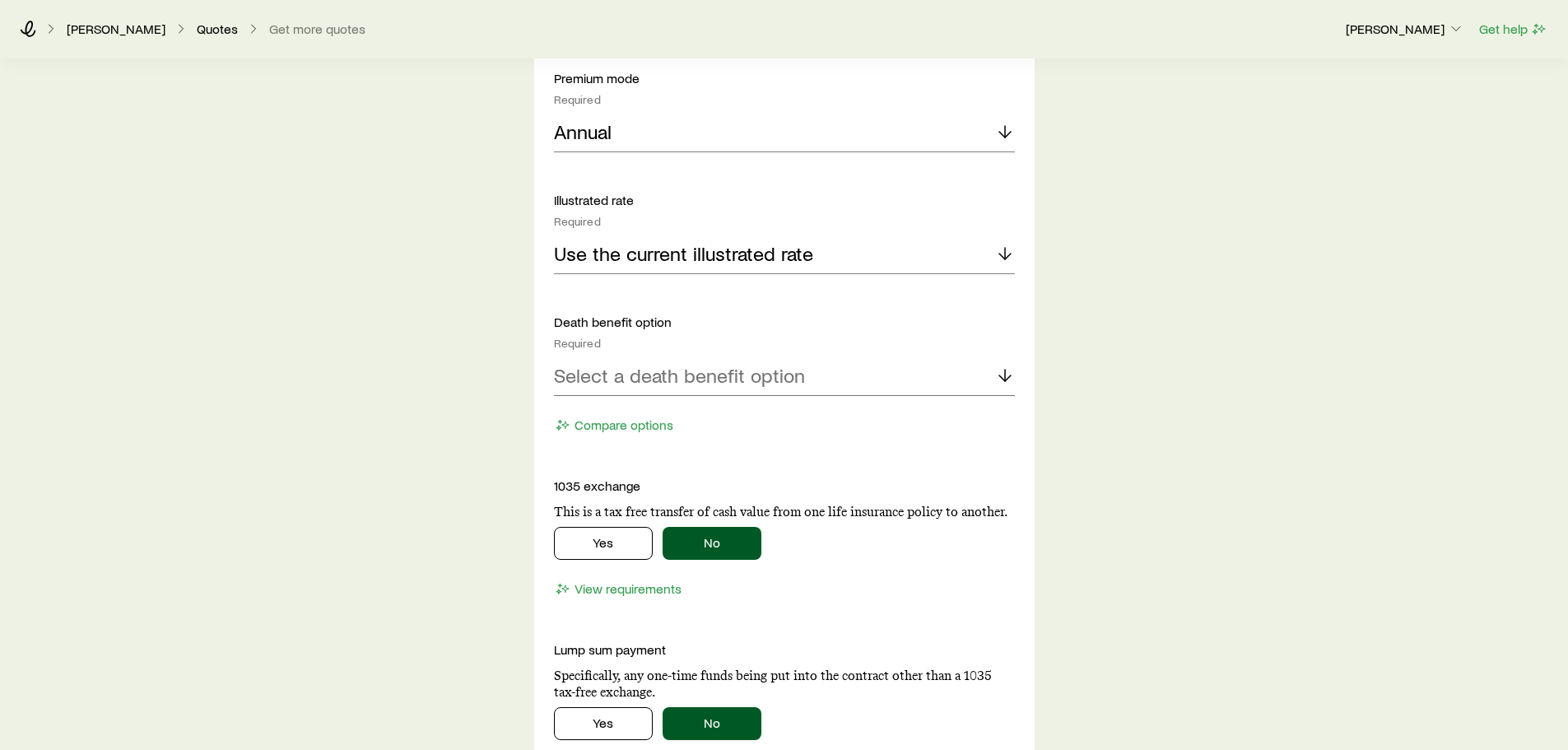
scroll to position [1564, 0]
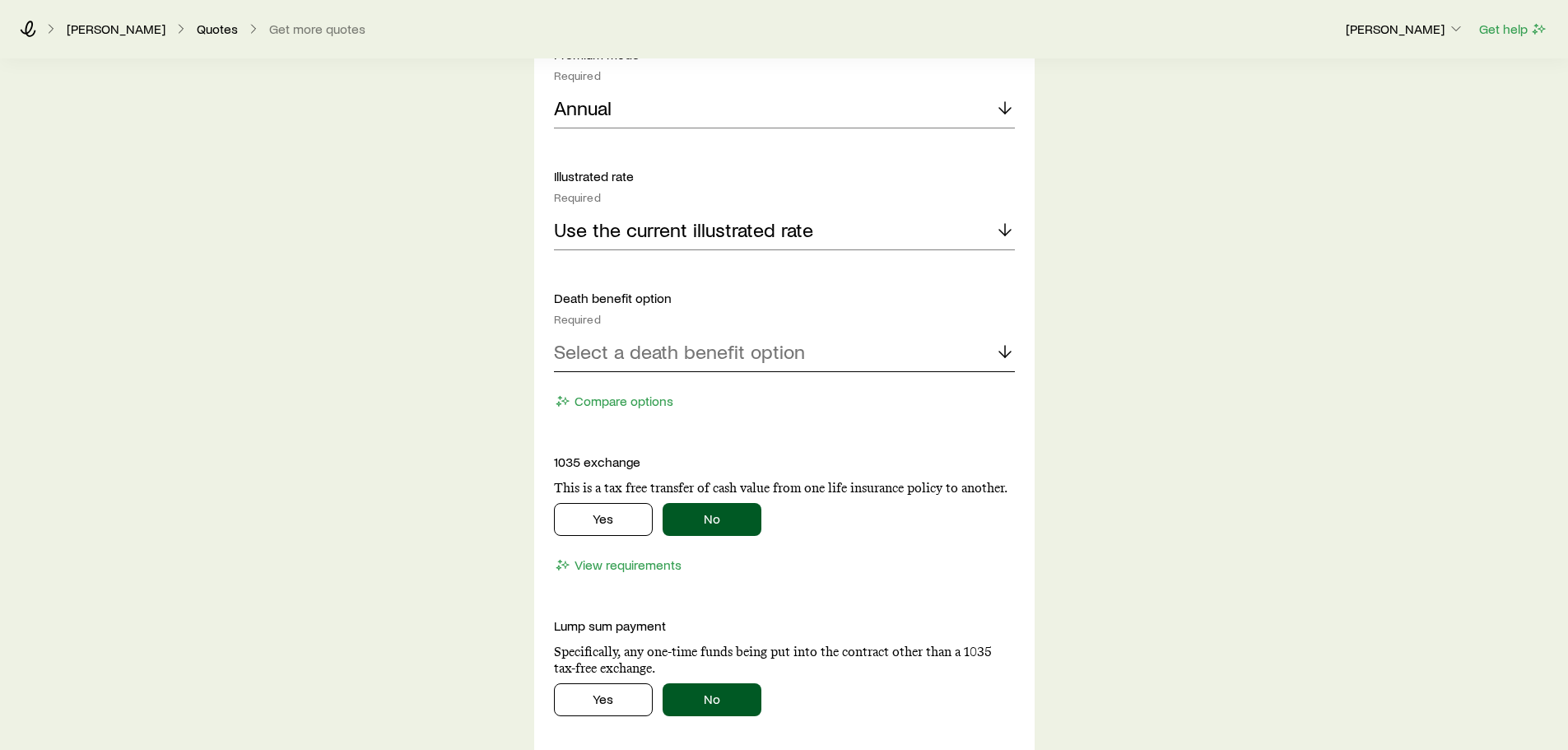
click at [765, 351] on p "Select a death benefit option" at bounding box center [679, 351] width 251 height 23
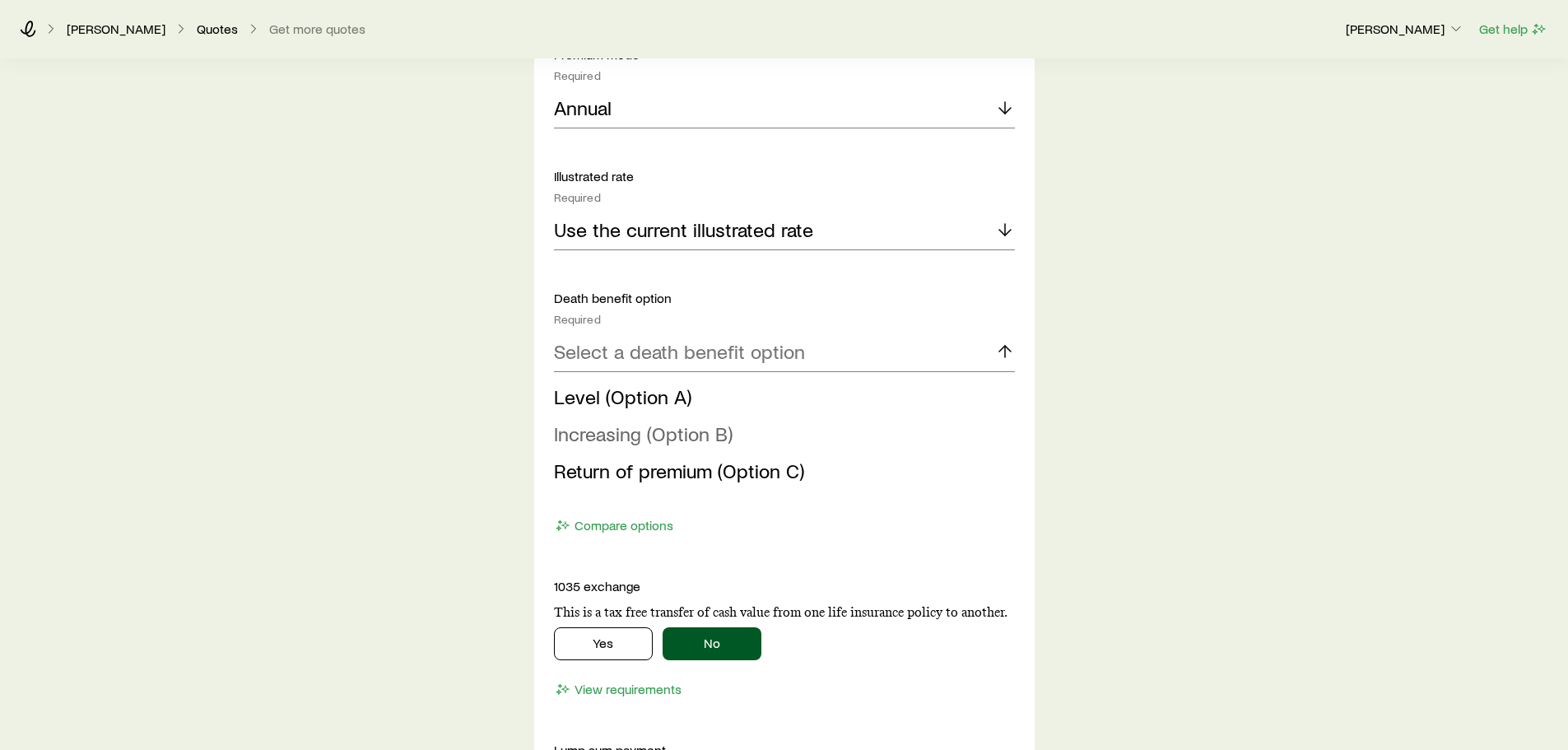
click at [646, 441] on span "Increasing (Option B)" at bounding box center [644, 434] width 179 height 24
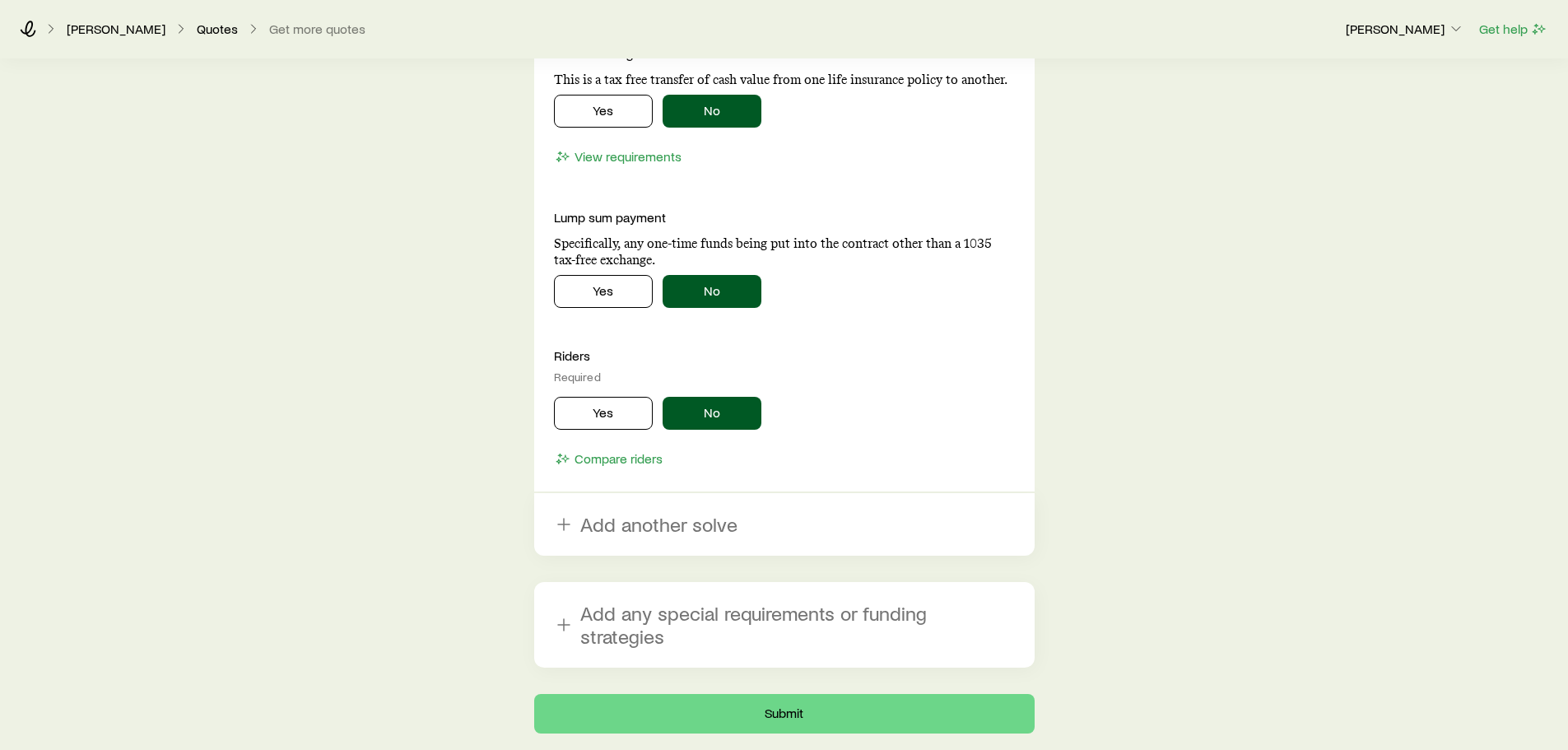
scroll to position [2107, 0]
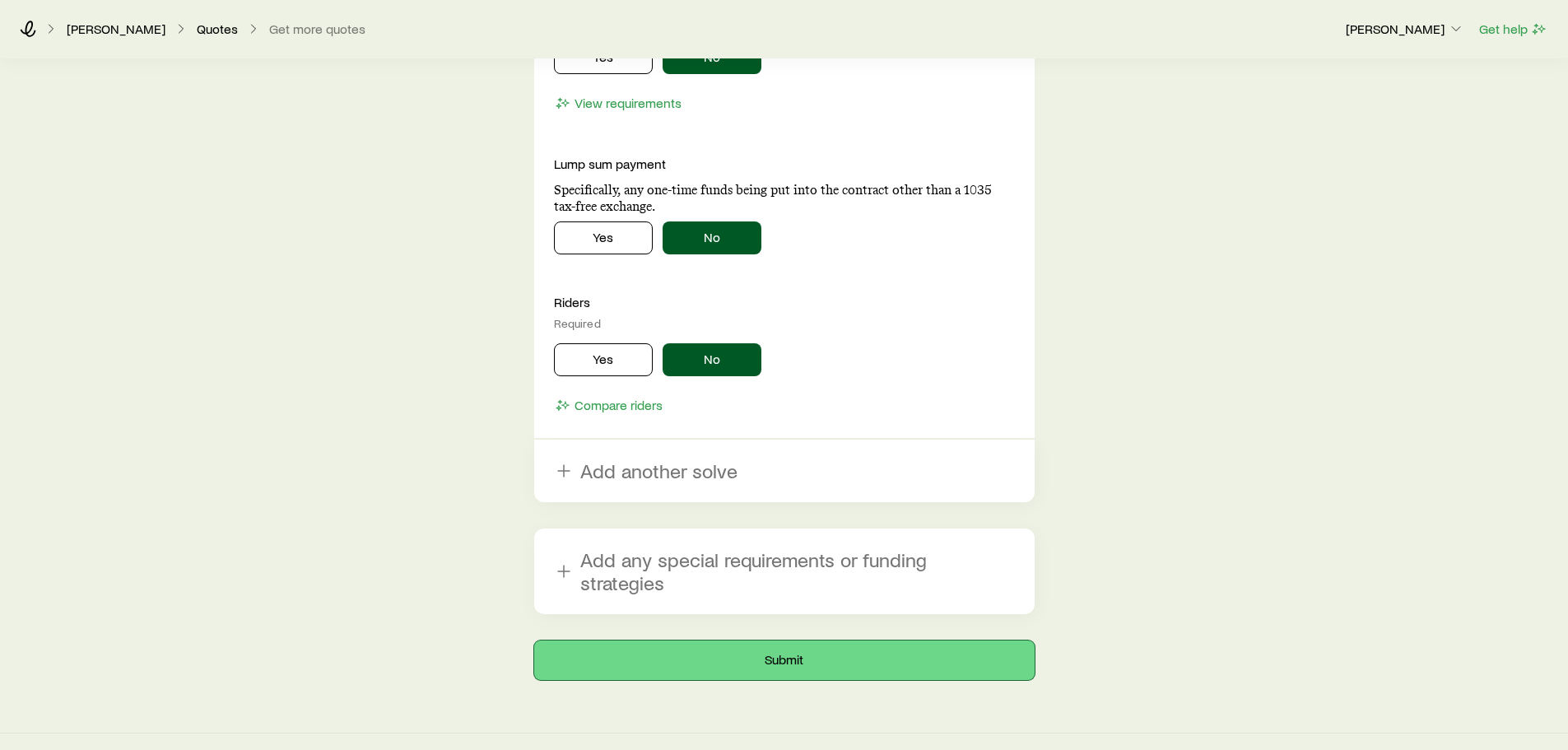
click at [768, 641] on button "Submit" at bounding box center [784, 661] width 501 height 40
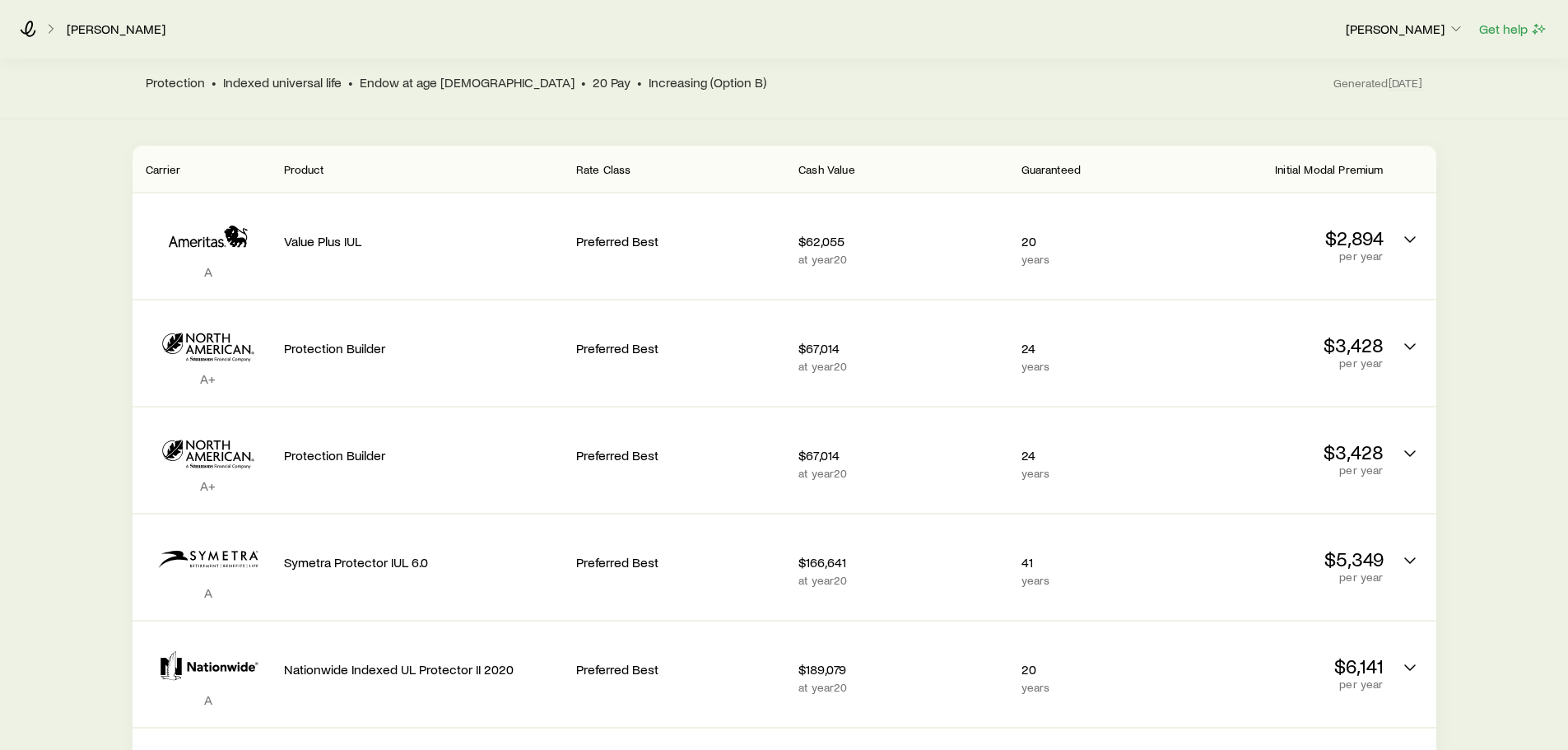
scroll to position [329, 0]
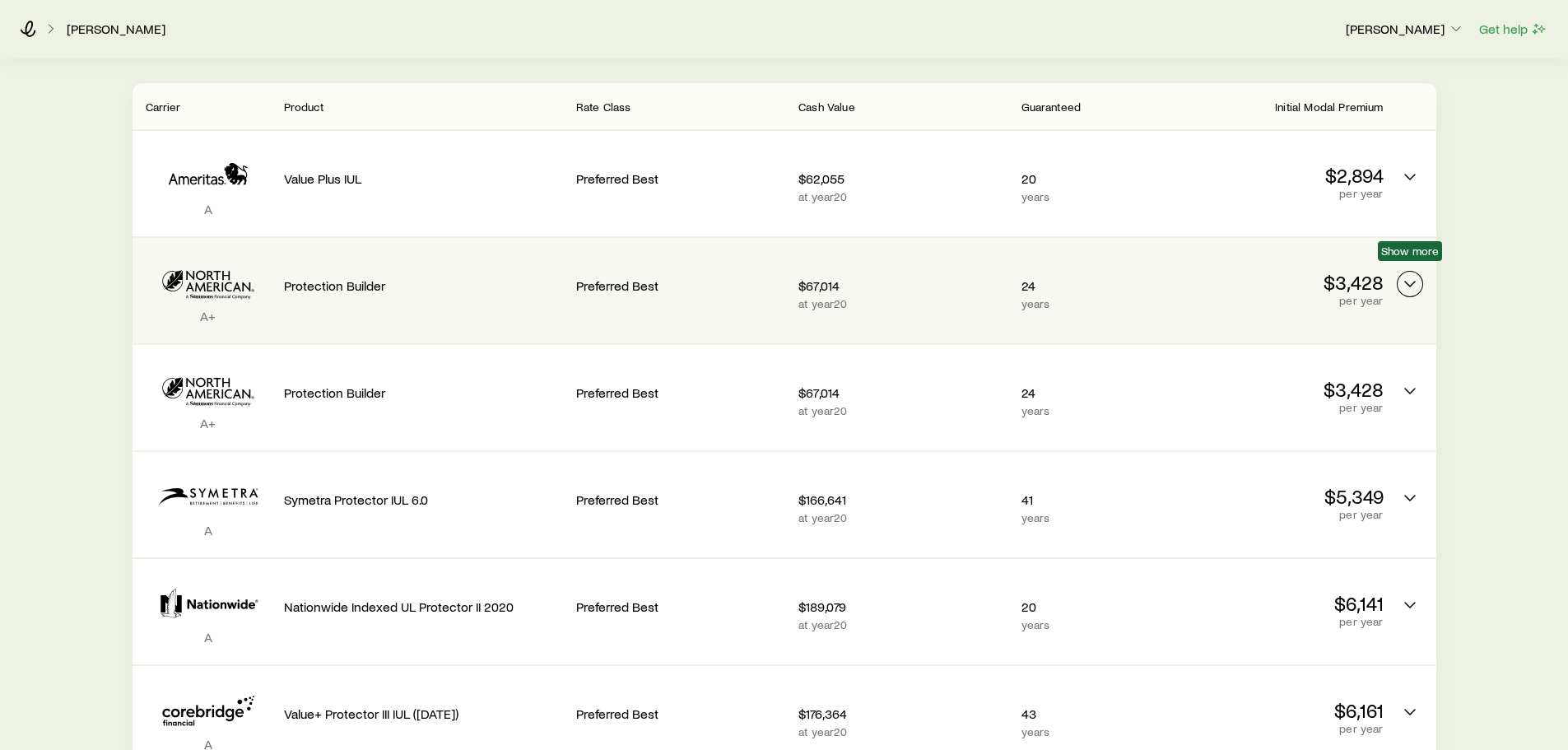
click at [1411, 274] on icon "Permanent quotes" at bounding box center [1410, 284] width 20 height 20
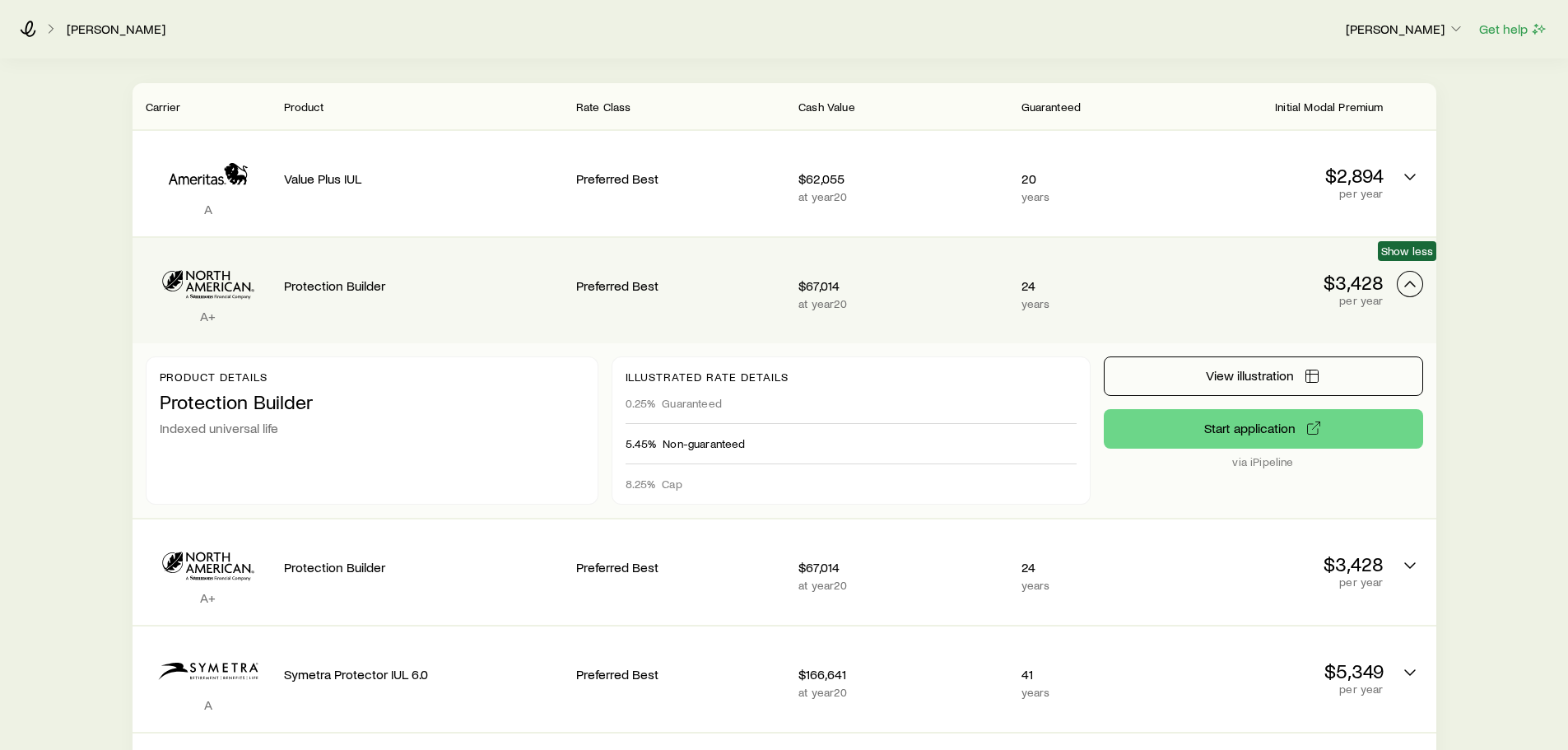
click at [1411, 282] on polyline "Permanent quotes" at bounding box center [1410, 284] width 10 height 5
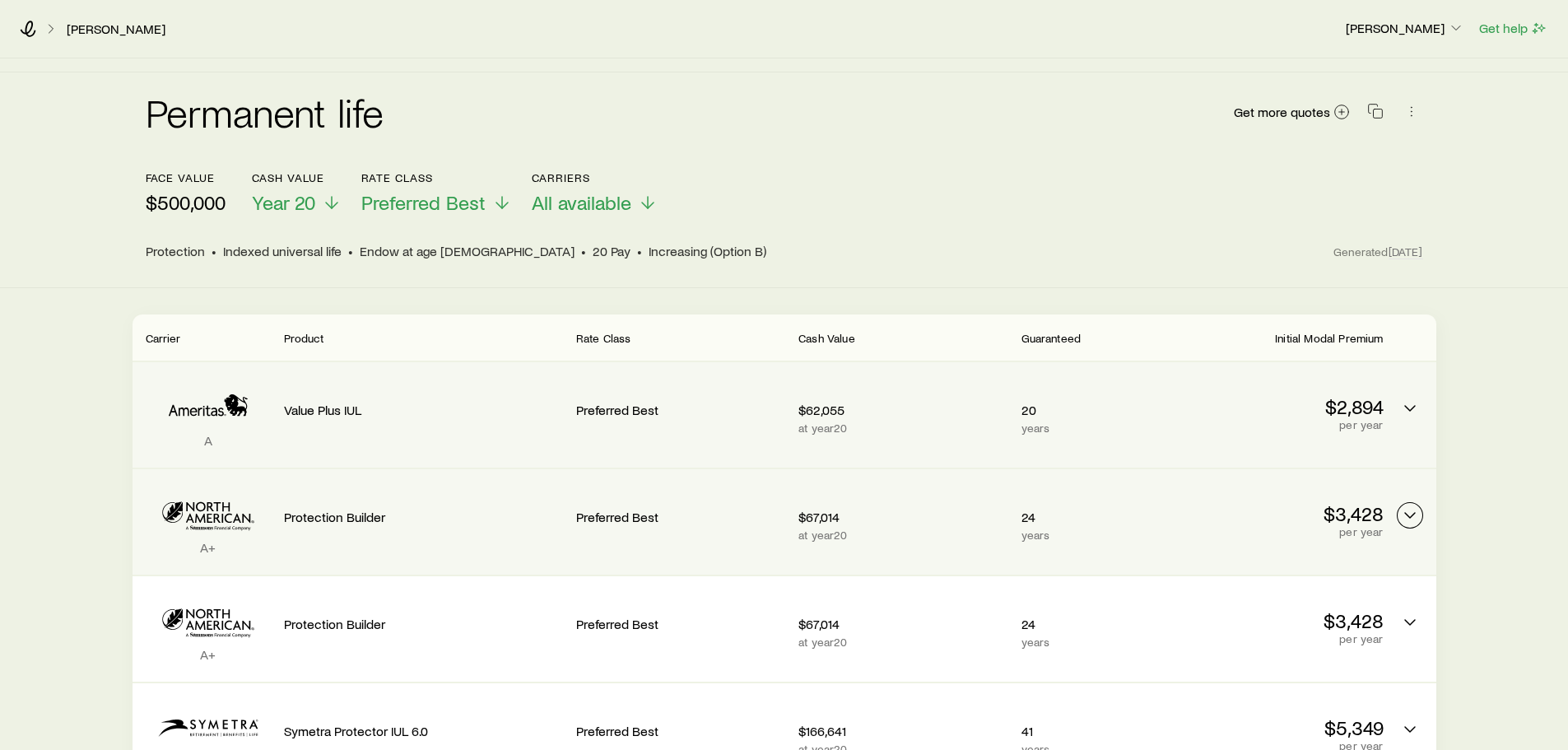
scroll to position [165, 0]
